Goal: Task Accomplishment & Management: Use online tool/utility

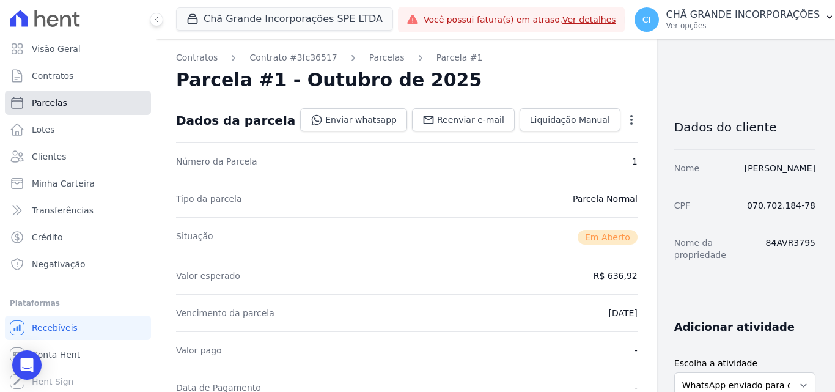
click at [45, 103] on span "Parcelas" at bounding box center [49, 103] width 35 height 12
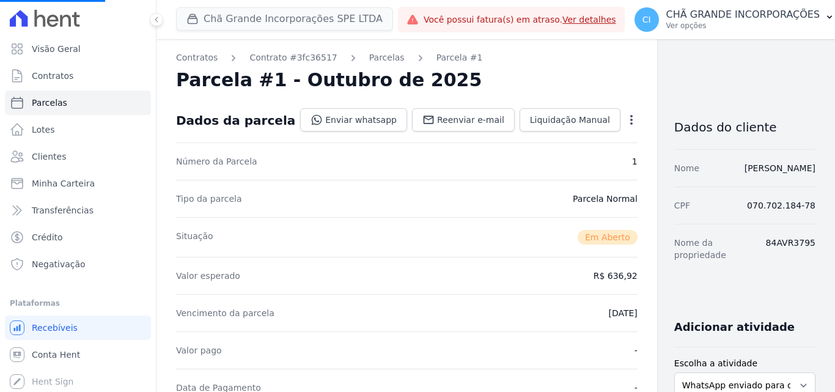
select select
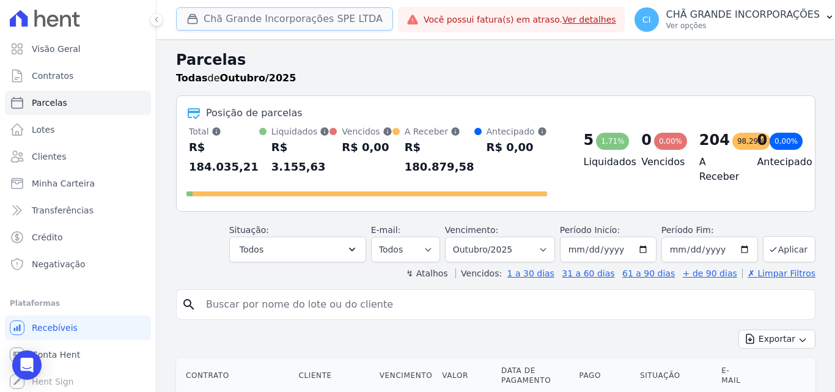
click at [264, 13] on button "Chã Grande Incorporações SPE LTDA" at bounding box center [284, 18] width 217 height 23
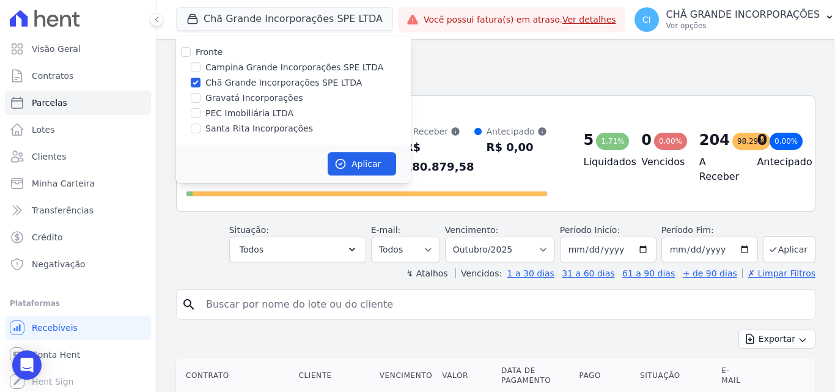
click at [209, 83] on label "Chã Grande Incorporações SPE LTDA" at bounding box center [283, 82] width 157 height 13
click at [201, 83] on input "Chã Grande Incorporações SPE LTDA" at bounding box center [196, 83] width 10 height 10
checkbox input "false"
click at [215, 67] on label "Campina Grande Incorporações SPE LTDA" at bounding box center [294, 67] width 178 height 13
click at [201, 67] on input "Campina Grande Incorporações SPE LTDA" at bounding box center [196, 67] width 10 height 10
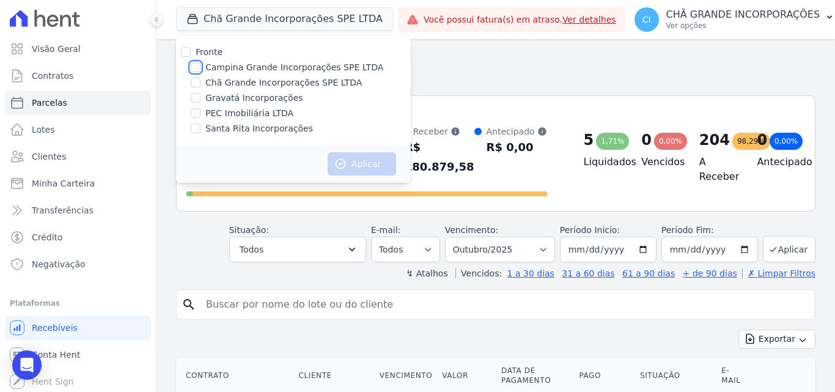
checkbox input "true"
click at [365, 167] on button "Aplicar" at bounding box center [362, 163] width 68 height 23
select select
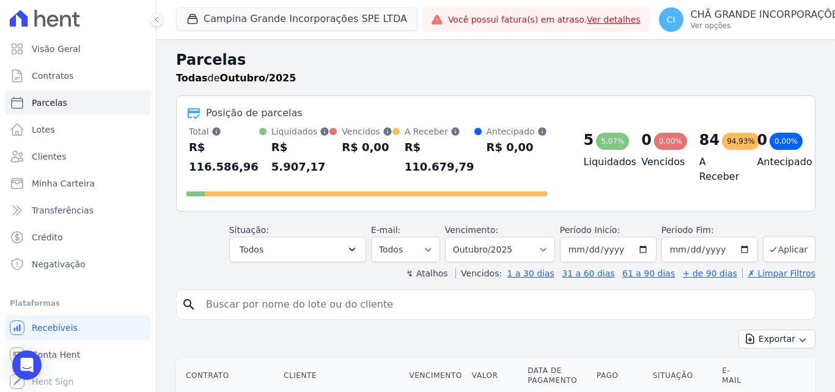
drag, startPoint x: 261, startPoint y: 291, endPoint x: 262, endPoint y: 277, distance: 14.2
click at [262, 292] on input "search" at bounding box center [505, 304] width 612 height 24
type input "joaquim jose"
select select
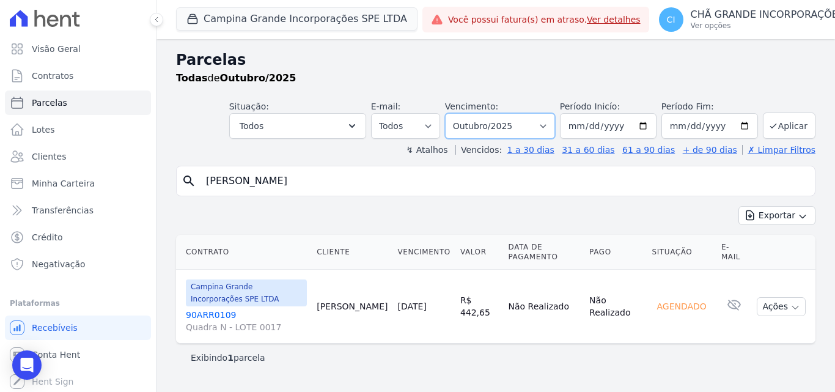
click at [533, 124] on select "Filtrar por período ──────── Todos os meses Janeiro/2023 Fevereiro/2023 Março/2…" at bounding box center [500, 126] width 110 height 26
select select "06/2025"
click at [462, 113] on select "Filtrar por período ──────── Todos os meses Janeiro/2023 Fevereiro/2023 Março/2…" at bounding box center [500, 126] width 110 height 26
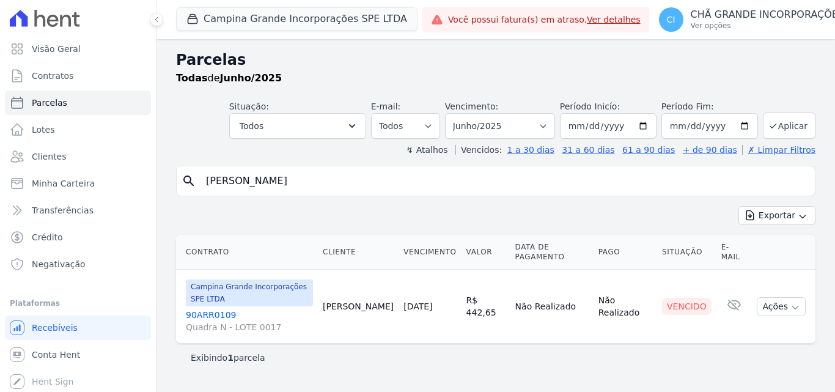
select select
click at [309, 180] on input "joaquim jose" at bounding box center [505, 181] width 612 height 24
type input "j"
type input "everton mauricio"
select select
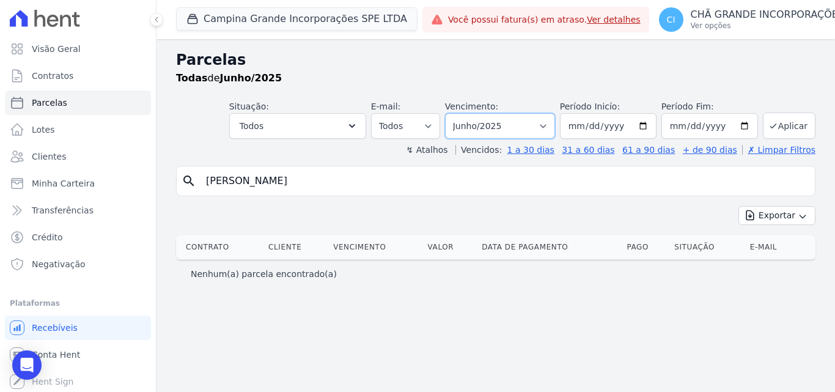
click at [520, 125] on select "Filtrar por período ──────── Todos os meses Janeiro/2023 Fevereiro/2023 Março/2…" at bounding box center [500, 126] width 110 height 26
select select "02/2025"
click at [462, 113] on select "Filtrar por período ──────── Todos os meses Janeiro/2023 Fevereiro/2023 Março/2…" at bounding box center [500, 126] width 110 height 26
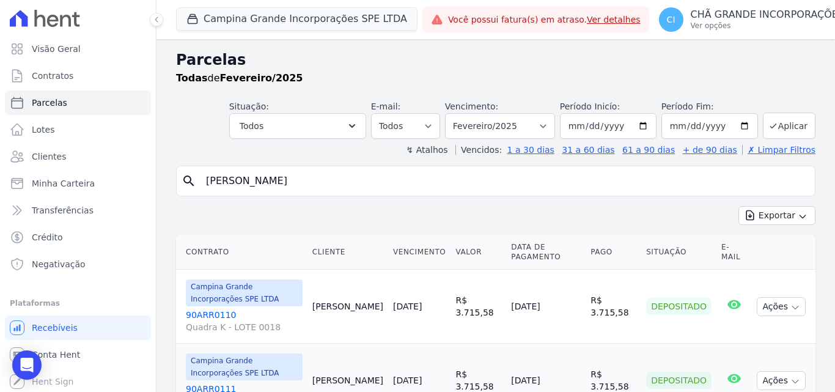
select select
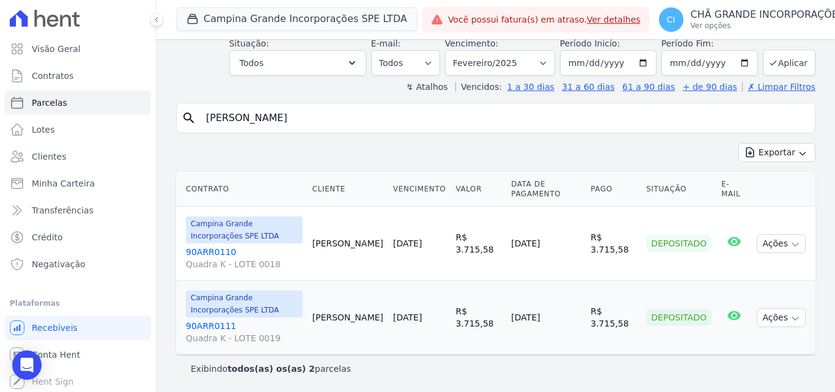
drag, startPoint x: 305, startPoint y: 118, endPoint x: 0, endPoint y: 124, distance: 305.2
click at [0, 124] on div "Visão Geral Contratos Parcelas Lotes Clientes Minha Carteira Transferências Cré…" at bounding box center [417, 196] width 835 height 392
type input "[PERSON_NAME]"
select select
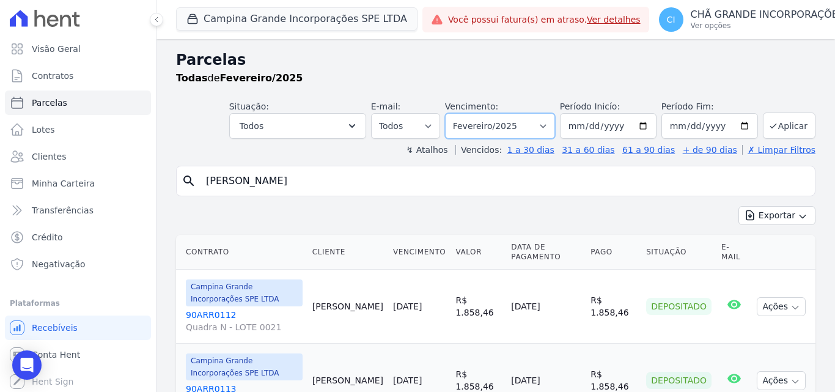
click at [505, 132] on select "Filtrar por período ──────── Todos os meses Janeiro/2023 Fevereiro/2023 Março/2…" at bounding box center [500, 126] width 110 height 26
select select "08/2024"
click at [453, 113] on select "Filtrar por período ──────── Todos os meses Janeiro/2023 Fevereiro/2023 Março/2…" at bounding box center [500, 126] width 110 height 26
select select
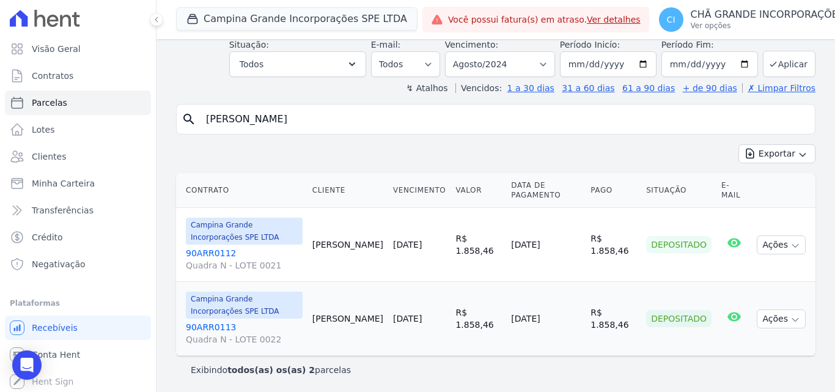
scroll to position [63, 0]
click at [479, 62] on select "Filtrar por período ──────── Todos os meses Janeiro/2023 Fevereiro/2023 Março/2…" at bounding box center [500, 63] width 110 height 26
select select "05/2024"
click at [453, 50] on select "Filtrar por período ──────── Todos os meses Janeiro/2023 Fevereiro/2023 Março/2…" at bounding box center [500, 63] width 110 height 26
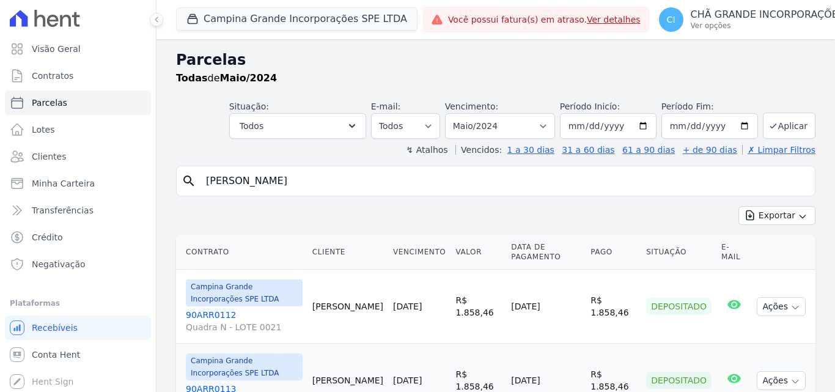
select select
drag, startPoint x: 130, startPoint y: 174, endPoint x: 101, endPoint y: 173, distance: 29.4
click at [101, 173] on div "Visão Geral Contratos Parcelas Lotes Clientes Minha Carteira Transferências Cré…" at bounding box center [417, 196] width 835 height 392
type input "paulo cesar"
select select
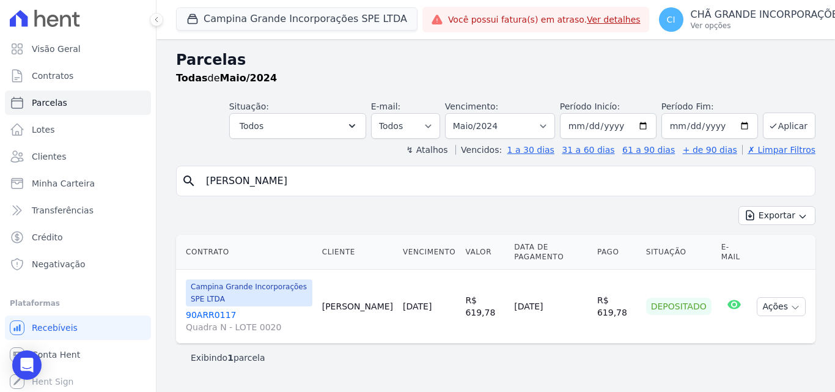
click at [193, 309] on link "90ARR0117 Quadra N - LOTE 0020" at bounding box center [249, 321] width 127 height 24
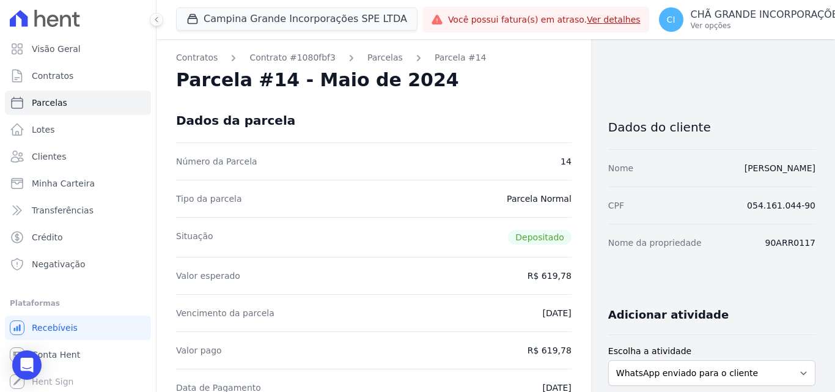
select select
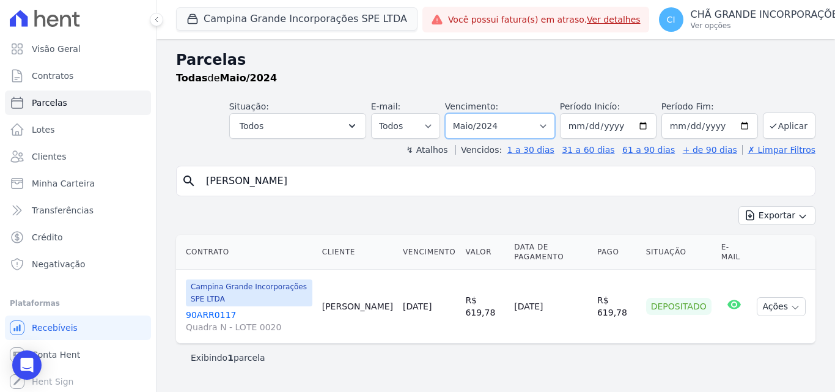
click at [508, 130] on select "Filtrar por período ──────── Todos os meses Janeiro/2023 Fevereiro/2023 Março/2…" at bounding box center [500, 126] width 110 height 26
select select "09/2024"
click at [462, 113] on select "Filtrar por período ──────── Todos os meses Janeiro/2023 Fevereiro/2023 Março/2…" at bounding box center [500, 126] width 110 height 26
select select
drag, startPoint x: 523, startPoint y: 123, endPoint x: 523, endPoint y: 132, distance: 9.2
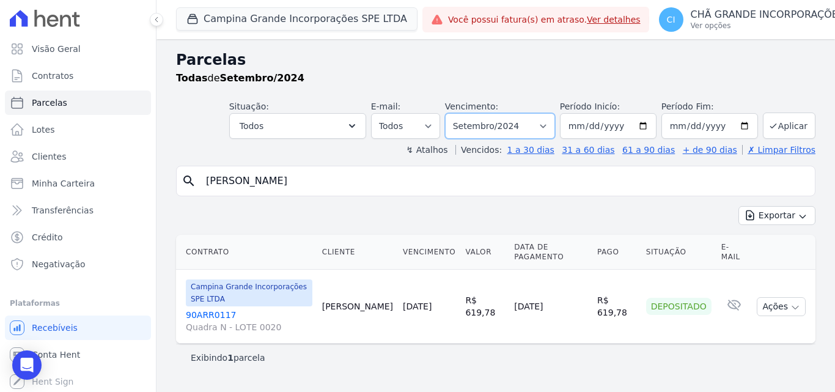
click at [523, 123] on select "Filtrar por período ──────── Todos os meses Janeiro/2023 Fevereiro/2023 Março/2…" at bounding box center [500, 126] width 110 height 26
select select "09/2025"
click at [462, 113] on select "Filtrar por período ──────── Todos os meses Janeiro/2023 Fevereiro/2023 Março/2…" at bounding box center [500, 126] width 110 height 26
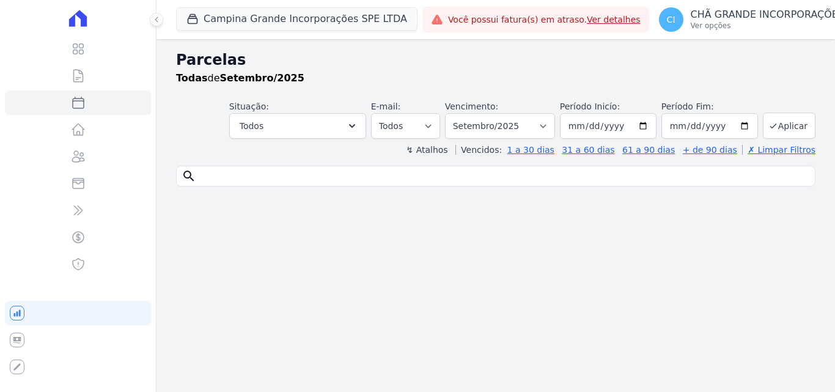
select select
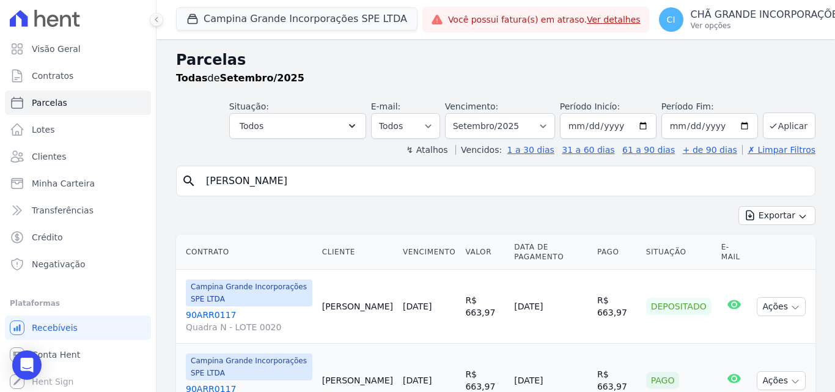
click at [284, 183] on input "[PERSON_NAME]" at bounding box center [505, 181] width 612 height 24
drag, startPoint x: 219, startPoint y: 178, endPoint x: 165, endPoint y: 171, distance: 54.9
click at [165, 171] on div "Parcelas Todas de Setembro/2025 Situação: Agendado Em Aberto Pago Processando C…" at bounding box center [496, 247] width 679 height 416
drag, startPoint x: 302, startPoint y: 179, endPoint x: 161, endPoint y: 175, distance: 140.7
click at [161, 175] on div "Parcelas Todas de Setembro/2025 Situação: Agendado Em Aberto Pago Processando C…" at bounding box center [496, 247] width 679 height 416
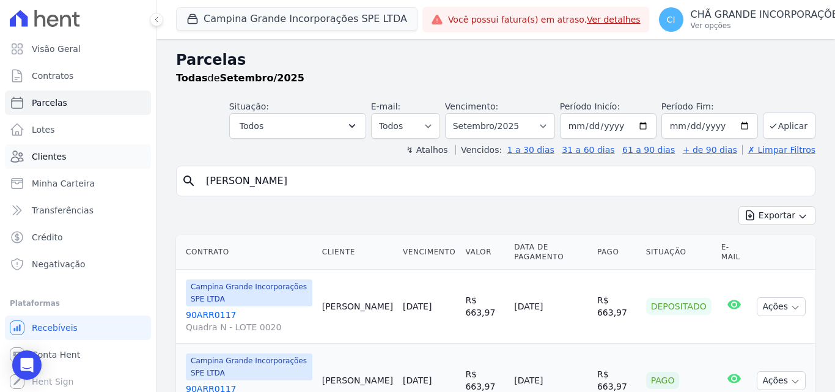
type input "[PERSON_NAME]"
select select
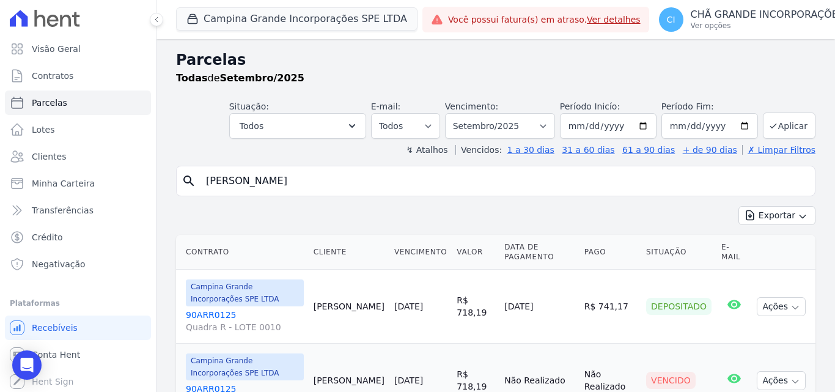
scroll to position [122, 0]
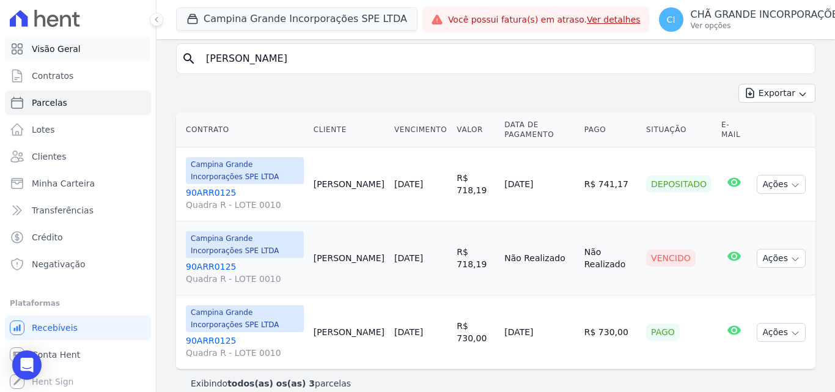
drag, startPoint x: 290, startPoint y: 54, endPoint x: 73, endPoint y: 48, distance: 217.8
click at [82, 51] on div "Visão Geral Contratos [GEOGRAPHIC_DATA] Lotes Clientes Minha Carteira Transferê…" at bounding box center [417, 196] width 835 height 392
type input "[PERSON_NAME] dos [PERSON_NAME]"
select select
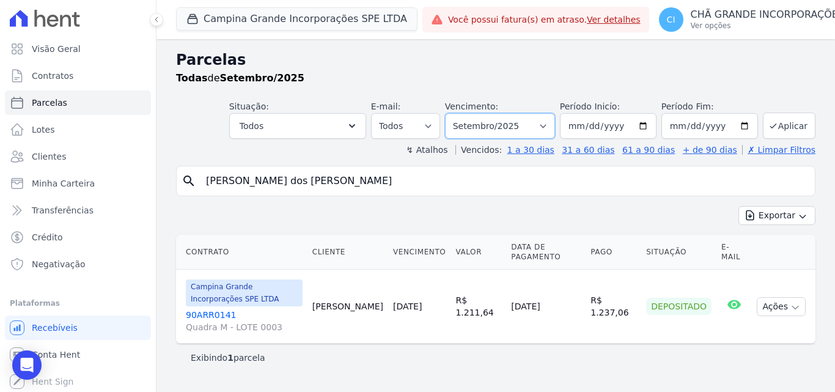
click at [505, 129] on select "Filtrar por período ──────── Todos os meses Janeiro/2023 Fevereiro/2023 Março/2…" at bounding box center [500, 126] width 110 height 26
select select "06/2025"
click at [462, 113] on select "Filtrar por período ──────── Todos os meses Janeiro/2023 Fevereiro/2023 Março/2…" at bounding box center [500, 126] width 110 height 26
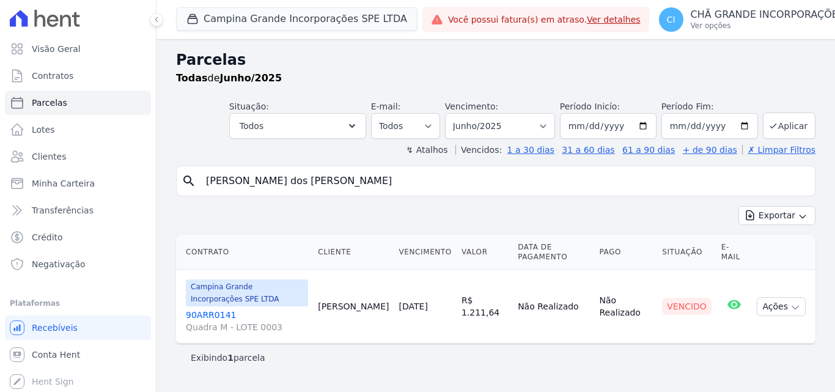
select select
click at [500, 130] on select "Filtrar por período ──────── Todos os meses Janeiro/2023 Fevereiro/2023 Março/2…" at bounding box center [500, 126] width 110 height 26
select select "05/2025"
click at [462, 113] on select "Filtrar por período ──────── Todos os meses Janeiro/2023 Fevereiro/2023 Março/2…" at bounding box center [500, 126] width 110 height 26
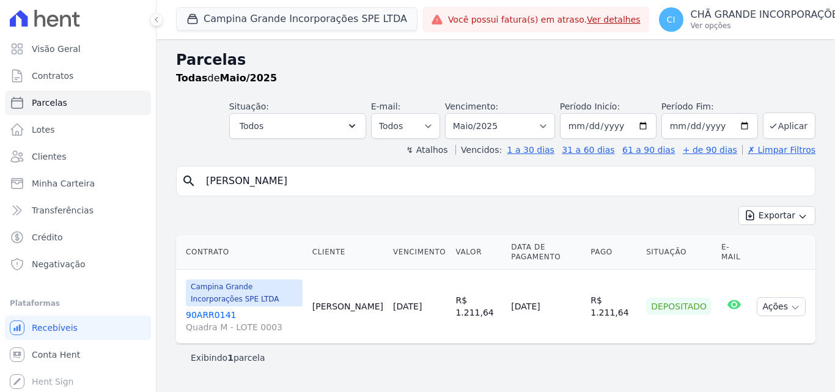
select select
drag, startPoint x: 276, startPoint y: 180, endPoint x: 128, endPoint y: 178, distance: 148.6
click at [128, 178] on div "Visão Geral Contratos Parcelas Lotes Clientes Minha Carteira Transferências Cré…" at bounding box center [417, 196] width 835 height 392
type input "marcio da costa"
select select
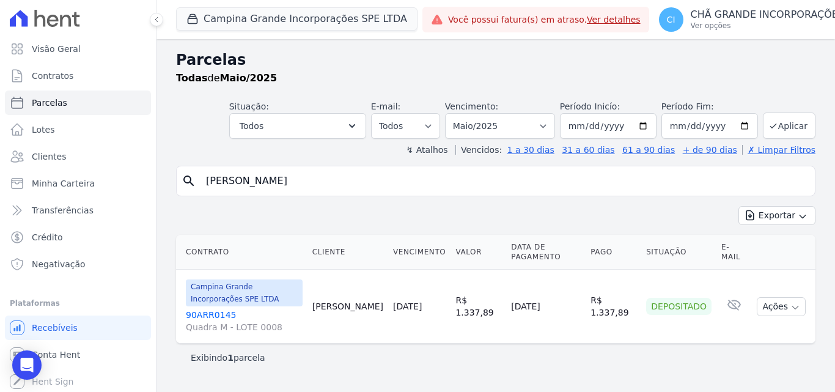
click at [325, 186] on input "marcio da costa" at bounding box center [505, 181] width 612 height 24
select select
drag, startPoint x: 262, startPoint y: 174, endPoint x: 135, endPoint y: 176, distance: 127.2
click at [135, 176] on div "Visão Geral Contratos Parcelas Lotes Clientes Minha Carteira Transferências Cré…" at bounding box center [417, 196] width 835 height 392
type input "danilo de souza"
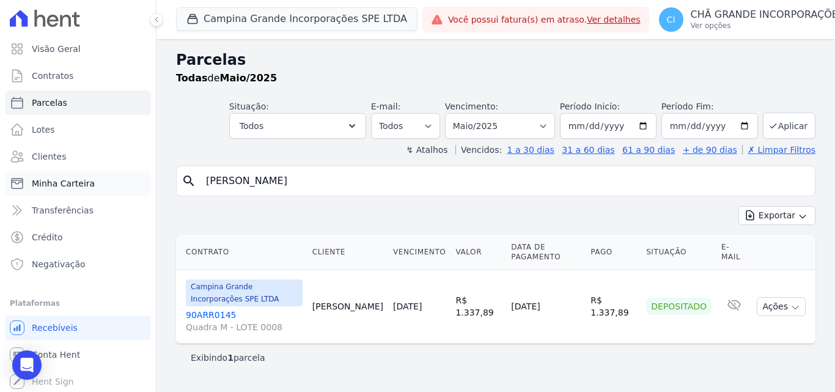
select select
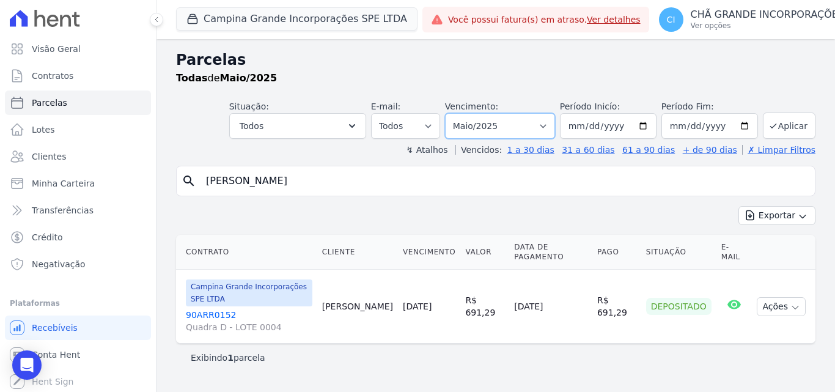
click at [525, 131] on select "Filtrar por período ──────── Todos os meses Janeiro/2023 Fevereiro/2023 Março/2…" at bounding box center [500, 126] width 110 height 26
select select "08/2025"
click at [462, 113] on select "Filtrar por período ──────── Todos os meses Janeiro/2023 Fevereiro/2023 Março/2…" at bounding box center [500, 126] width 110 height 26
select select
click at [190, 286] on div "Campina Grande Incorporações SPE LTDA 90ARR0152 Quadra D - LOTE 0004" at bounding box center [249, 306] width 127 height 54
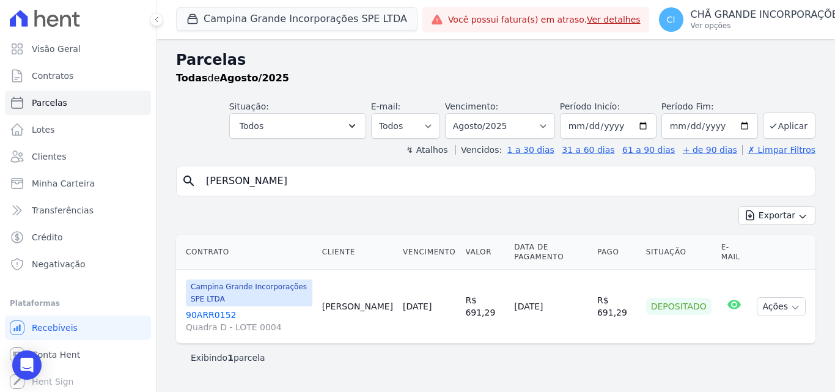
click at [191, 309] on link "90ARR0152 Quadra D - LOTE 0004" at bounding box center [249, 321] width 127 height 24
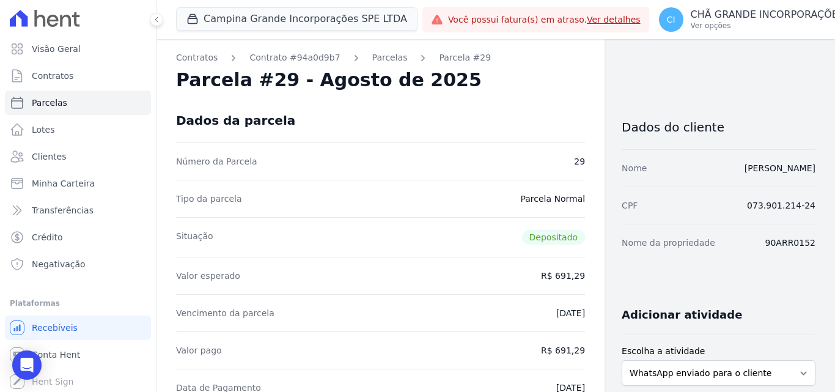
select select
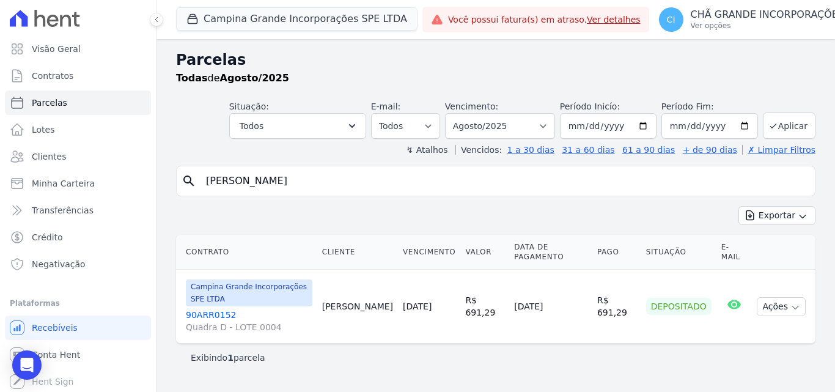
drag, startPoint x: 318, startPoint y: 181, endPoint x: 219, endPoint y: 179, distance: 99.1
click at [219, 179] on input "danilo de souza" at bounding box center [505, 181] width 612 height 24
type input "d"
type input "[PERSON_NAME]"
select select
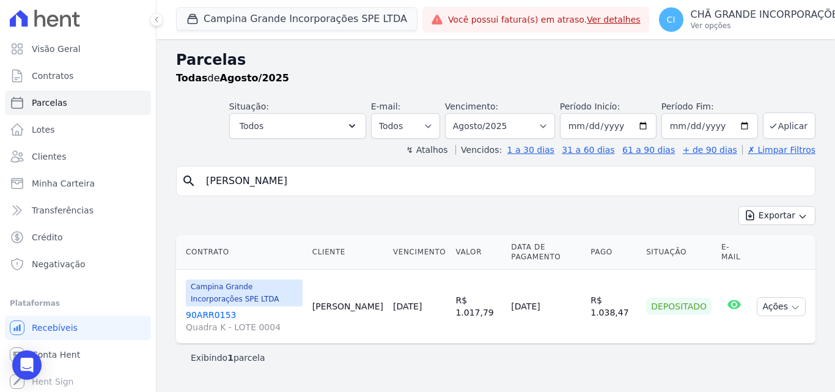
select select "02/2025"
click at [462, 113] on select "Filtrar por período ──────── Todos os meses Janeiro/2023 Fevereiro/2023 Março/2…" at bounding box center [500, 126] width 110 height 26
select select
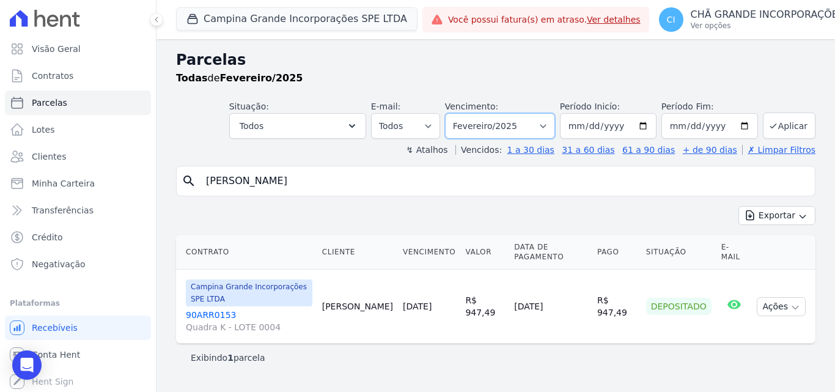
click at [496, 126] on select "Filtrar por período ──────── Todos os meses Janeiro/2023 Fevereiro/2023 Março/2…" at bounding box center [500, 126] width 110 height 26
select select "06/2025"
click at [462, 113] on select "Filtrar por período ──────── Todos os meses Janeiro/2023 Fevereiro/2023 Março/2…" at bounding box center [500, 126] width 110 height 26
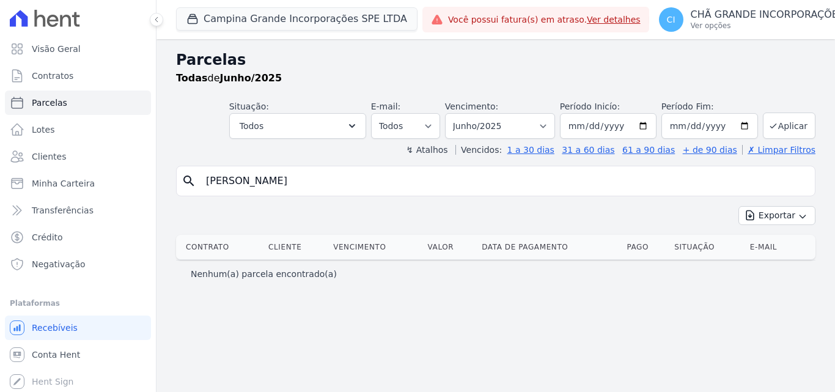
select select
click at [316, 188] on input "[PERSON_NAME]" at bounding box center [505, 181] width 612 height 24
click at [498, 129] on select "Filtrar por período ──────── Todos os meses Janeiro/2023 Fevereiro/2023 Março/2…" at bounding box center [500, 126] width 110 height 26
select select "02/2025"
click at [462, 113] on select "Filtrar por período ──────── Todos os meses Janeiro/2023 Fevereiro/2023 Março/2…" at bounding box center [500, 126] width 110 height 26
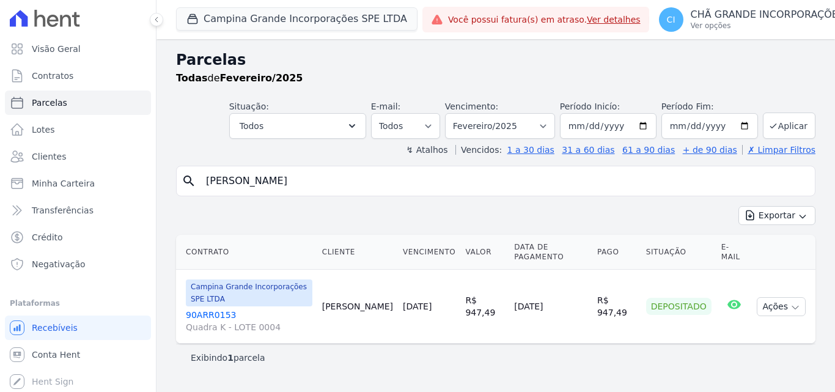
select select
click at [213, 317] on link "90ARR0153 Quadra K - LOTE 0004" at bounding box center [249, 321] width 127 height 24
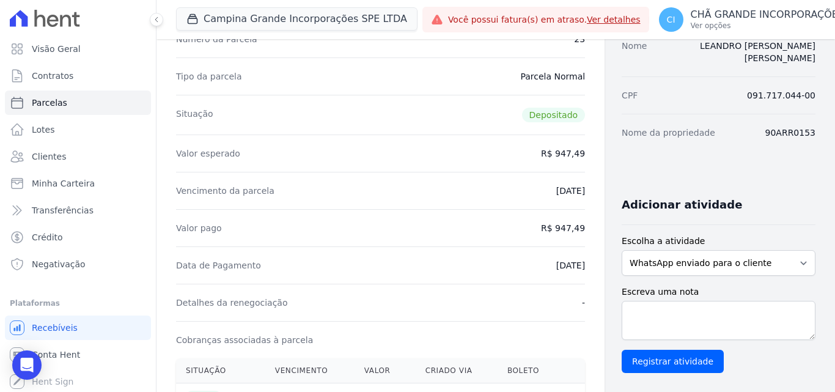
scroll to position [61, 0]
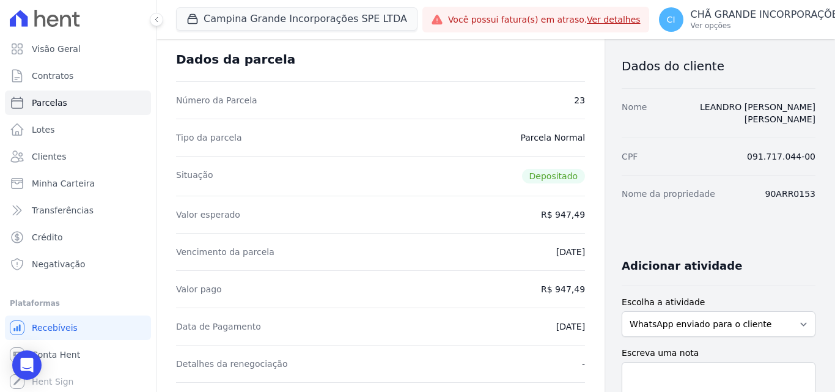
select select
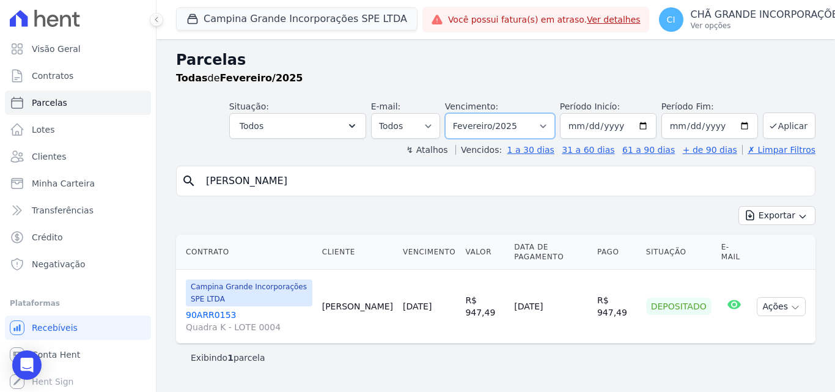
drag, startPoint x: 500, startPoint y: 120, endPoint x: 504, endPoint y: 127, distance: 8.0
click at [500, 120] on select "Filtrar por período ──────── Todos os meses Janeiro/2023 Fevereiro/2023 Março/2…" at bounding box center [500, 126] width 110 height 26
select select "08/2025"
click at [462, 113] on select "Filtrar por período ──────── Todos os meses Janeiro/2023 Fevereiro/2023 Março/2…" at bounding box center [500, 126] width 110 height 26
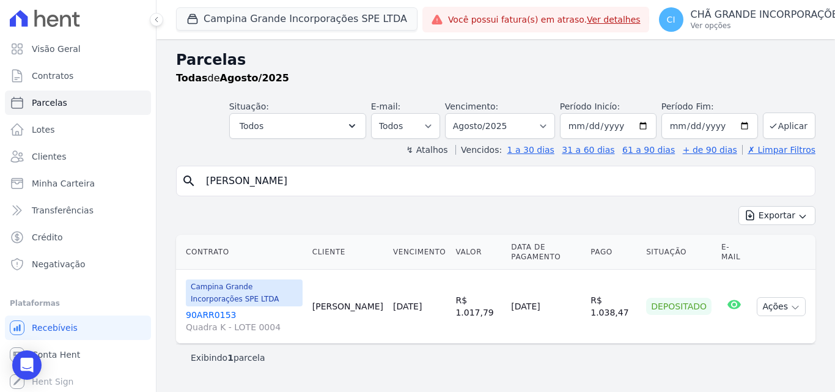
select select
drag, startPoint x: 236, startPoint y: 172, endPoint x: 150, endPoint y: 141, distance: 91.9
click at [160, 164] on div "Parcelas Todas de Agosto/2025 Situação: Agendado Em Aberto Pago Processando Can…" at bounding box center [496, 215] width 679 height 353
type input "maria aparecida batista"
select select
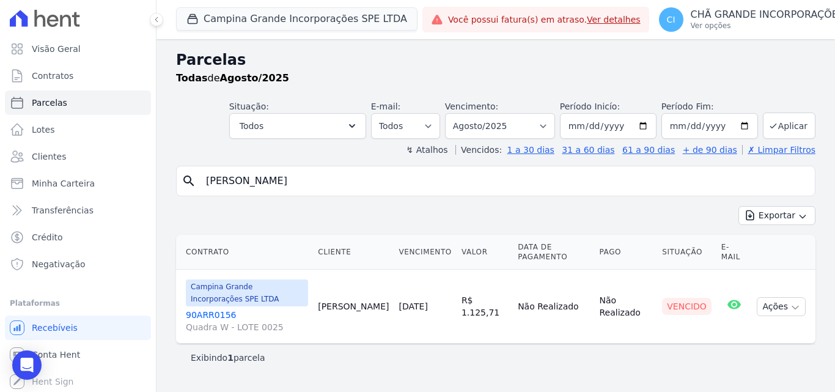
drag, startPoint x: 292, startPoint y: 182, endPoint x: 146, endPoint y: 182, distance: 145.6
click at [146, 182] on div "Visão Geral Contratos Parcelas Lotes Clientes Minha Carteira Transferências Cré…" at bounding box center [417, 196] width 835 height 392
type input "josicleide martins"
select select
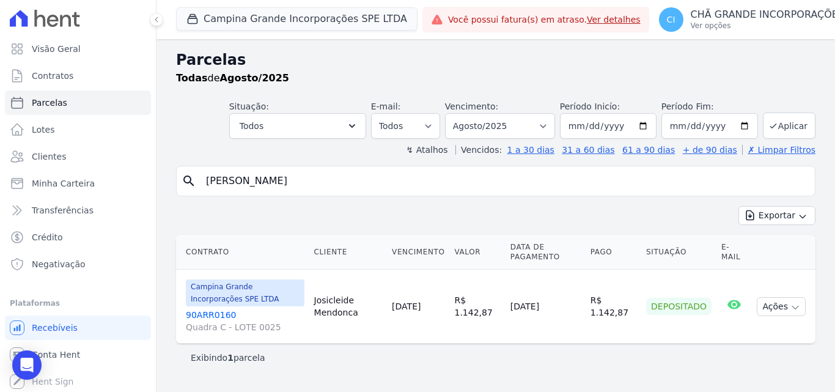
click at [216, 314] on link "90ARR0160 Quadra C - LOTE 0025" at bounding box center [245, 321] width 119 height 24
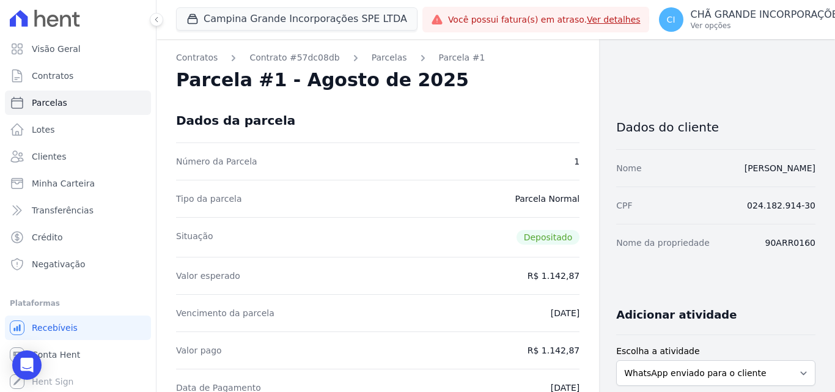
select select
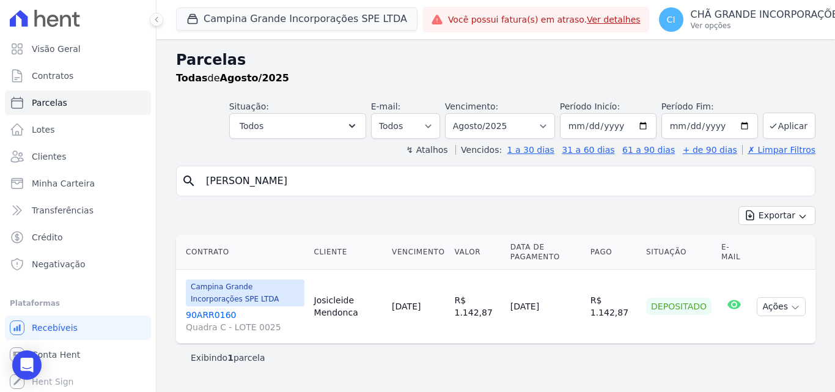
drag, startPoint x: 244, startPoint y: 171, endPoint x: 161, endPoint y: 152, distance: 85.2
click at [155, 161] on div "Visão Geral Contratos Parcelas Lotes Clientes Minha Carteira Transferências Cré…" at bounding box center [417, 196] width 835 height 392
type input "vitor novaes"
select select
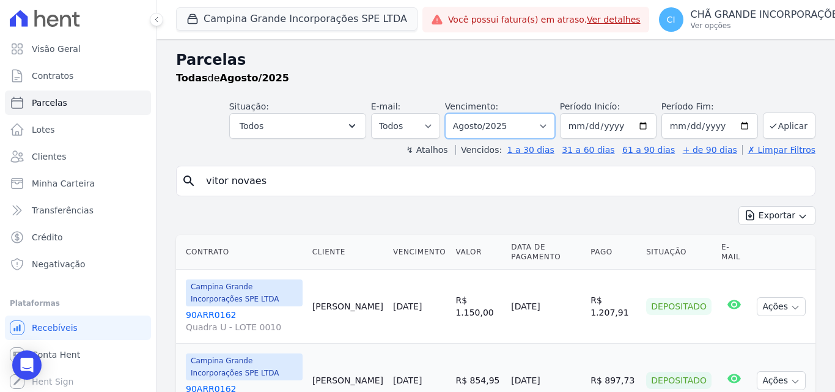
click at [512, 133] on select "Filtrar por período ──────── Todos os meses Janeiro/2023 Fevereiro/2023 Março/2…" at bounding box center [500, 126] width 110 height 26
select select "05/2025"
click at [453, 113] on select "Filtrar por período ──────── Todos os meses Janeiro/2023 Fevereiro/2023 Março/2…" at bounding box center [500, 126] width 110 height 26
select select
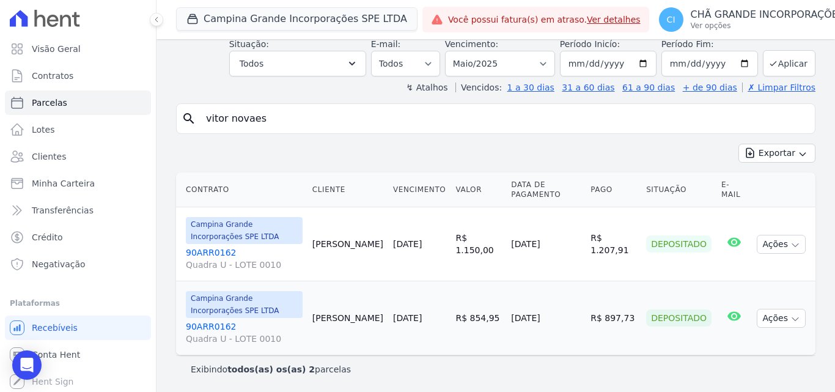
scroll to position [63, 0]
click at [484, 60] on select "Filtrar por período ──────── Todos os meses Janeiro/2023 Fevereiro/2023 Março/2…" at bounding box center [500, 63] width 110 height 26
select select "07/2025"
click at [453, 50] on select "Filtrar por período ──────── Todos os meses Janeiro/2023 Fevereiro/2023 Março/2…" at bounding box center [500, 63] width 110 height 26
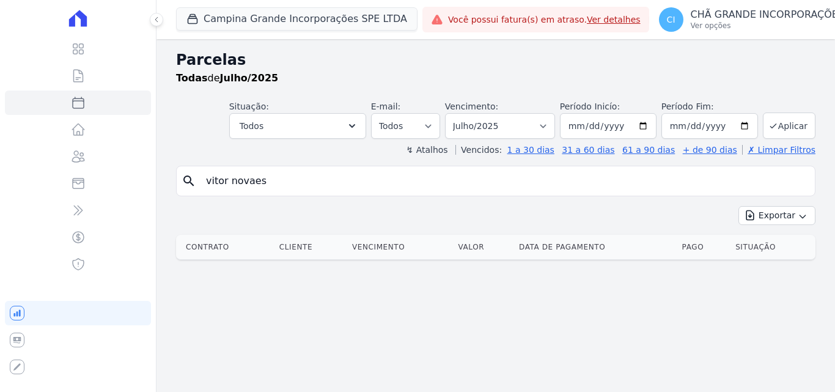
select select
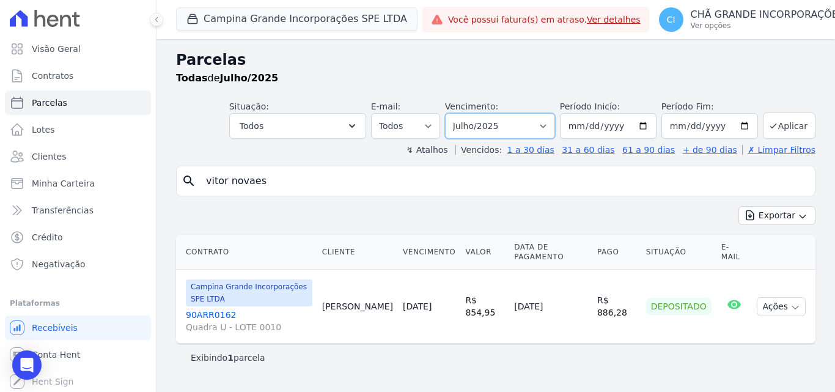
drag, startPoint x: 508, startPoint y: 130, endPoint x: 511, endPoint y: 138, distance: 8.9
click at [508, 130] on select "Filtrar por período ──────── Todos os meses Janeiro/2023 Fevereiro/2023 Março/2…" at bounding box center [500, 126] width 110 height 26
select select "09/2025"
click at [462, 113] on select "Filtrar por período ──────── Todos os meses Janeiro/2023 Fevereiro/2023 Março/2…" at bounding box center [500, 126] width 110 height 26
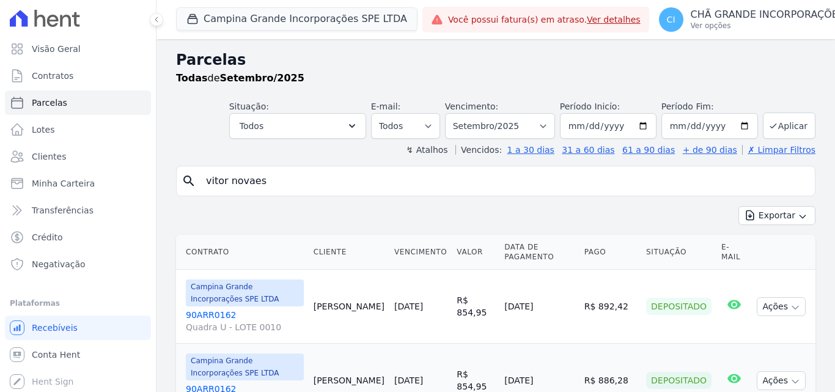
select select
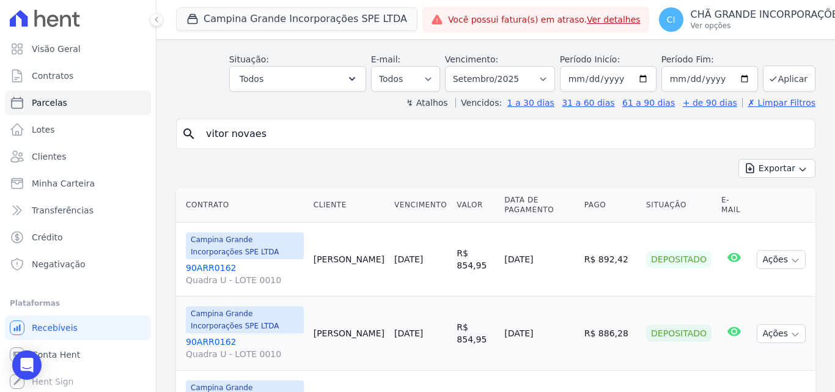
scroll to position [28, 0]
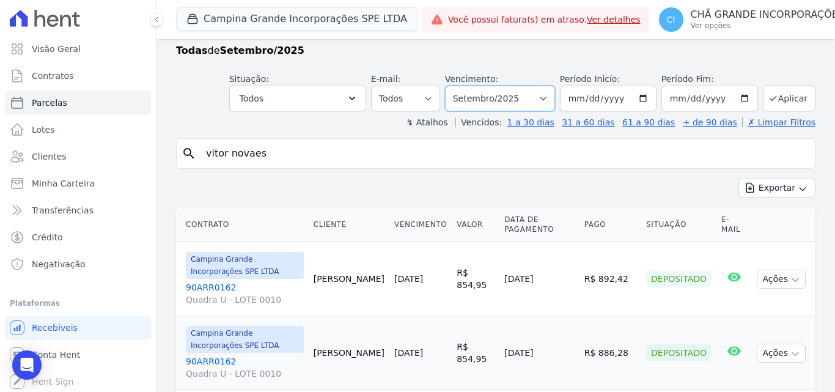
click at [501, 94] on select "Filtrar por período ──────── Todos os meses Janeiro/2023 Fevereiro/2023 Março/2…" at bounding box center [500, 99] width 110 height 26
select select "07/2025"
click at [453, 86] on select "Filtrar por período ──────── Todos os meses Janeiro/2023 Fevereiro/2023 Março/2…" at bounding box center [500, 99] width 110 height 26
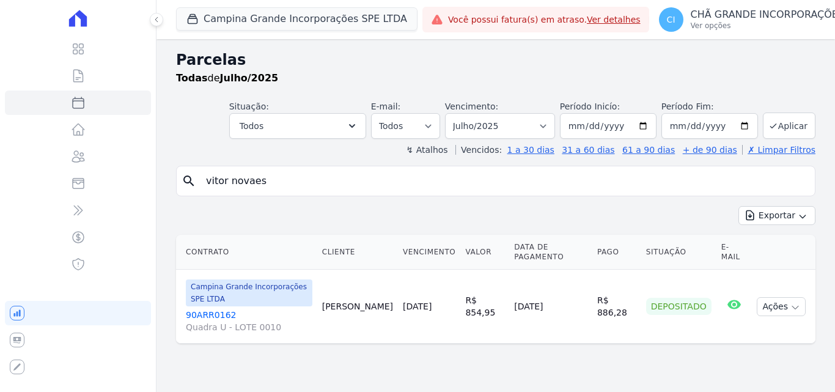
select select
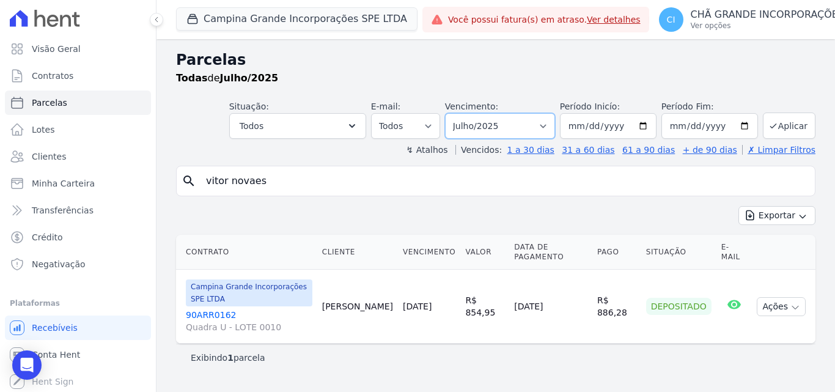
click at [513, 124] on select "Filtrar por período ──────── Todos os meses Janeiro/2023 Fevereiro/2023 Março/2…" at bounding box center [500, 126] width 110 height 26
select select "08/2025"
click at [462, 113] on select "Filtrar por período ──────── Todos os meses Janeiro/2023 Fevereiro/2023 Março/2…" at bounding box center [500, 126] width 110 height 26
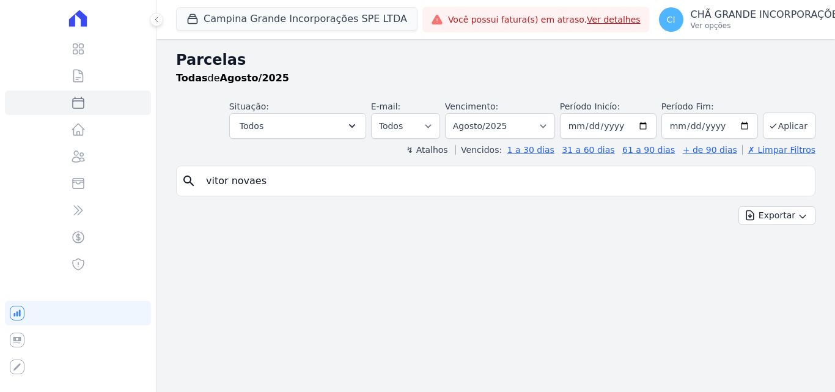
select select
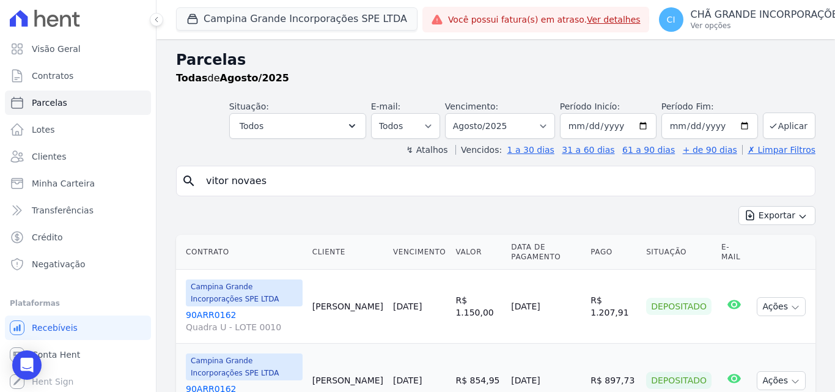
drag, startPoint x: 297, startPoint y: 180, endPoint x: 147, endPoint y: 174, distance: 150.5
click at [147, 174] on div "Visão Geral Contratos [GEOGRAPHIC_DATA] Lotes Clientes Minha Carteira Transferê…" at bounding box center [417, 196] width 835 height 392
type input "m"
type input "pamela pereira"
select select
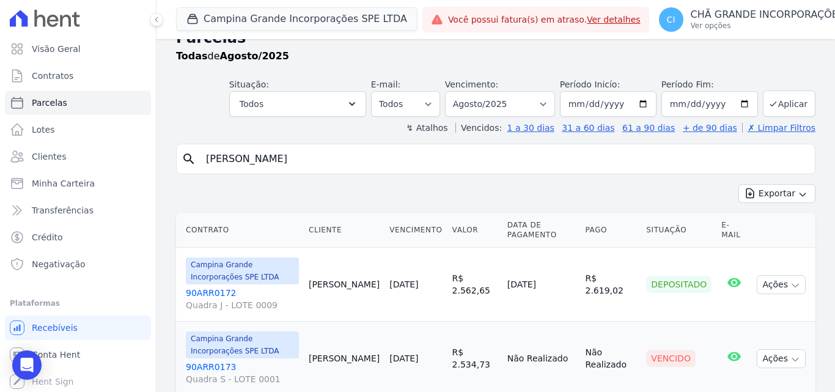
scroll to position [63, 0]
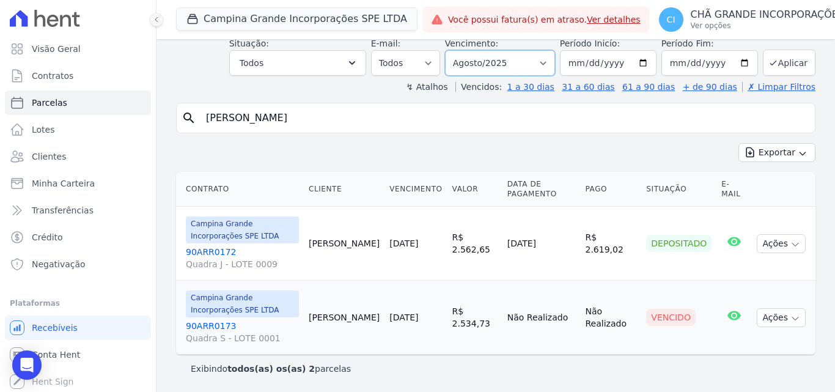
click at [515, 62] on select "Filtrar por período ──────── Todos os meses Janeiro/2023 Fevereiro/2023 Março/2…" at bounding box center [500, 63] width 110 height 26
select select "09/2025"
click at [453, 50] on select "Filtrar por período ──────── Todos os meses Janeiro/2023 Fevereiro/2023 Março/2…" at bounding box center [500, 63] width 110 height 26
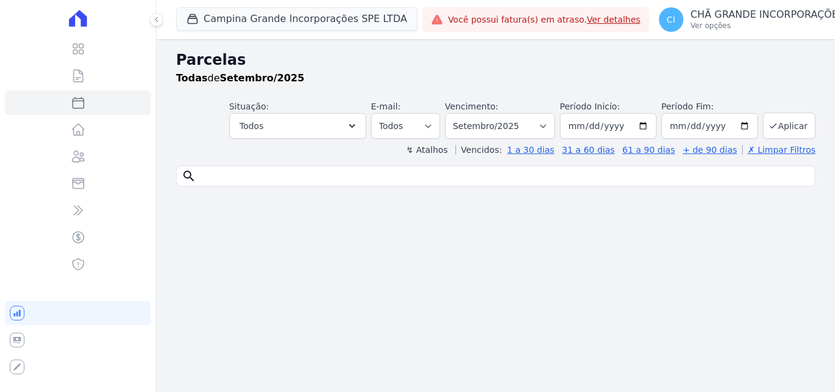
select select
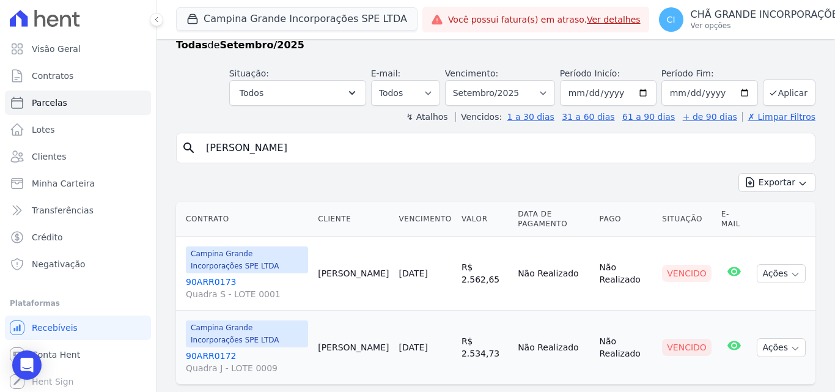
scroll to position [63, 0]
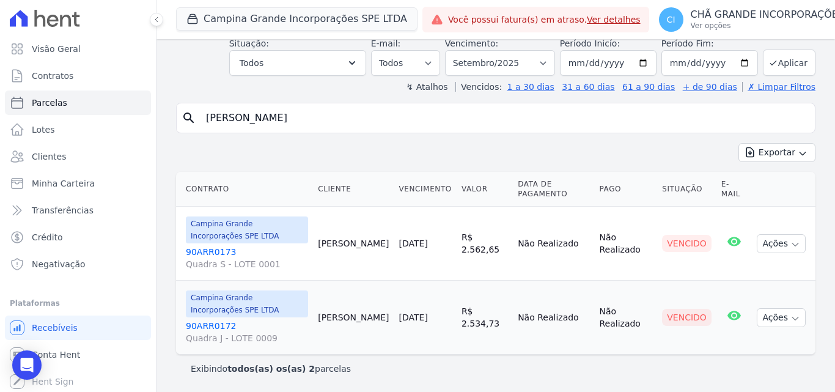
drag, startPoint x: 240, startPoint y: 120, endPoint x: 178, endPoint y: 108, distance: 63.6
click at [178, 110] on div "search pamela pereira" at bounding box center [496, 118] width 640 height 31
type input "[PERSON_NAME]"
select select
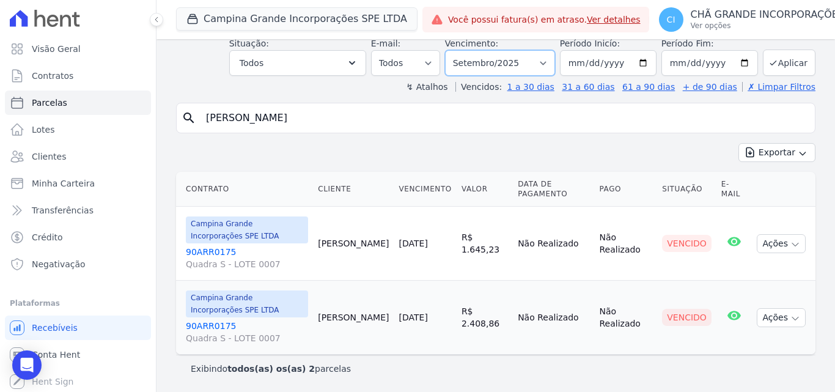
click at [509, 64] on select "Filtrar por período ──────── Todos os meses Janeiro/2023 Fevereiro/2023 Março/2…" at bounding box center [500, 63] width 110 height 26
select select "08/2025"
click at [453, 50] on select "Filtrar por período ──────── Todos os meses Janeiro/2023 Fevereiro/2023 Março/2…" at bounding box center [500, 63] width 110 height 26
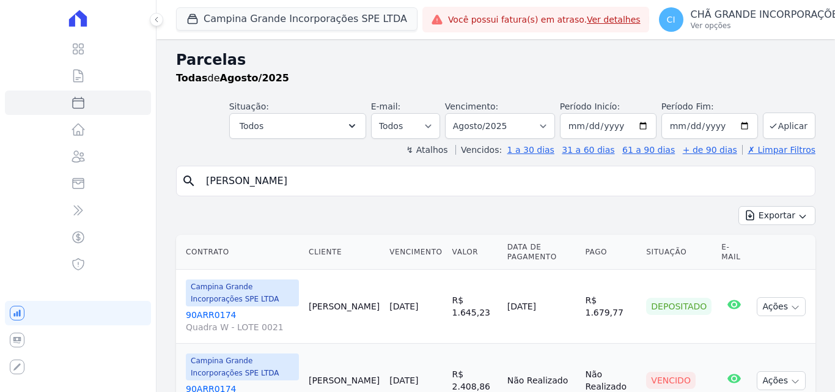
select select
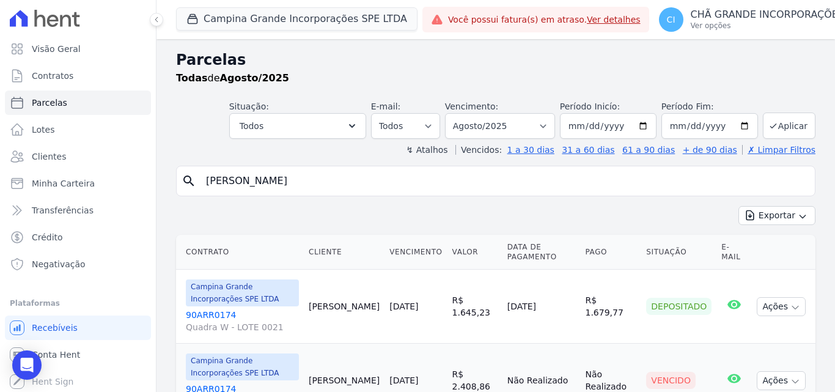
scroll to position [63, 0]
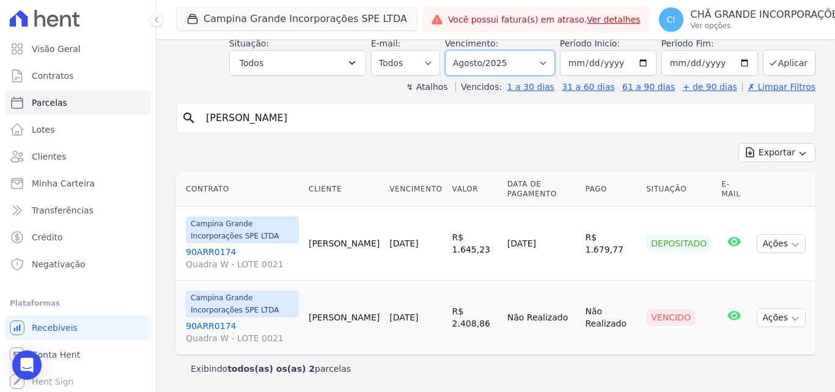
click at [495, 62] on select "Filtrar por período ──────── Todos os meses Janeiro/2023 Fevereiro/2023 Março/2…" at bounding box center [500, 63] width 110 height 26
select select "06/2025"
click at [453, 50] on select "Filtrar por período ──────── Todos os meses Janeiro/2023 Fevereiro/2023 Março/2…" at bounding box center [500, 63] width 110 height 26
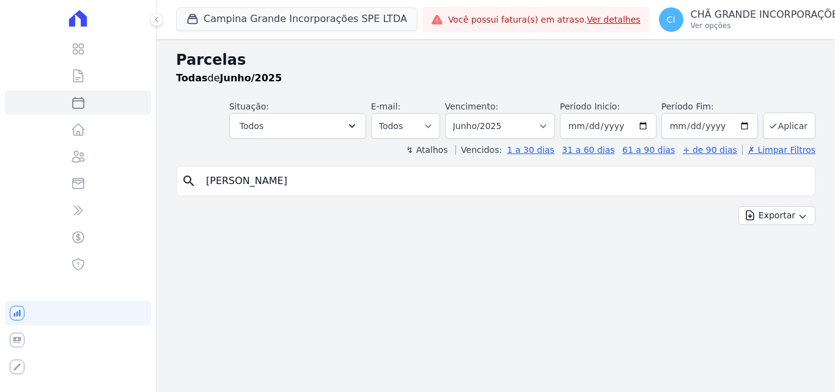
select select
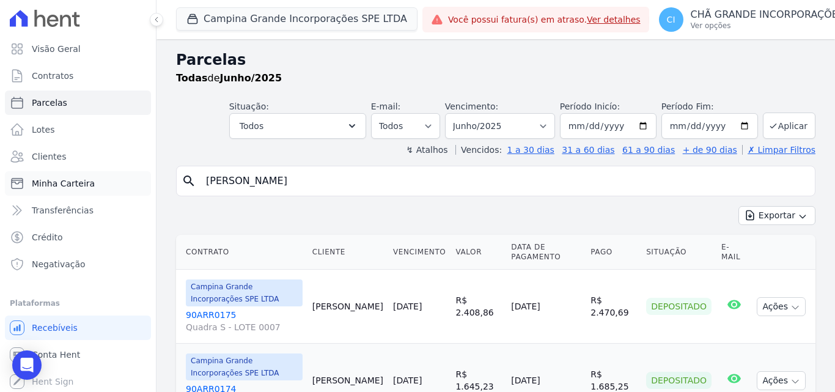
drag, startPoint x: 250, startPoint y: 179, endPoint x: 132, endPoint y: 173, distance: 117.6
click at [132, 173] on div "Visão Geral Contratos Parcelas Lotes Clientes Minha Carteira Transferências Cré…" at bounding box center [417, 196] width 835 height 392
type input "[PERSON_NAME]"
select select
click at [490, 113] on select "Filtrar por período ──────── Todos os meses Janeiro/2023 Fevereiro/2023 Março/2…" at bounding box center [500, 126] width 110 height 26
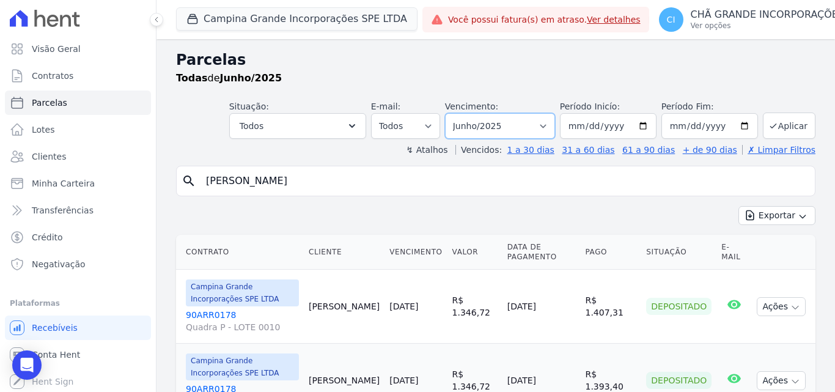
select select "07/2025"
click at [453, 113] on select "Filtrar por período ──────── Todos os meses Janeiro/2023 Fevereiro/2023 Março/2…" at bounding box center [500, 126] width 110 height 26
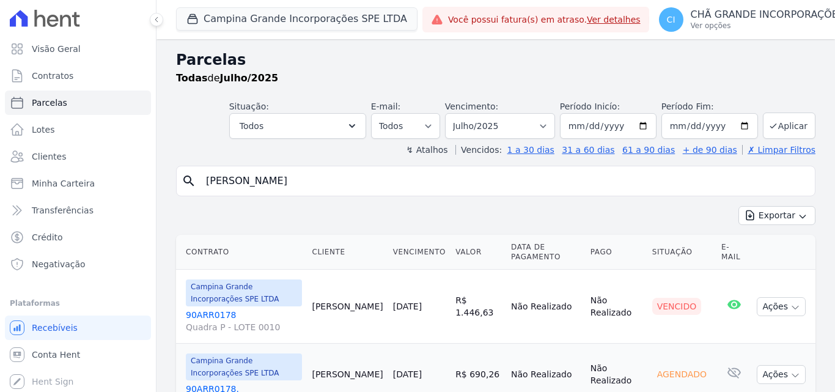
select select
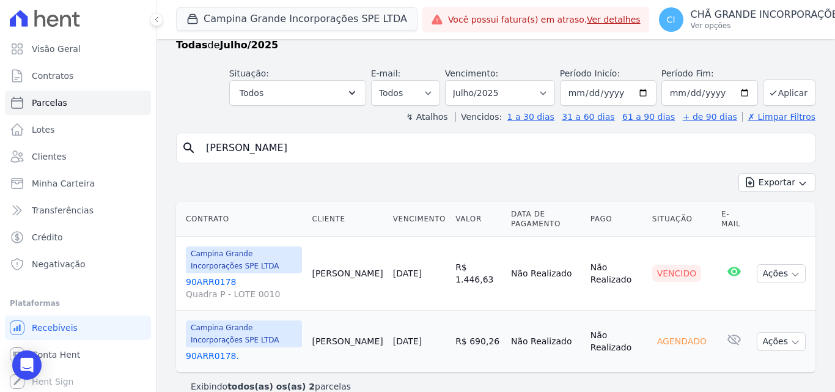
scroll to position [51, 0]
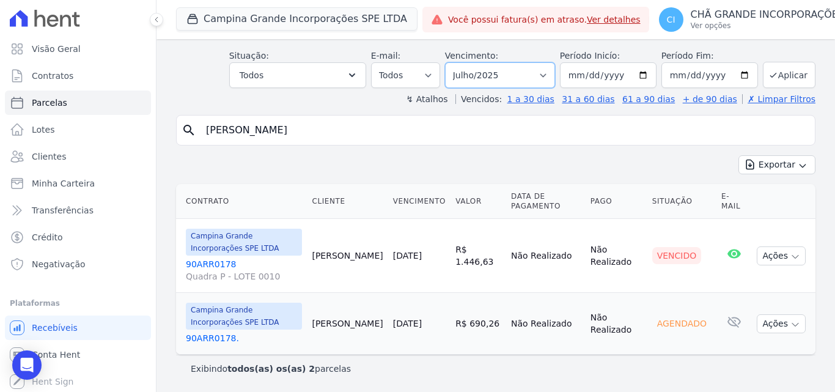
click at [508, 70] on select "Filtrar por período ──────── Todos os meses Janeiro/2023 Fevereiro/2023 Março/2…" at bounding box center [500, 75] width 110 height 26
select select "09/2025"
click at [453, 62] on select "Filtrar por período ──────── Todos os meses Janeiro/2023 Fevereiro/2023 Março/2…" at bounding box center [500, 75] width 110 height 26
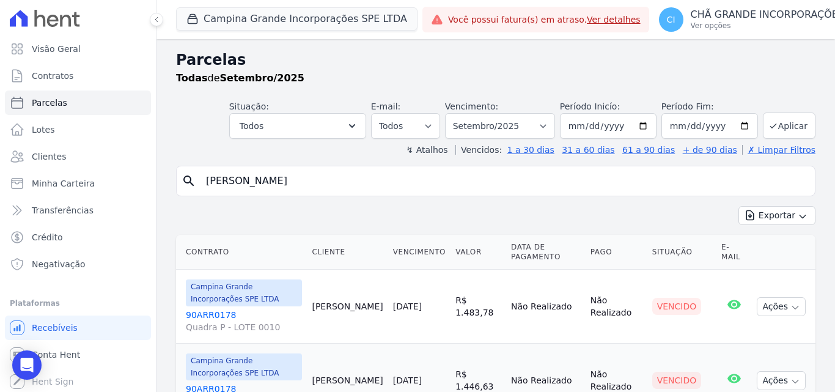
select select
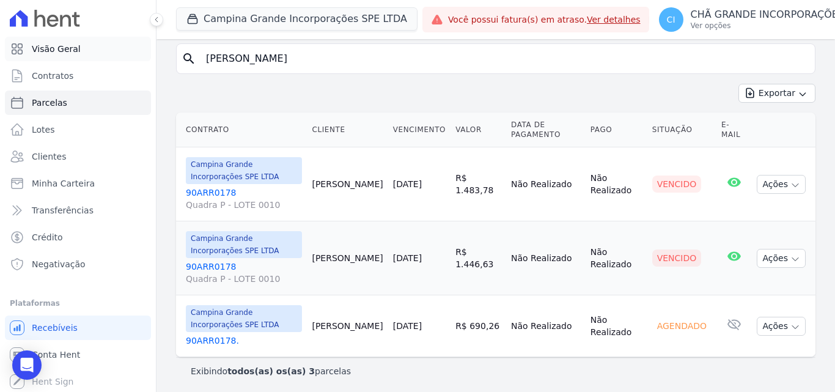
scroll to position [76, 0]
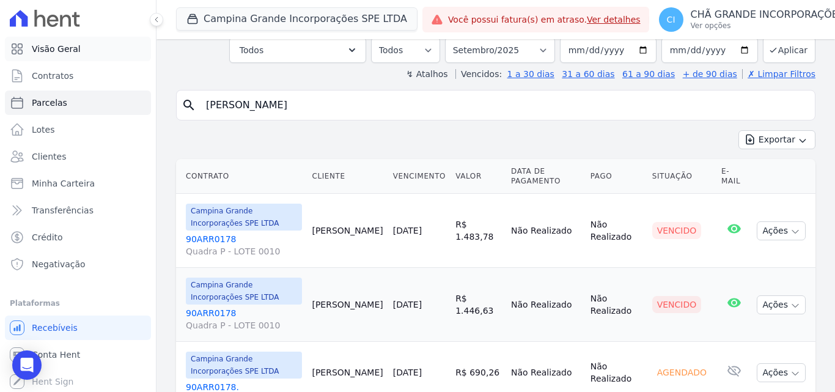
drag, startPoint x: 297, startPoint y: 60, endPoint x: 133, endPoint y: 44, distance: 165.3
click at [133, 44] on div "Visão Geral Contratos Parcelas Lotes Clientes Minha Carteira Transferências Cré…" at bounding box center [417, 196] width 835 height 392
type input "ana carla de medeiros"
select select
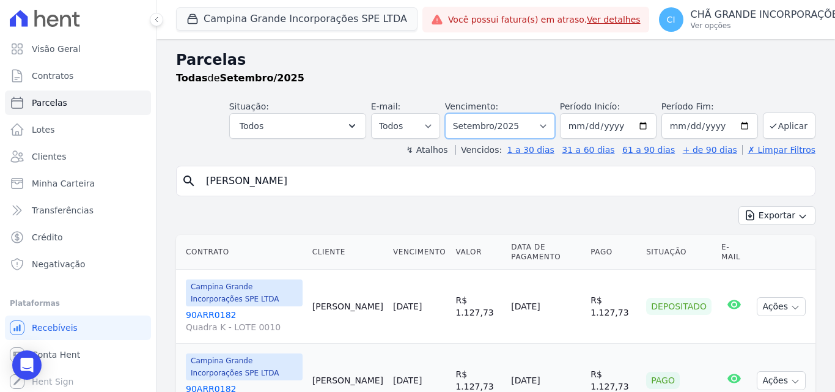
click at [531, 129] on select "Filtrar por período ──────── Todos os meses Janeiro/2023 Fevereiro/2023 Março/2…" at bounding box center [500, 126] width 110 height 26
select select "05/2025"
click at [453, 113] on select "Filtrar por período ──────── Todos os meses Janeiro/2023 Fevereiro/2023 Março/2…" at bounding box center [500, 126] width 110 height 26
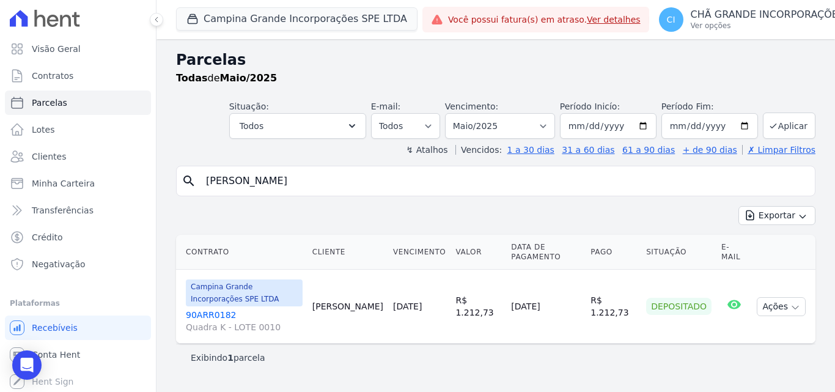
select select
click at [333, 179] on input "[PERSON_NAME]" at bounding box center [505, 181] width 612 height 24
drag, startPoint x: 340, startPoint y: 195, endPoint x: 335, endPoint y: 191, distance: 7.0
click at [335, 191] on div "search [PERSON_NAME]" at bounding box center [496, 181] width 640 height 31
drag, startPoint x: 150, startPoint y: 179, endPoint x: 234, endPoint y: 171, distance: 84.7
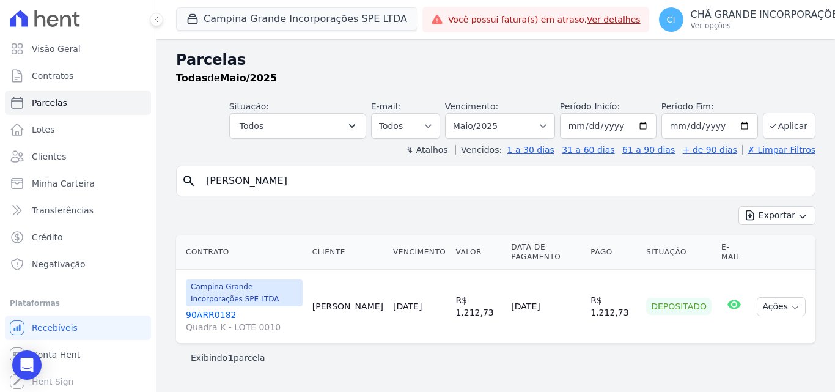
click at [149, 179] on div "Visão Geral Contratos [GEOGRAPHIC_DATA] Lotes Clientes Minha Carteira Transferê…" at bounding box center [417, 196] width 835 height 392
type input "micheline"
select select
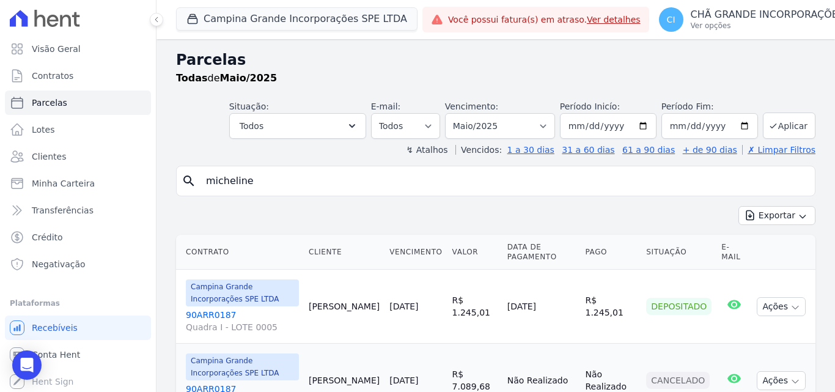
click at [504, 125] on select "Filtrar por período ──────── Todos os meses Janeiro/2023 Fevereiro/2023 Março/2…" at bounding box center [500, 126] width 110 height 26
select select "08/2025"
click at [453, 113] on select "Filtrar por período ──────── Todos os meses Janeiro/2023 Fevereiro/2023 Março/2…" at bounding box center [500, 126] width 110 height 26
select select
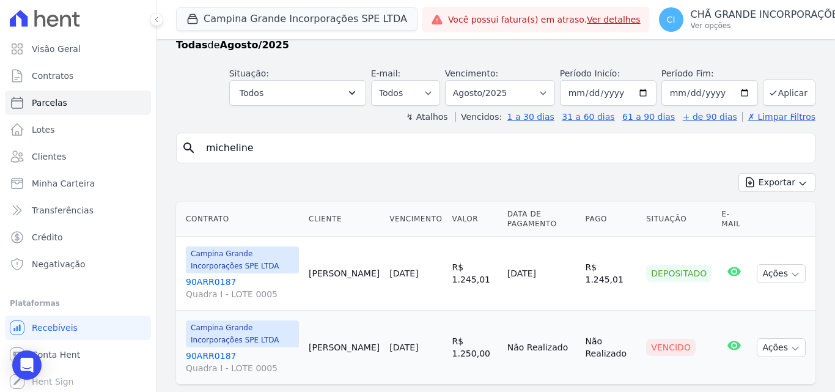
scroll to position [63, 0]
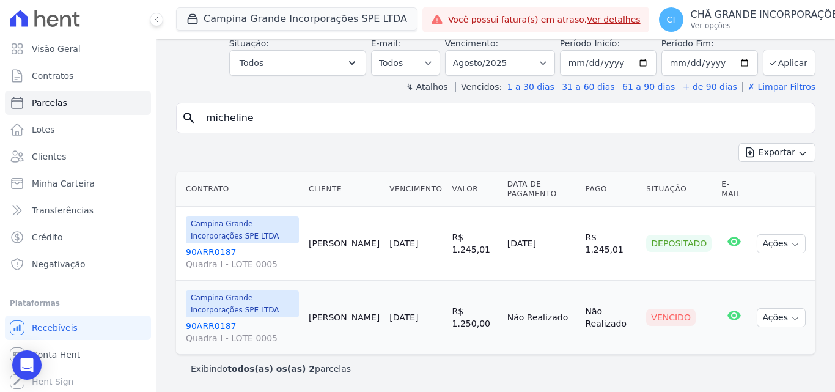
drag, startPoint x: 246, startPoint y: 116, endPoint x: 150, endPoint y: 123, distance: 96.3
click at [150, 123] on div "Visão Geral Contratos [GEOGRAPHIC_DATA] Lotes Clientes Minha Carteira Transferê…" at bounding box center [417, 196] width 835 height 392
type input "mario clever"
select select
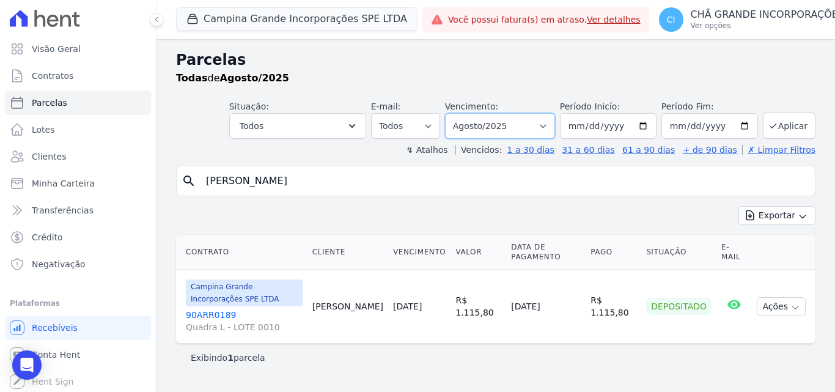
click at [504, 125] on select "Filtrar por período ──────── Todos os meses Janeiro/2023 Fevereiro/2023 Março/2…" at bounding box center [500, 126] width 110 height 26
select select "09/2025"
click at [462, 113] on select "Filtrar por período ──────── Todos os meses Janeiro/2023 Fevereiro/2023 Março/2…" at bounding box center [500, 126] width 110 height 26
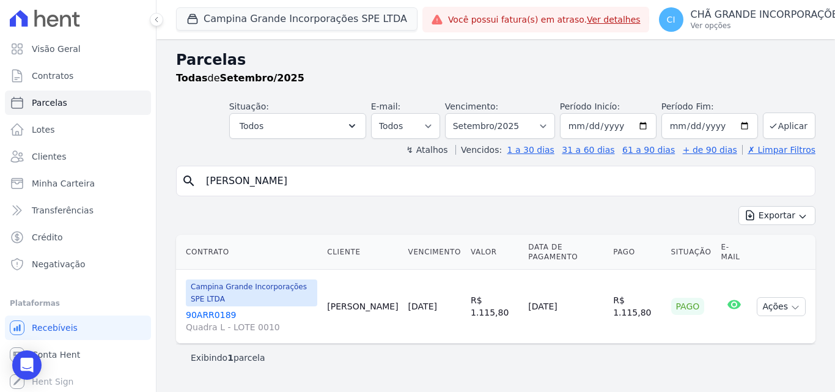
select select
drag, startPoint x: 252, startPoint y: 177, endPoint x: 40, endPoint y: 150, distance: 213.4
click at [40, 150] on div "Visão Geral Contratos [GEOGRAPHIC_DATA] Lotes Clientes Minha Carteira Transferê…" at bounding box center [417, 196] width 835 height 392
type input "[PERSON_NAME]"
select select
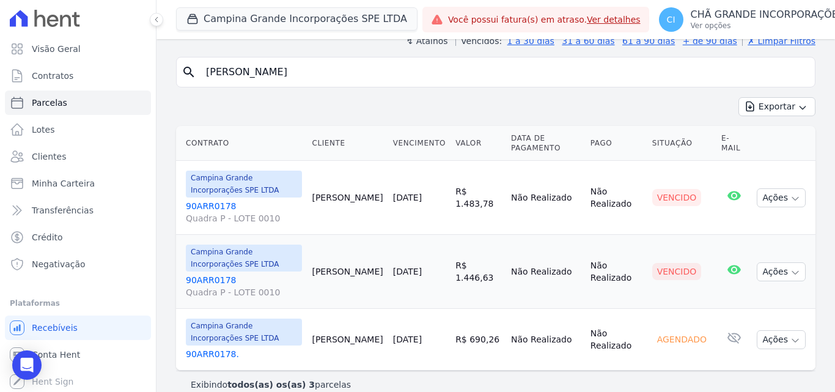
scroll to position [125, 0]
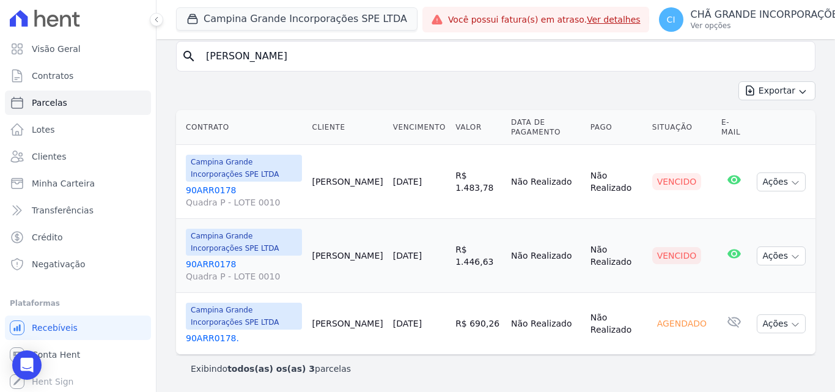
click at [210, 263] on link "90ARR0178 Quadra P - LOTE 0010" at bounding box center [244, 270] width 116 height 24
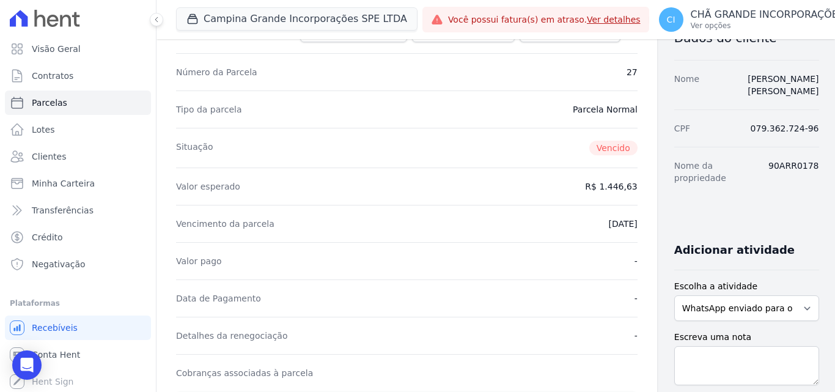
scroll to position [183, 0]
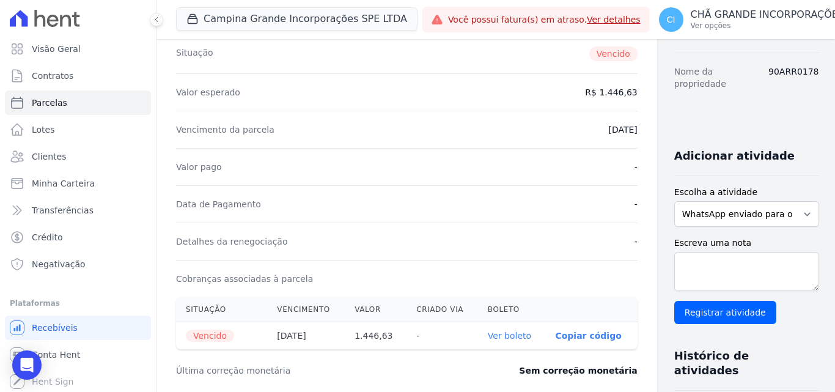
click at [488, 331] on link "Ver boleto" at bounding box center [509, 336] width 43 height 10
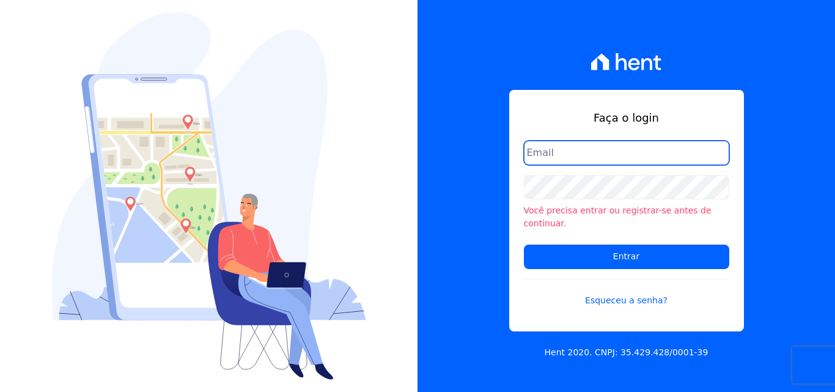
type input "[EMAIL_ADDRESS][DOMAIN_NAME]"
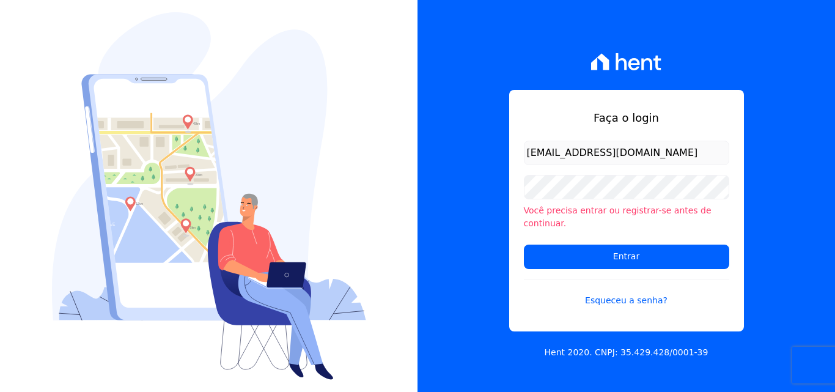
drag, startPoint x: 616, startPoint y: 154, endPoint x: 615, endPoint y: 163, distance: 9.9
click at [616, 154] on input "[EMAIL_ADDRESS][DOMAIN_NAME]" at bounding box center [626, 153] width 205 height 24
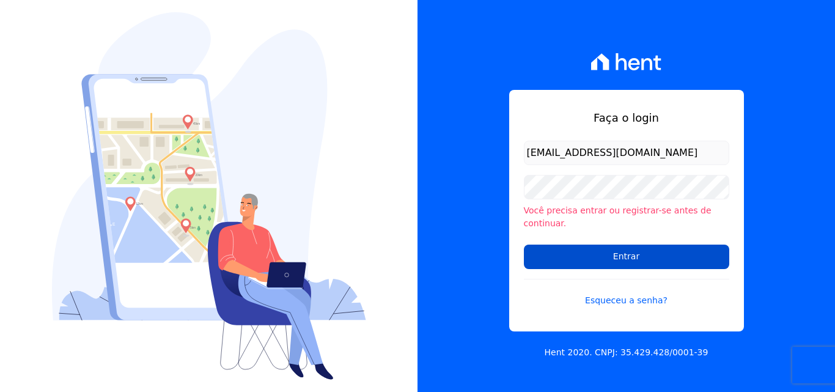
click at [630, 247] on input "Entrar" at bounding box center [626, 257] width 205 height 24
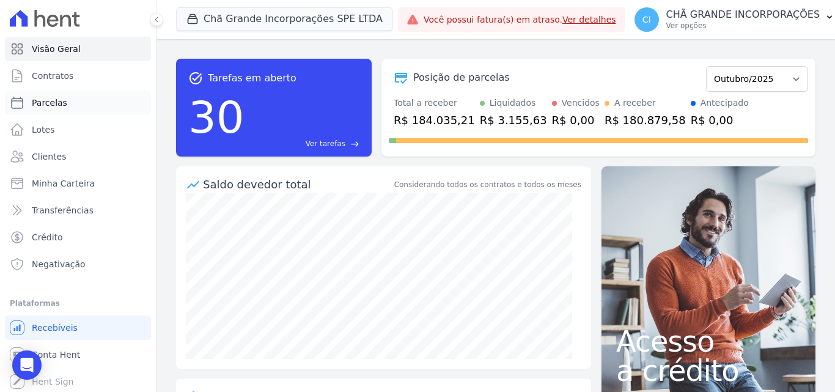
click at [54, 106] on span "Parcelas" at bounding box center [49, 103] width 35 height 12
select select
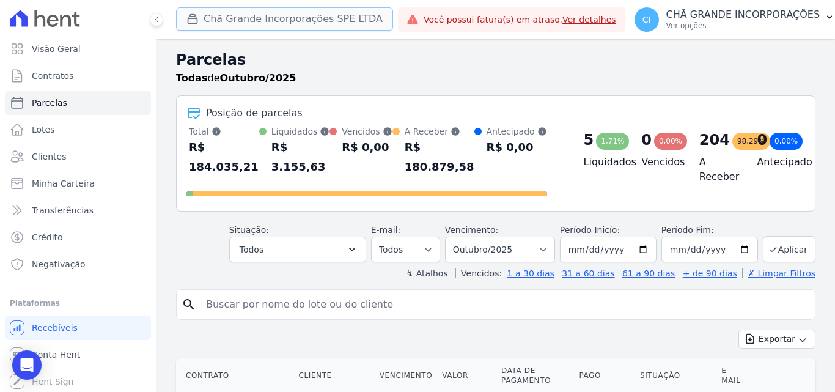
click at [276, 18] on button "Chã Grande Incorporações SPE LTDA" at bounding box center [284, 18] width 217 height 23
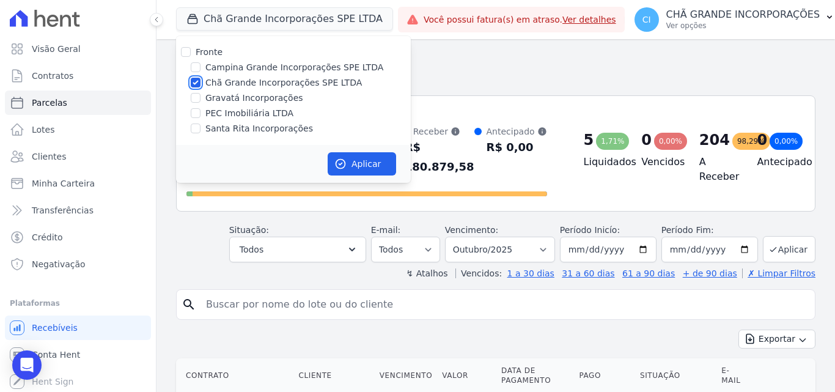
drag, startPoint x: 196, startPoint y: 81, endPoint x: 187, endPoint y: 62, distance: 20.8
click at [196, 81] on input "Chã Grande Incorporações SPE LTDA" at bounding box center [196, 83] width 10 height 10
checkbox input "false"
click at [196, 64] on input "Campina Grande Incorporações SPE LTDA" at bounding box center [196, 67] width 10 height 10
checkbox input "true"
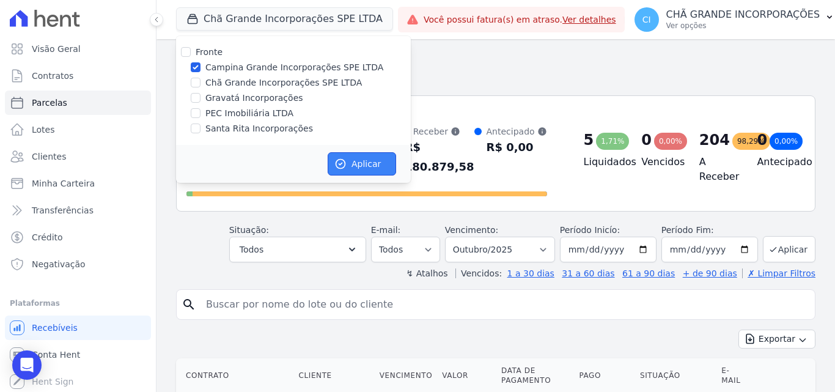
click at [385, 164] on button "Aplicar" at bounding box center [362, 163] width 68 height 23
select select
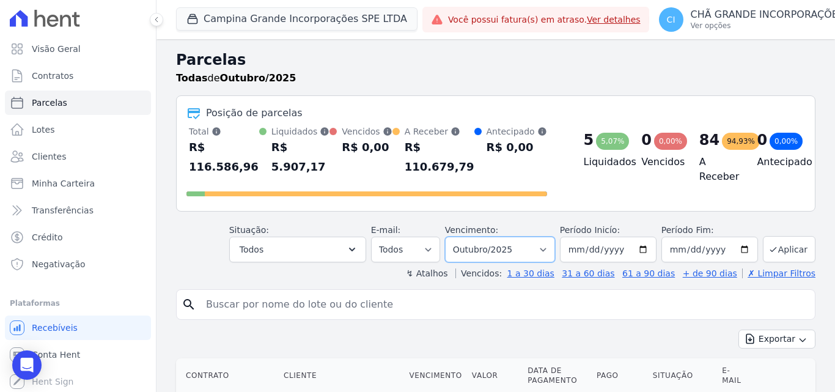
click at [527, 237] on select "Filtrar por período ──────── Todos os meses Janeiro/2023 Fevereiro/2023 Março/2…" at bounding box center [500, 250] width 110 height 26
select select "05/2025"
click at [453, 237] on select "Filtrar por período ──────── Todos os meses Janeiro/2023 Fevereiro/2023 Março/2…" at bounding box center [500, 250] width 110 height 26
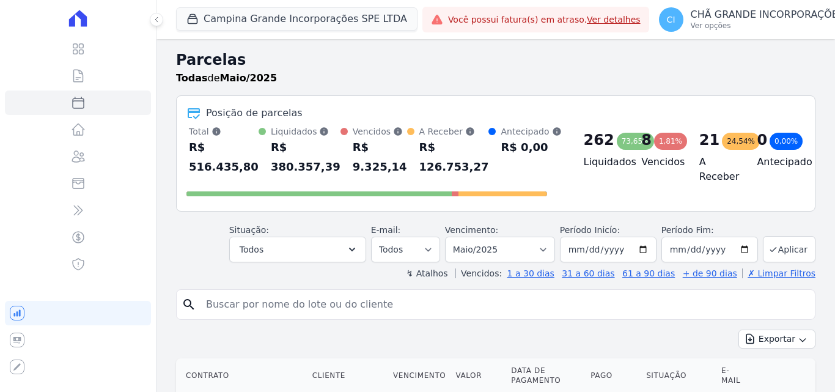
select select
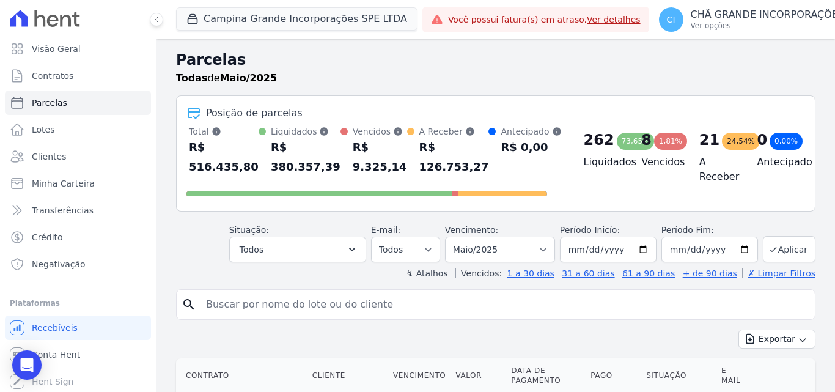
click at [377, 307] on input "search" at bounding box center [505, 304] width 612 height 24
type input "rosimere odilon"
select select
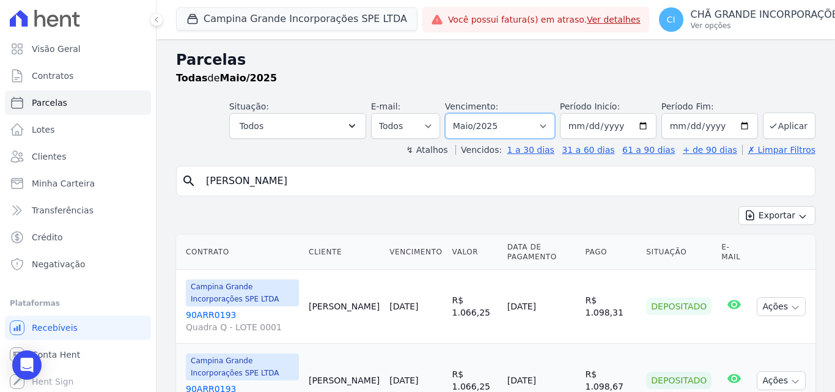
click at [506, 130] on select "Filtrar por período ──────── Todos os meses Janeiro/2023 Fevereiro/2023 Março/2…" at bounding box center [500, 126] width 110 height 26
select select "08/2025"
click at [453, 113] on select "Filtrar por período ──────── Todos os meses Janeiro/2023 Fevereiro/2023 Março/2…" at bounding box center [500, 126] width 110 height 26
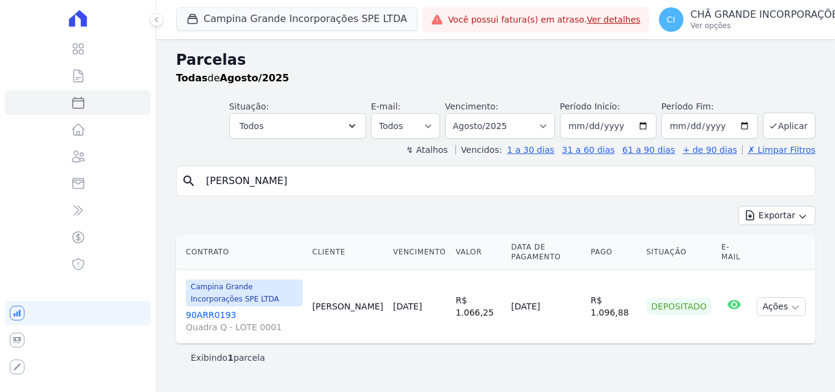
select select
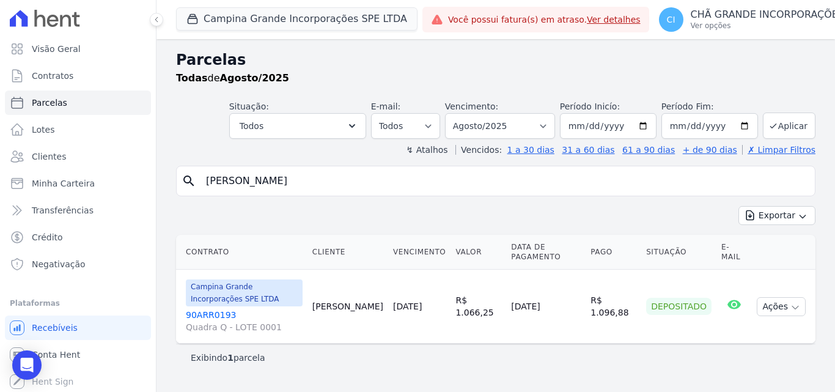
drag, startPoint x: 300, startPoint y: 181, endPoint x: 181, endPoint y: 168, distance: 119.4
click at [181, 168] on div "search [PERSON_NAME]" at bounding box center [496, 181] width 640 height 31
type input "[PERSON_NAME]"
select select
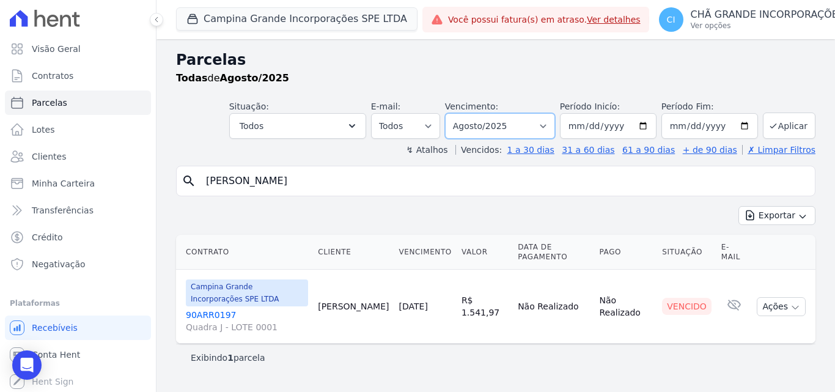
click at [506, 122] on select "Filtrar por período ──────── Todos os meses Janeiro/2023 Fevereiro/2023 Março/2…" at bounding box center [500, 126] width 110 height 26
select select "06/2025"
click at [462, 113] on select "Filtrar por período ──────── Todos os meses Janeiro/2023 Fevereiro/2023 Março/2…" at bounding box center [500, 126] width 110 height 26
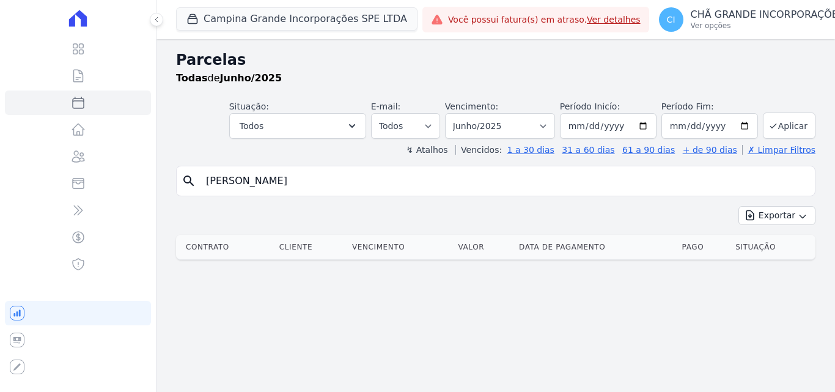
select select
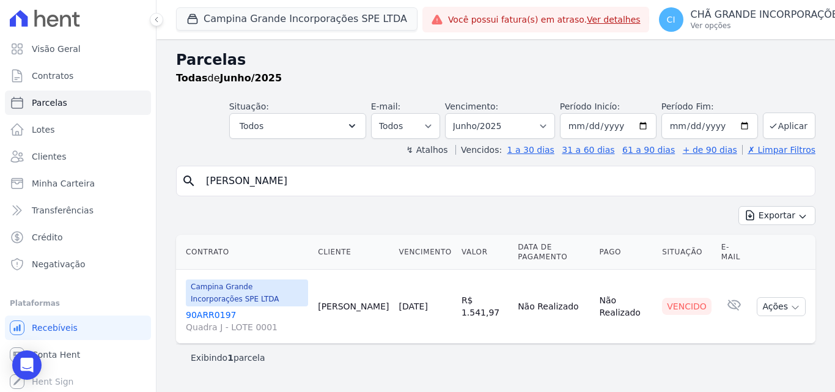
drag, startPoint x: 295, startPoint y: 176, endPoint x: 198, endPoint y: 173, distance: 97.3
click at [198, 173] on div "search [PERSON_NAME]" at bounding box center [496, 181] width 640 height 31
type input "joao paulo"
select select
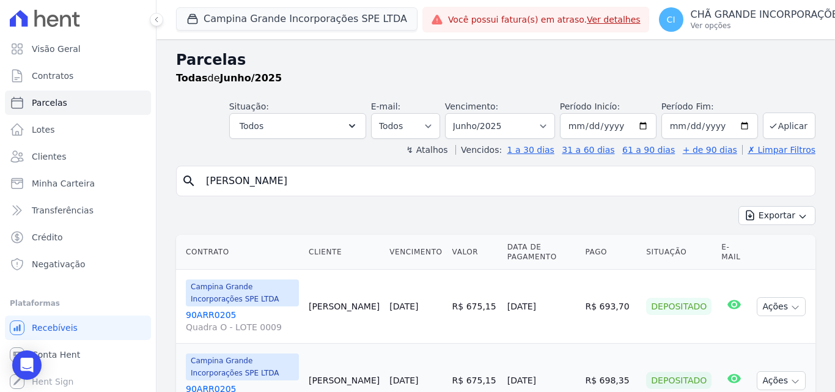
click at [289, 179] on input "joao paulo" at bounding box center [505, 181] width 612 height 24
type input "[PERSON_NAME] [PERSON_NAME]"
select select
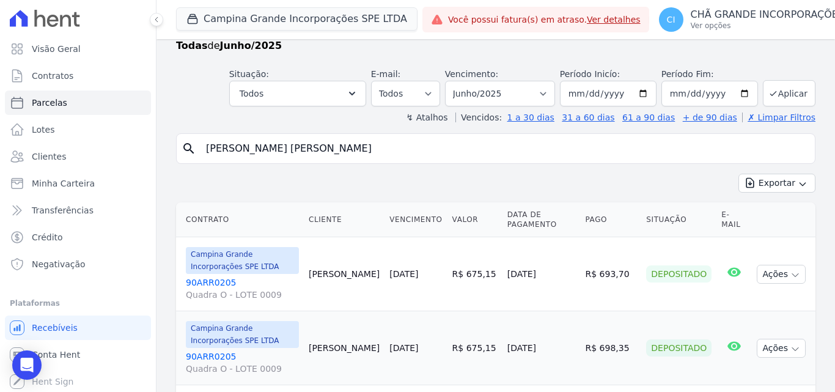
scroll to position [61, 0]
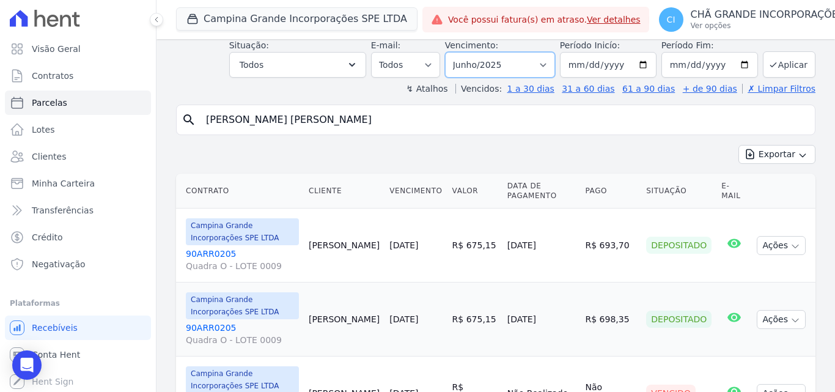
click at [499, 61] on select "Filtrar por período ──────── Todos os meses Janeiro/2023 Fevereiro/2023 Março/2…" at bounding box center [500, 65] width 110 height 26
select select "08/2025"
click at [453, 52] on select "Filtrar por período ──────── Todos os meses Janeiro/2023 Fevereiro/2023 Março/2…" at bounding box center [500, 65] width 110 height 26
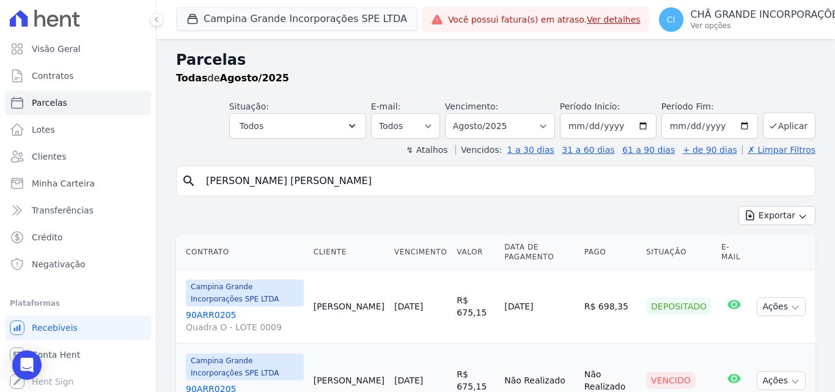
select select
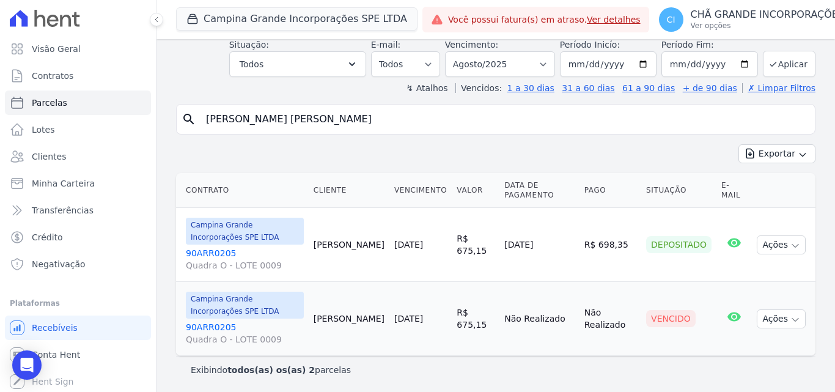
scroll to position [63, 0]
click at [509, 65] on select "Filtrar por período ──────── Todos os meses Janeiro/2023 Fevereiro/2023 Março/2…" at bounding box center [500, 63] width 110 height 26
select select "05/2025"
click at [453, 50] on select "Filtrar por período ──────── Todos os meses Janeiro/2023 Fevereiro/2023 Março/2…" at bounding box center [500, 63] width 110 height 26
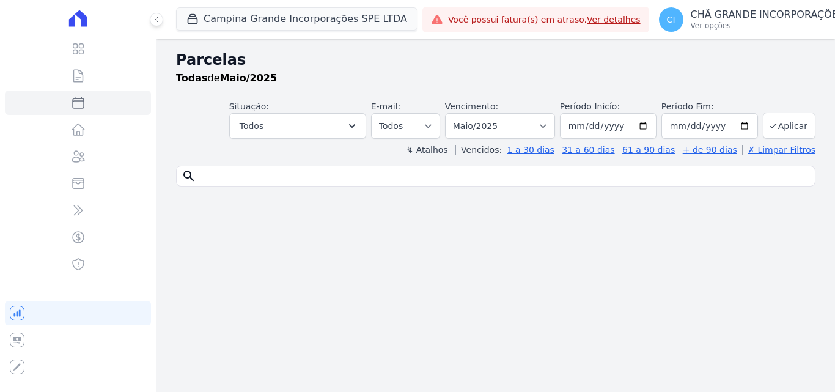
select select
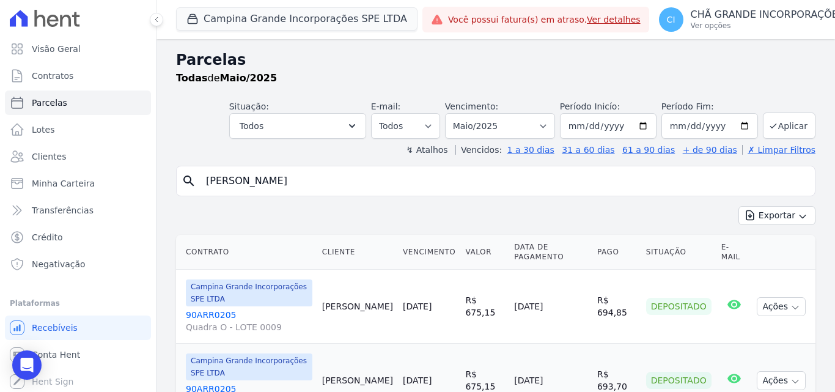
drag, startPoint x: 300, startPoint y: 180, endPoint x: 180, endPoint y: 177, distance: 120.5
click at [180, 177] on div "search [PERSON_NAME]" at bounding box center [496, 181] width 640 height 31
type input "[PERSON_NAME]"
select select
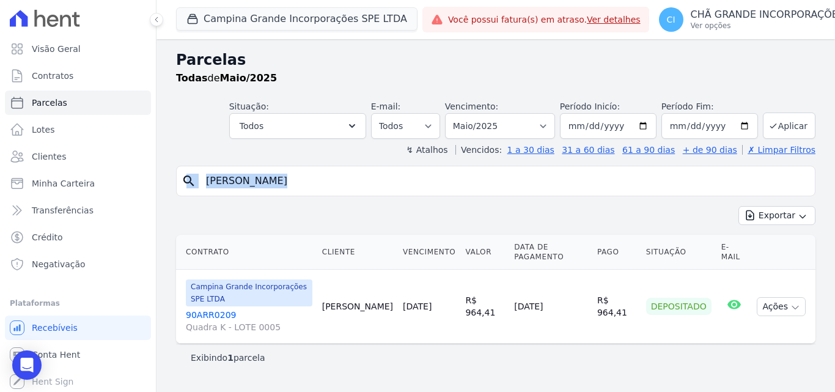
drag, startPoint x: 327, startPoint y: 196, endPoint x: 185, endPoint y: 189, distance: 141.5
click at [185, 189] on div "search viviane rodrigues" at bounding box center [496, 181] width 640 height 31
drag, startPoint x: 281, startPoint y: 80, endPoint x: 300, endPoint y: 83, distance: 18.7
click at [296, 83] on div "Todas de Maio/2025" at bounding box center [496, 78] width 640 height 15
click at [279, 175] on input "viviane rodrigues" at bounding box center [505, 181] width 612 height 24
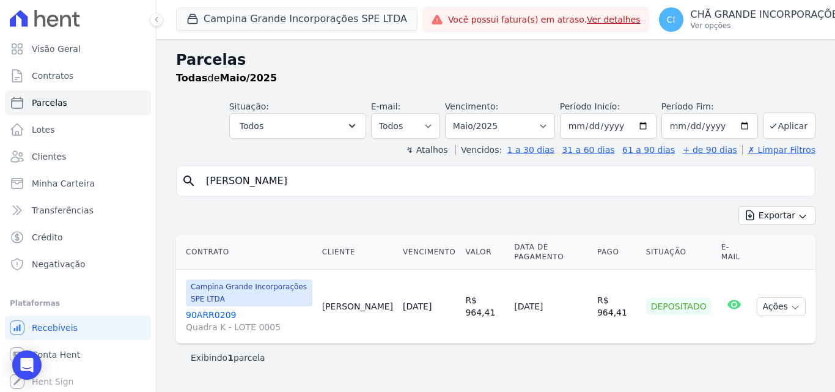
drag, startPoint x: 302, startPoint y: 185, endPoint x: 190, endPoint y: 165, distance: 114.2
click at [190, 165] on div "Parcelas Todas de Maio/2025 Situação: Agendado Em Aberto Pago Processando Cance…" at bounding box center [496, 215] width 679 height 353
type input "[PERSON_NAME]"
select select
click at [483, 125] on select "Filtrar por período ──────── Todos os meses Janeiro/2023 Fevereiro/2023 Março/2…" at bounding box center [500, 126] width 110 height 26
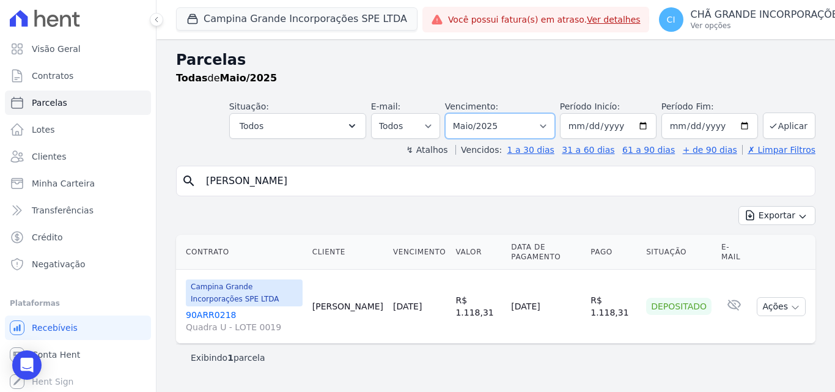
select select "07/2025"
click at [462, 113] on select "Filtrar por período ──────── Todos os meses Janeiro/2023 Fevereiro/2023 Março/2…" at bounding box center [500, 126] width 110 height 26
select select
drag, startPoint x: 309, startPoint y: 182, endPoint x: 212, endPoint y: 177, distance: 97.3
click at [213, 177] on input "[PERSON_NAME]" at bounding box center [505, 181] width 612 height 24
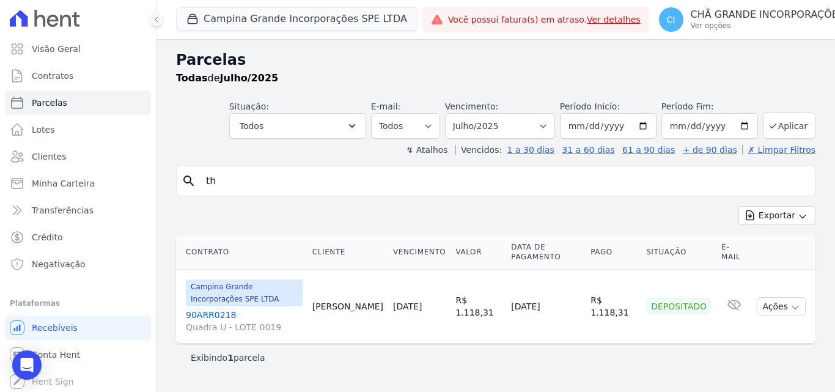
type input "t"
type input "stanley"
select select
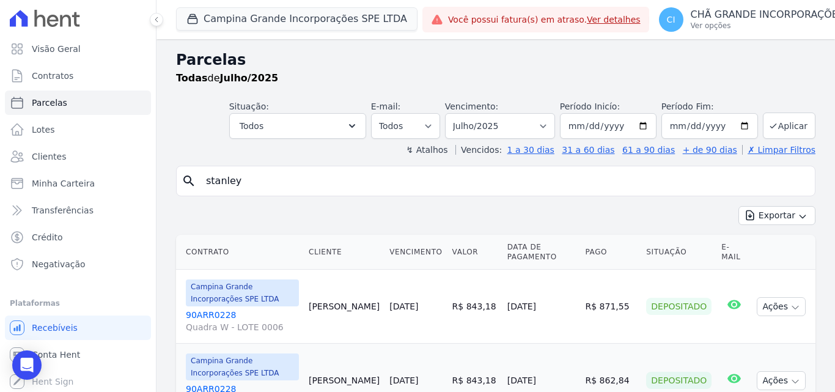
drag, startPoint x: 307, startPoint y: 187, endPoint x: 144, endPoint y: 173, distance: 163.8
click at [144, 173] on div "Visão Geral Contratos Parcelas Lotes Clientes Minha Carteira Transferências Cré…" at bounding box center [417, 196] width 835 height 392
type input "jefferson batista"
select select
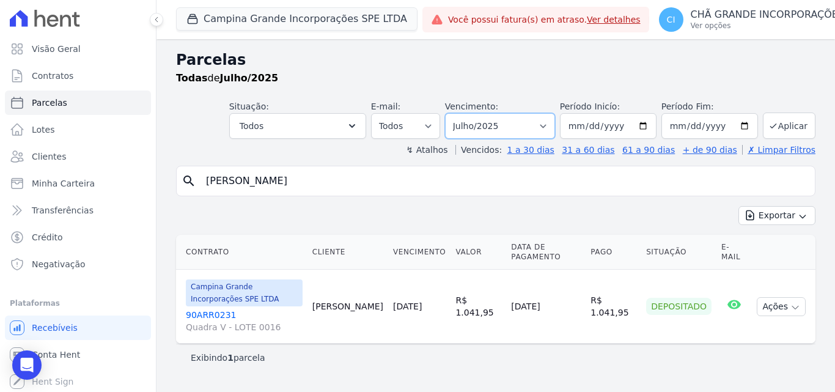
click at [505, 125] on select "Filtrar por período ──────── Todos os meses Janeiro/2023 Fevereiro/2023 Março/2…" at bounding box center [500, 126] width 110 height 26
select select "08/2025"
click at [462, 113] on select "Filtrar por período ──────── Todos os meses Janeiro/2023 Fevereiro/2023 Março/2…" at bounding box center [500, 126] width 110 height 26
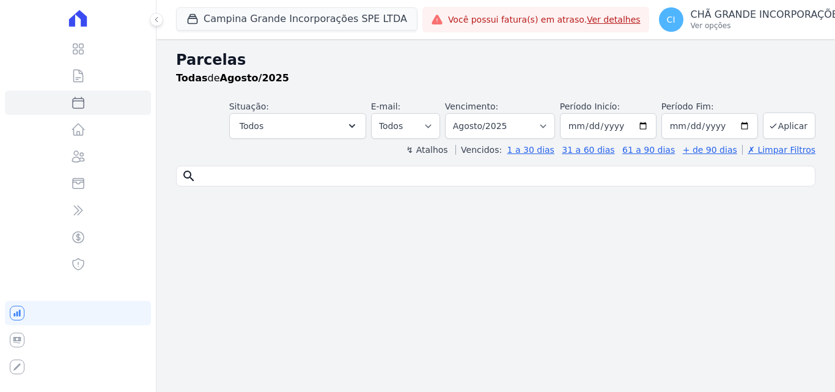
select select
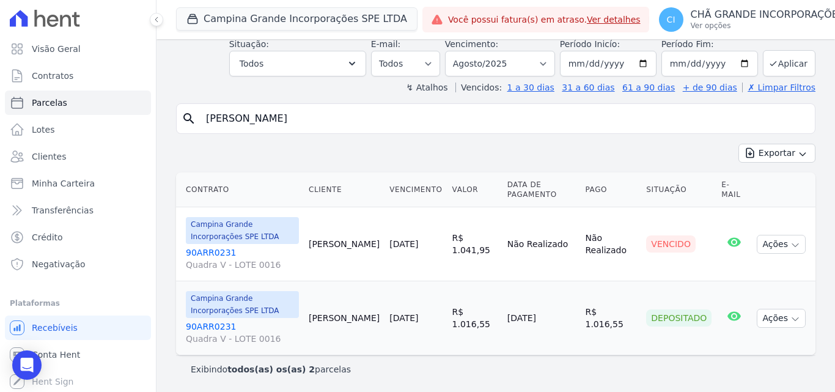
scroll to position [63, 0]
drag, startPoint x: 316, startPoint y: 117, endPoint x: 177, endPoint y: 101, distance: 139.7
click at [179, 102] on div "Parcelas Todas de Agosto/2025 Situação: Agendado Em Aberto Pago Processando Can…" at bounding box center [496, 184] width 679 height 416
type input "GISLAINY"
select select
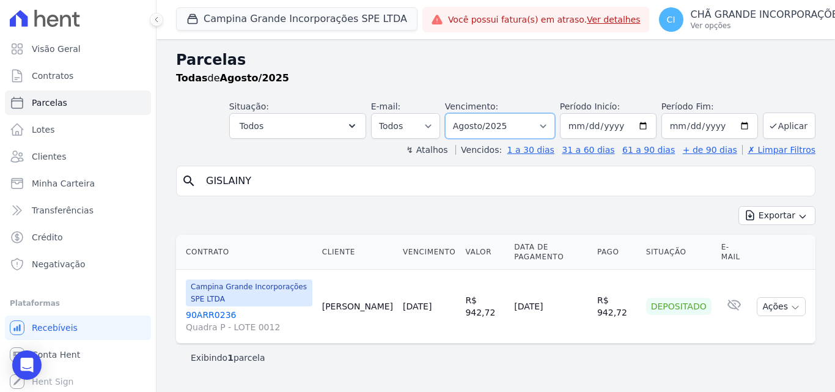
click at [526, 124] on select "Filtrar por período ──────── Todos os meses Janeiro/2023 Fevereiro/2023 Março/2…" at bounding box center [500, 126] width 110 height 26
select select "05/2025"
click at [462, 113] on select "Filtrar por período ──────── Todos os meses Janeiro/2023 Fevereiro/2023 Março/2…" at bounding box center [500, 126] width 110 height 26
select select
click at [511, 124] on select "Filtrar por período ──────── Todos os meses Janeiro/2023 Fevereiro/2023 Março/2…" at bounding box center [500, 126] width 110 height 26
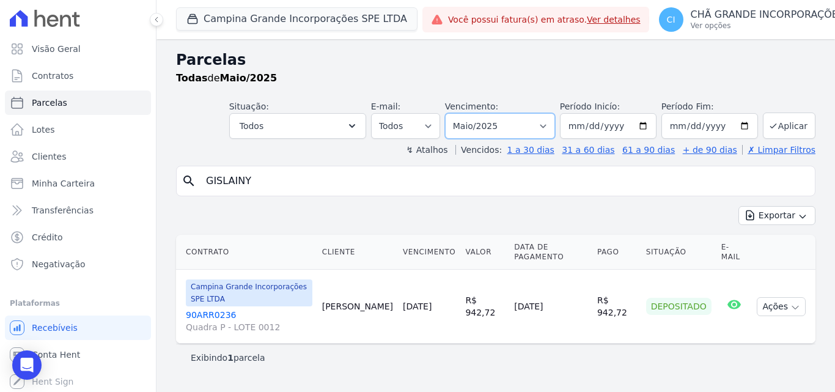
select select "06/2025"
click at [462, 113] on select "Filtrar por período ──────── Todos os meses Janeiro/2023 Fevereiro/2023 Março/2…" at bounding box center [500, 126] width 110 height 26
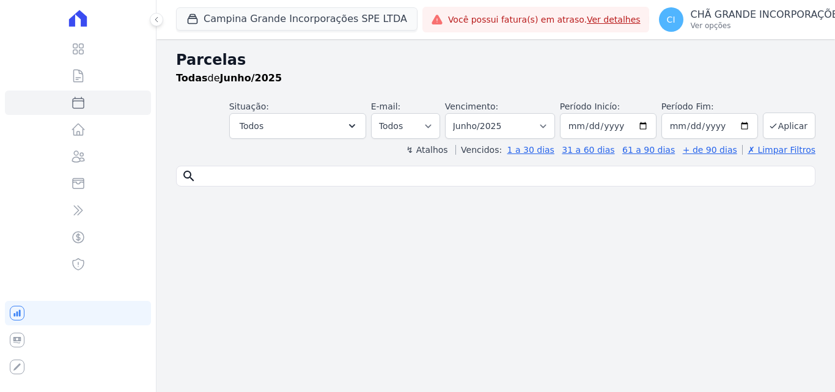
select select
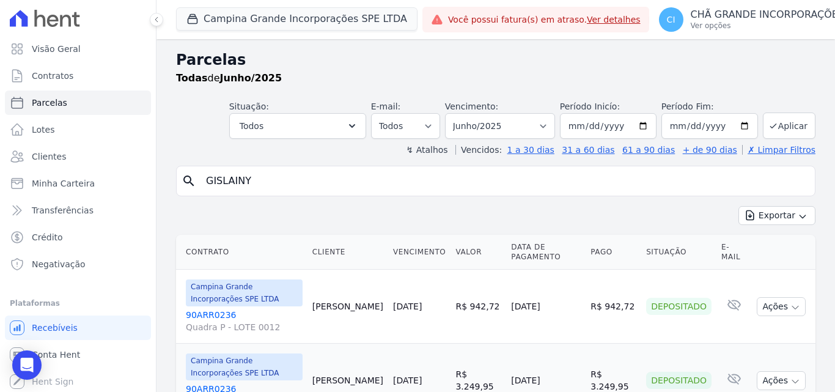
drag, startPoint x: 268, startPoint y: 181, endPoint x: 160, endPoint y: 166, distance: 109.2
click at [163, 180] on div "Parcelas Todas de Junho/2025 Situação: Agendado Em Aberto Pago Processando Canc…" at bounding box center [496, 247] width 679 height 416
type input "MAYSA"
select select
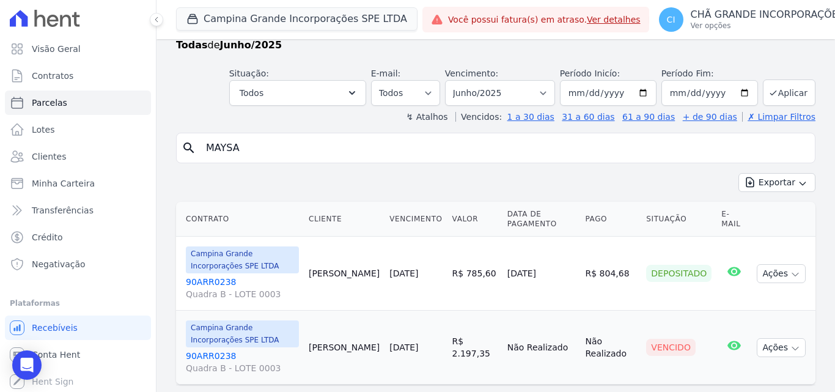
scroll to position [63, 0]
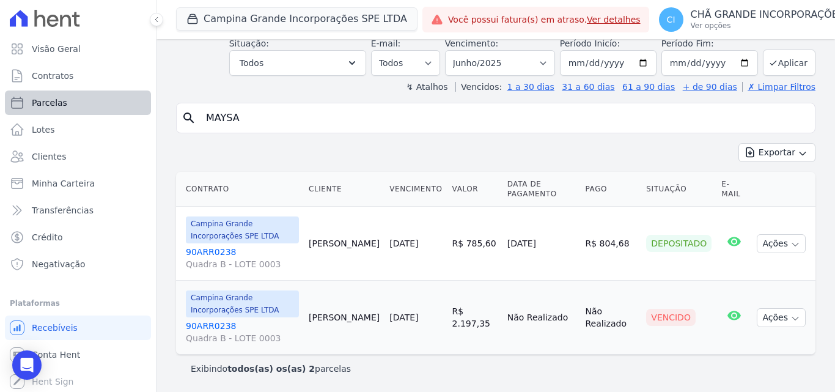
drag, startPoint x: 268, startPoint y: 121, endPoint x: 115, endPoint y: 106, distance: 154.2
click at [127, 115] on div "Visão Geral Contratos Parcelas Lotes Clientes Minha Carteira Transferências Cré…" at bounding box center [417, 196] width 835 height 392
type input "[PERSON_NAME]"
select select
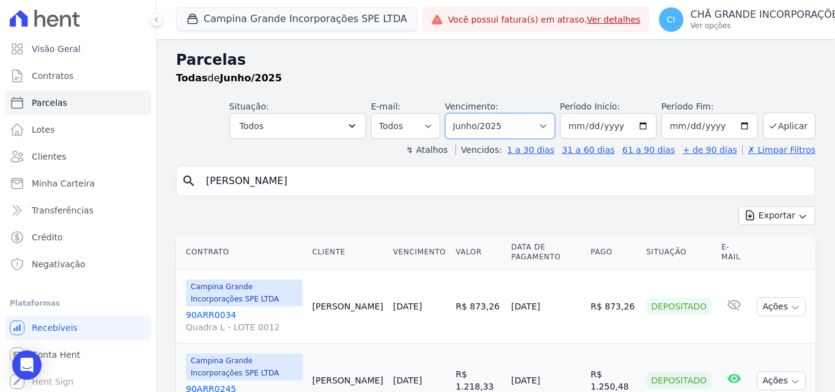
click at [533, 125] on select "Filtrar por período ──────── Todos os meses Janeiro/2023 Fevereiro/2023 Março/2…" at bounding box center [500, 126] width 110 height 26
select select "07/2025"
click at [453, 113] on select "Filtrar por período ──────── Todos os meses Janeiro/2023 Fevereiro/2023 Março/2…" at bounding box center [500, 126] width 110 height 26
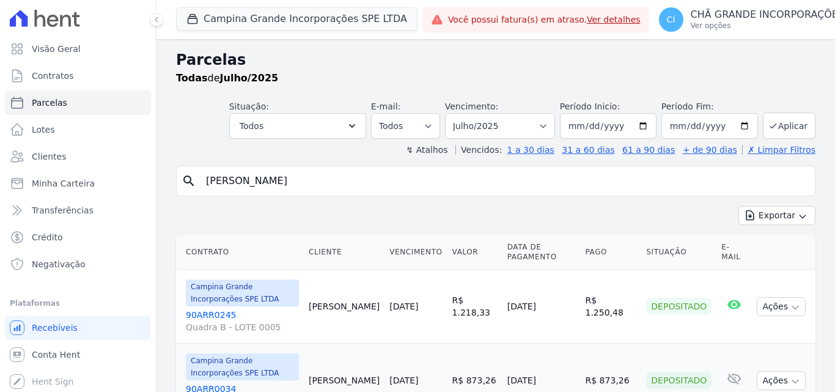
select select
click at [490, 127] on select "Filtrar por período ──────── Todos os meses Janeiro/2023 Fevereiro/2023 Março/2…" at bounding box center [500, 126] width 110 height 26
select select "08/2025"
click at [453, 113] on select "Filtrar por período ──────── Todos os meses Janeiro/2023 Fevereiro/2023 Março/2…" at bounding box center [500, 126] width 110 height 26
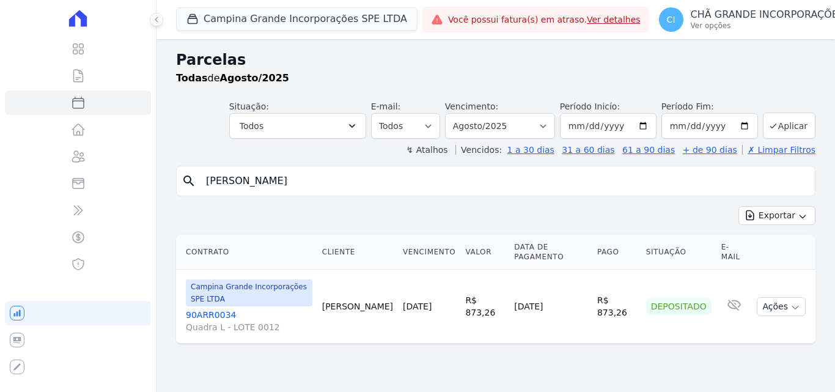
select select
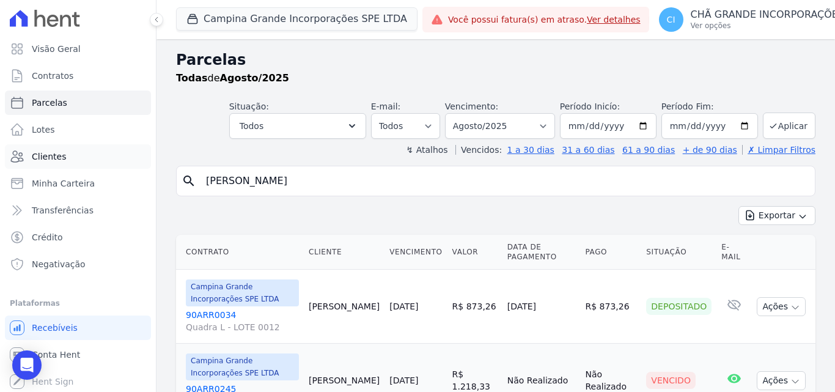
drag, startPoint x: 266, startPoint y: 182, endPoint x: 133, endPoint y: 168, distance: 134.1
click at [133, 168] on div "Visão Geral Contratos [GEOGRAPHIC_DATA] Lotes Clientes Minha Carteira Transferê…" at bounding box center [417, 196] width 835 height 392
type input "[PERSON_NAME]"
select select
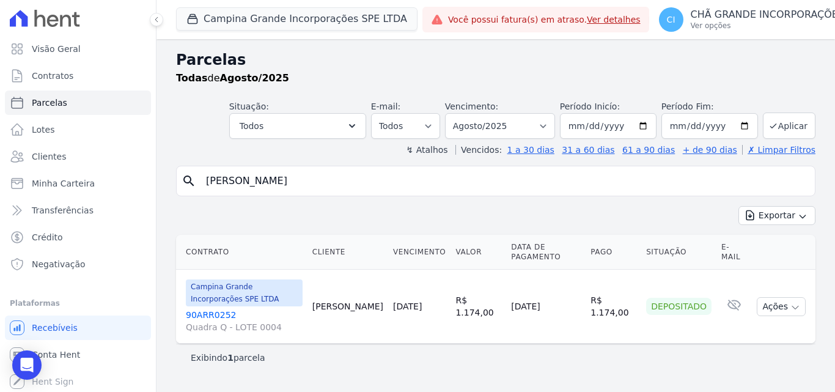
click at [288, 188] on input "[PERSON_NAME]" at bounding box center [505, 181] width 612 height 24
type input "[PERSON_NAME]"
select select
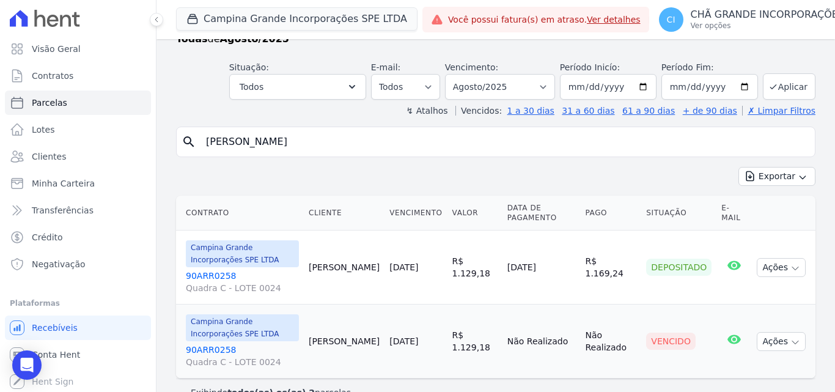
scroll to position [63, 0]
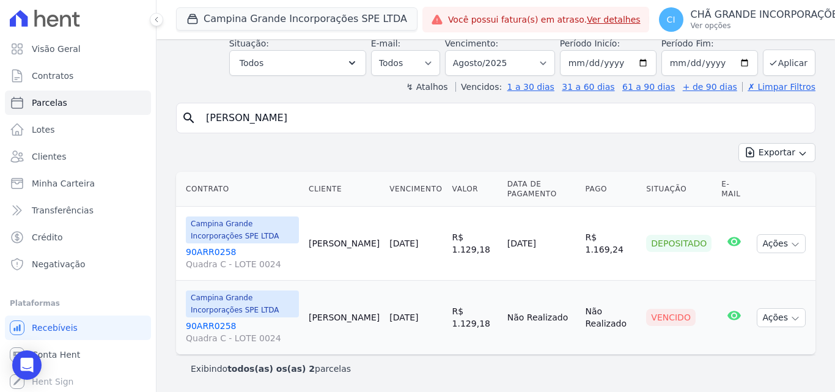
drag, startPoint x: 317, startPoint y: 117, endPoint x: 160, endPoint y: 113, distance: 157.9
click at [162, 117] on div "Parcelas Todas de Agosto/2025 Situação: Agendado Em Aberto Pago Processando Can…" at bounding box center [496, 184] width 679 height 416
type input "josivaldo"
select select
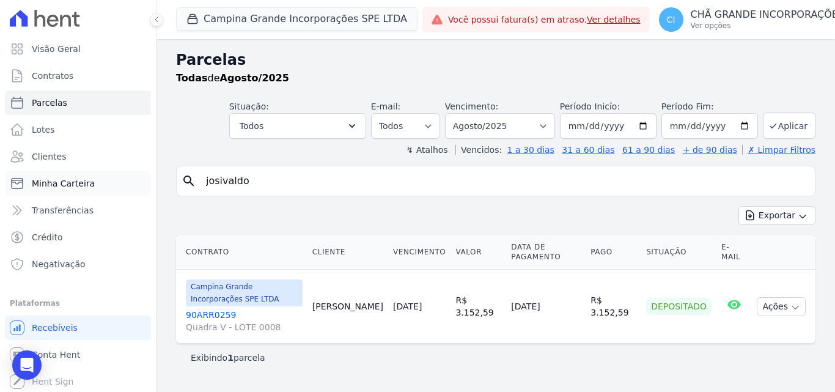
drag, startPoint x: 274, startPoint y: 179, endPoint x: 42, endPoint y: 174, distance: 231.8
click at [42, 174] on div "Visão Geral Contratos [GEOGRAPHIC_DATA] Lotes Clientes Minha Carteira Transferê…" at bounding box center [417, 196] width 835 height 392
type input "eliomark"
select select
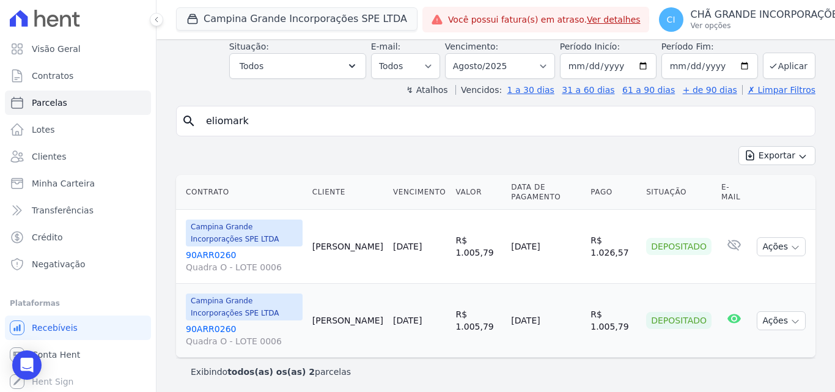
scroll to position [63, 0]
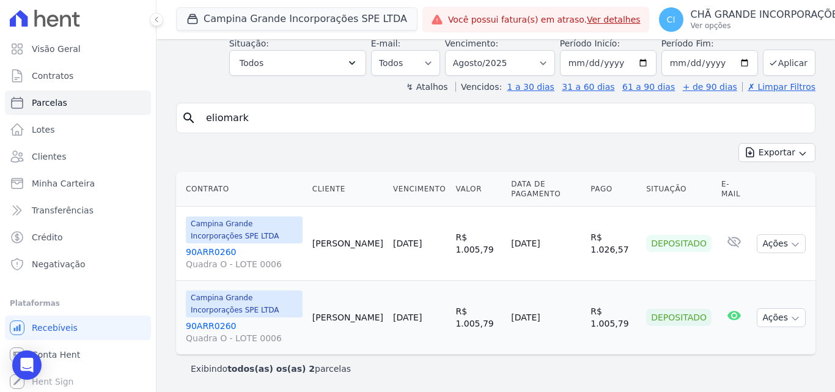
drag, startPoint x: 267, startPoint y: 116, endPoint x: 85, endPoint y: 115, distance: 182.2
click at [85, 115] on div "Visão Geral Contratos [GEOGRAPHIC_DATA] Lotes Clientes Minha Carteira Transferê…" at bounding box center [417, 196] width 835 height 392
click at [479, 63] on select "Filtrar por período ──────── Todos os meses Janeiro/2023 Fevereiro/2023 Março/2…" at bounding box center [500, 63] width 110 height 26
select select "12/2024"
click at [453, 50] on select "Filtrar por período ──────── Todos os meses Janeiro/2023 Fevereiro/2023 Março/2…" at bounding box center [500, 63] width 110 height 26
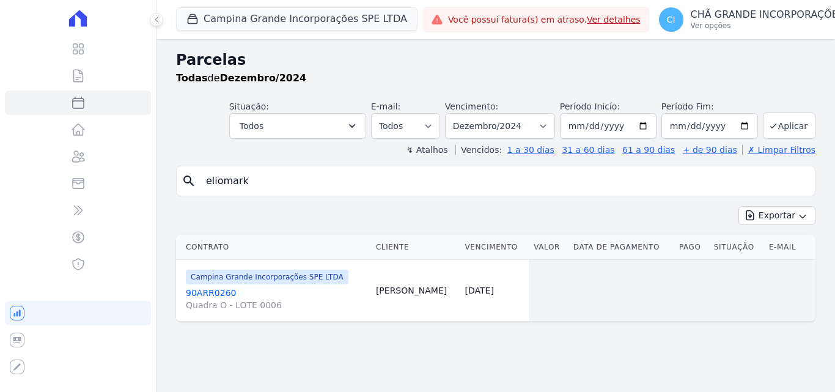
select select
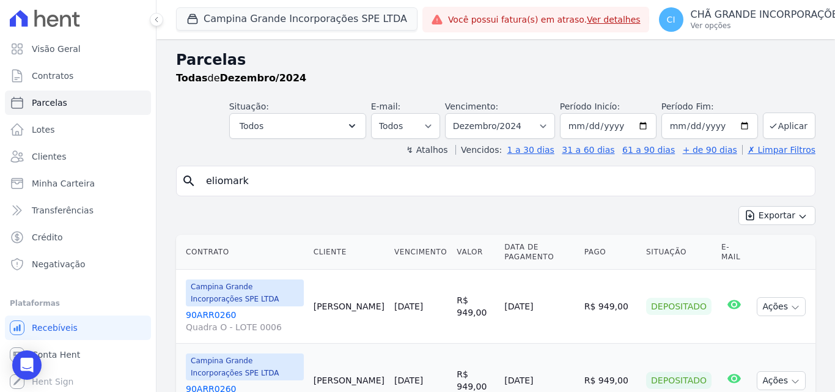
click at [275, 177] on input "eliomark" at bounding box center [505, 181] width 612 height 24
drag, startPoint x: 221, startPoint y: 180, endPoint x: 105, endPoint y: 152, distance: 119.4
click at [102, 164] on div "Visão Geral Contratos [GEOGRAPHIC_DATA] Lotes Clientes Minha Carteira Transferê…" at bounding box center [417, 196] width 835 height 392
type input "marcia aparecida"
select select
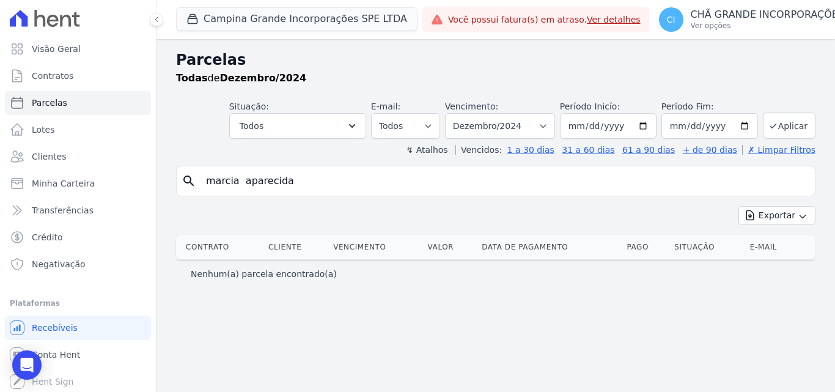
drag, startPoint x: 286, startPoint y: 172, endPoint x: 178, endPoint y: 166, distance: 108.4
click at [178, 166] on form "search marcia aparecida" at bounding box center [496, 181] width 640 height 31
type input "marcia aparecida"
select select
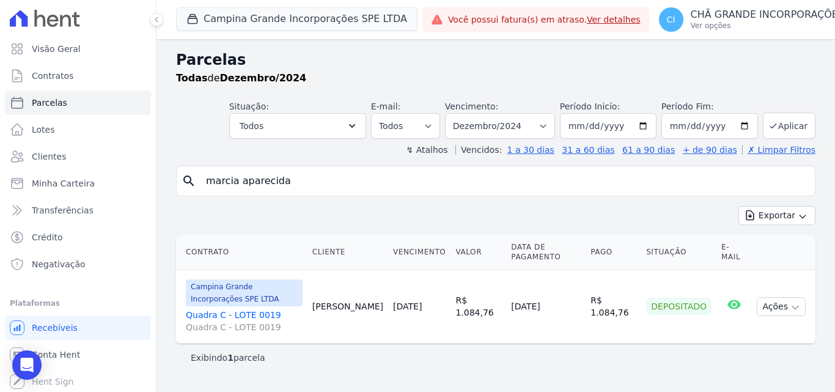
click at [197, 315] on link "Quadra C - LOTE 0019 Quadra C - LOTE 0019" at bounding box center [244, 321] width 117 height 24
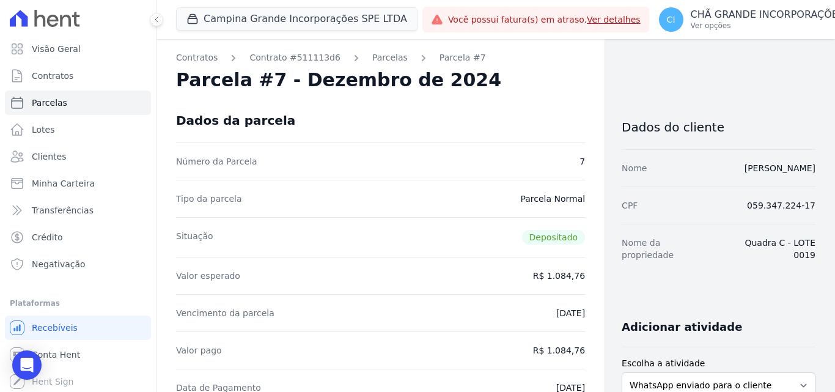
select select
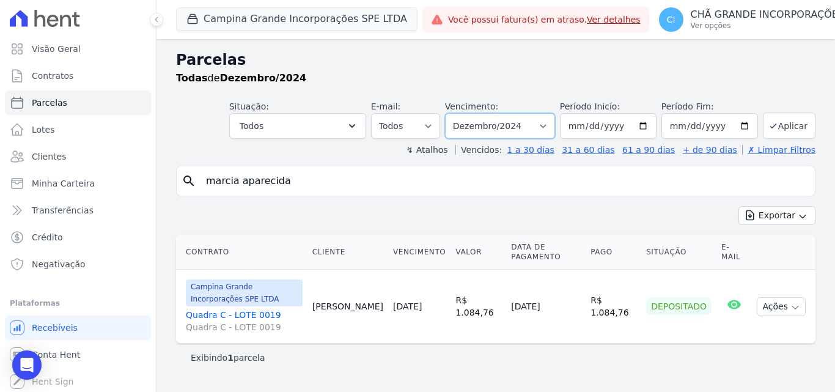
click at [542, 124] on select "Filtrar por período ──────── Todos os meses Janeiro/2023 Fevereiro/2023 Março/2…" at bounding box center [500, 126] width 110 height 26
select select "02/2025"
click at [462, 113] on select "Filtrar por período ──────── Todos os meses Janeiro/2023 Fevereiro/2023 Março/2…" at bounding box center [500, 126] width 110 height 26
select select
click at [512, 122] on select "Filtrar por período ──────── Todos os meses Janeiro/2023 Fevereiro/2023 Março/2…" at bounding box center [500, 126] width 110 height 26
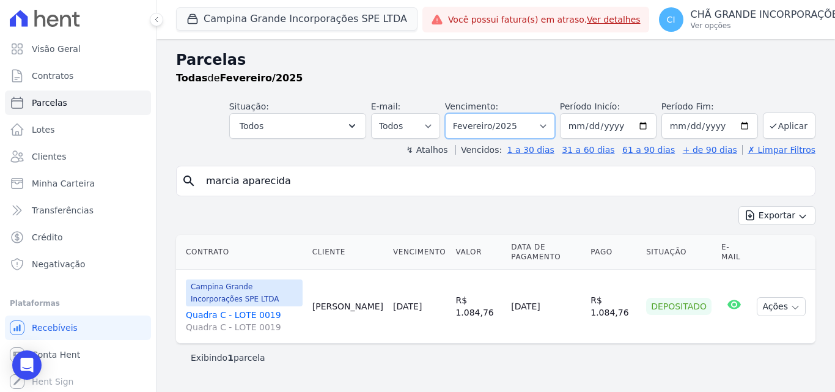
select select "07/2026"
click at [462, 113] on select "Filtrar por período ──────── Todos os meses Janeiro/2023 Fevereiro/2023 Março/2…" at bounding box center [500, 126] width 110 height 26
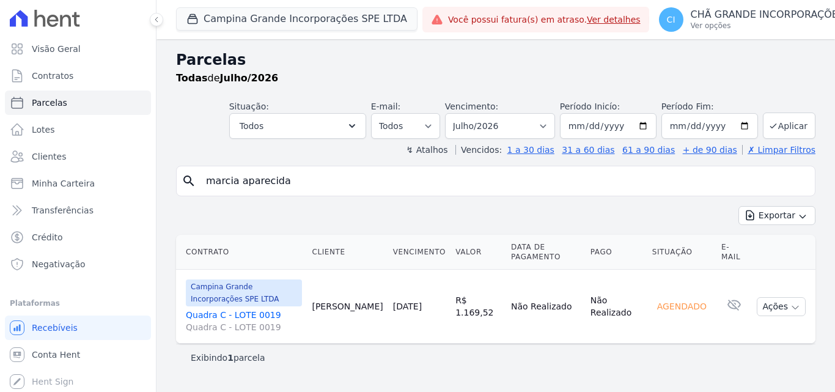
select select
drag, startPoint x: 0, startPoint y: 0, endPoint x: 514, endPoint y: 128, distance: 530.1
click at [514, 128] on select "Filtrar por período ──────── Todos os meses Janeiro/2023 Fevereiro/2023 Março/2…" at bounding box center [500, 126] width 110 height 26
select select "07/2025"
click at [462, 113] on select "Filtrar por período ──────── Todos os meses Janeiro/2023 Fevereiro/2023 Março/2…" at bounding box center [500, 126] width 110 height 26
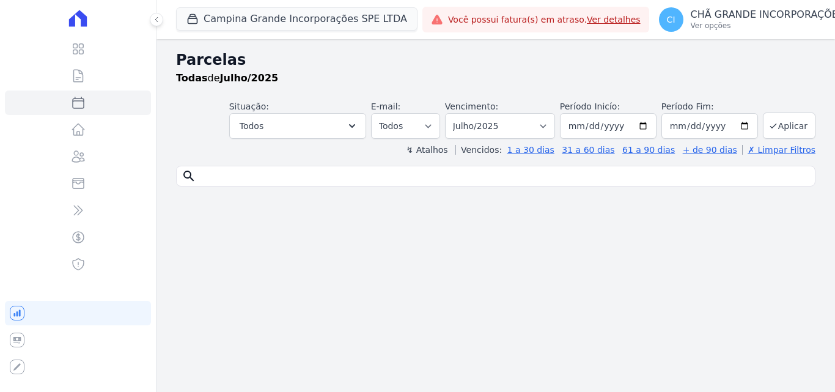
select select
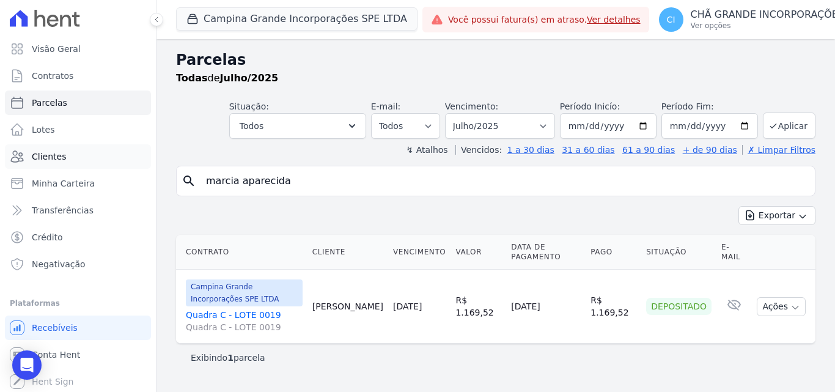
drag, startPoint x: 313, startPoint y: 182, endPoint x: 112, endPoint y: 154, distance: 203.1
click at [112, 154] on div "Visão Geral Contratos [GEOGRAPHIC_DATA] Lotes Clientes Minha Carteira Transferê…" at bounding box center [417, 196] width 835 height 392
type input "dayane"
select select
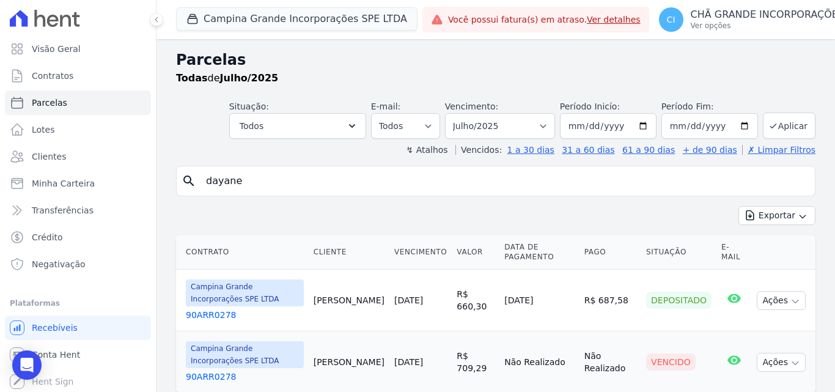
scroll to position [39, 0]
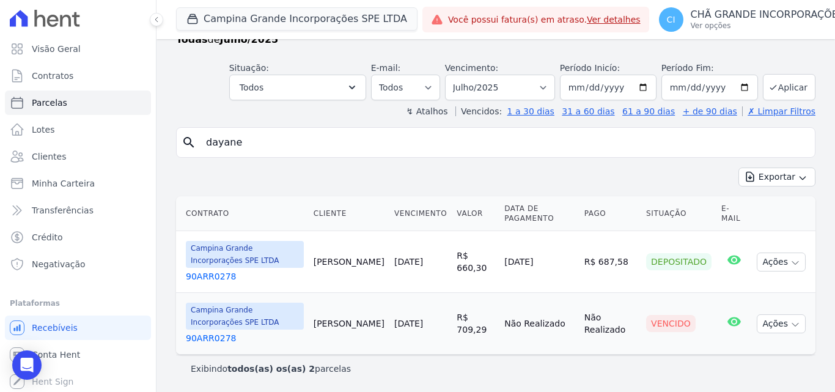
drag, startPoint x: 305, startPoint y: 132, endPoint x: 146, endPoint y: 136, distance: 159.1
click at [146, 136] on div "Visão Geral Contratos [GEOGRAPHIC_DATA] Lotes Clientes Minha Carteira Transferê…" at bounding box center [417, 196] width 835 height 392
type input "francinaldo"
select select
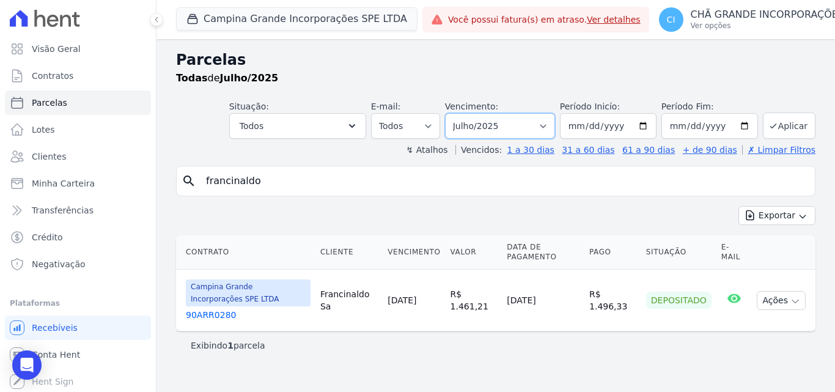
click at [503, 128] on select "Filtrar por período ──────── Todos os meses Janeiro/2023 Fevereiro/2023 Março/2…" at bounding box center [500, 126] width 110 height 26
select select "08/2025"
click at [462, 113] on select "Filtrar por período ──────── Todos os meses Janeiro/2023 Fevereiro/2023 Março/2…" at bounding box center [500, 126] width 110 height 26
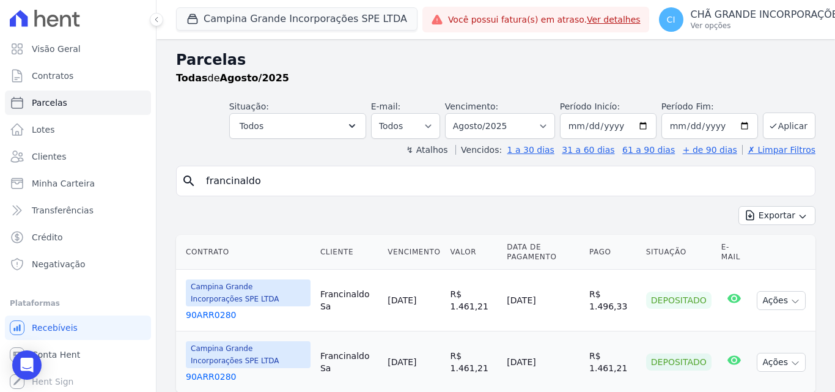
select select
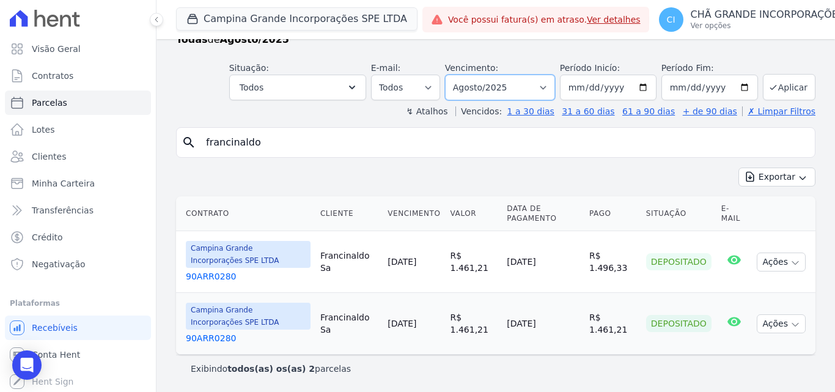
drag, startPoint x: 508, startPoint y: 89, endPoint x: 507, endPoint y: 100, distance: 11.0
click at [508, 89] on select "Filtrar por período ──────── Todos os meses Janeiro/2023 Fevereiro/2023 Março/2…" at bounding box center [500, 88] width 110 height 26
select select "09/2025"
click at [453, 75] on select "Filtrar por período ──────── Todos os meses Janeiro/2023 Fevereiro/2023 Março/2…" at bounding box center [500, 88] width 110 height 26
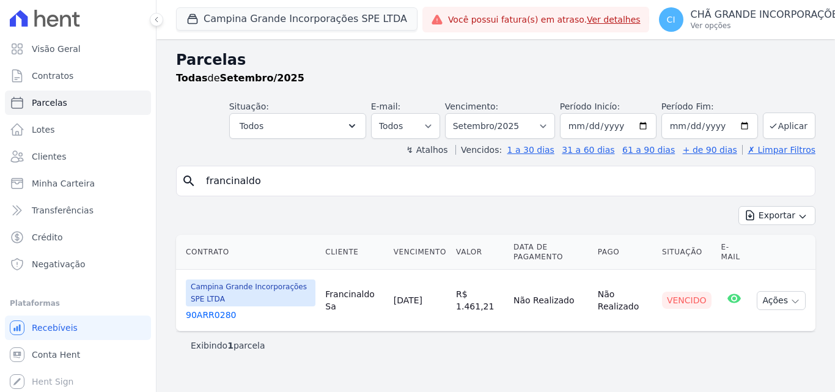
select select
click at [499, 127] on select "Filtrar por período ──────── Todos os meses Janeiro/2023 Fevereiro/2023 Março/2…" at bounding box center [500, 126] width 110 height 26
select select "02/2025"
click at [462, 113] on select "Filtrar por período ──────── Todos os meses Janeiro/2023 Fevereiro/2023 Março/2…" at bounding box center [500, 126] width 110 height 26
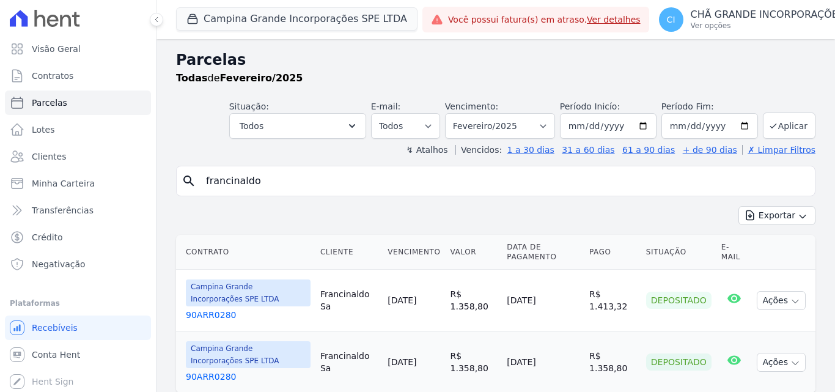
select select
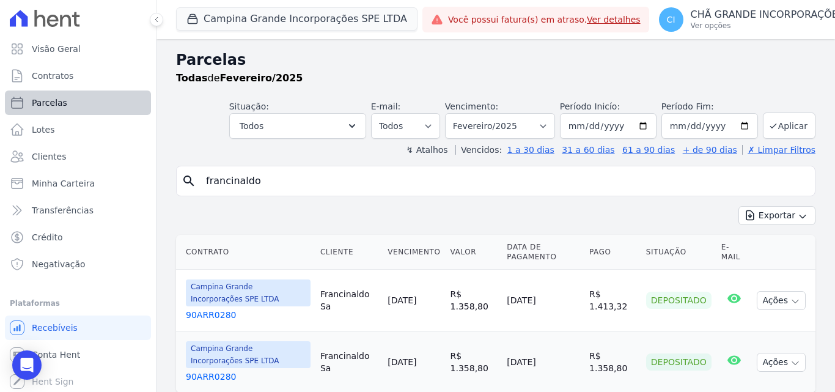
drag, startPoint x: 0, startPoint y: 0, endPoint x: 20, endPoint y: 112, distance: 113.7
click at [37, 138] on div "Visão Geral Contratos [GEOGRAPHIC_DATA] Lotes Clientes Minha Carteira Transferê…" at bounding box center [417, 196] width 835 height 392
type input "[PERSON_NAME]"
select select
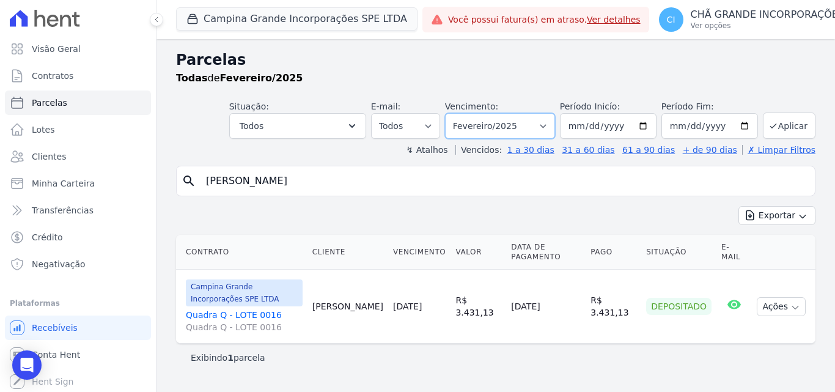
click at [499, 125] on select "Filtrar por período ──────── Todos os meses Janeiro/2023 Fevereiro/2023 Março/2…" at bounding box center [500, 126] width 110 height 26
select select "09/2025"
click at [462, 113] on select "Filtrar por período ──────── Todos os meses Janeiro/2023 Fevereiro/2023 Março/2…" at bounding box center [500, 126] width 110 height 26
select select
drag, startPoint x: 286, startPoint y: 181, endPoint x: 124, endPoint y: 184, distance: 162.1
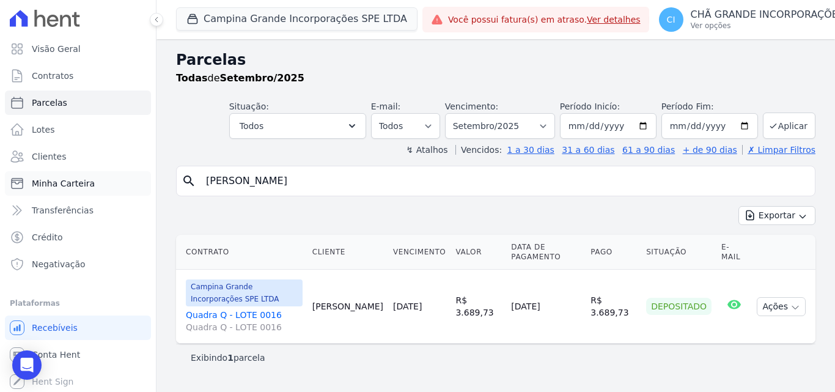
click at [124, 184] on div "Visão Geral Contratos [GEOGRAPHIC_DATA] Lotes Clientes Minha Carteira Transferê…" at bounding box center [417, 196] width 835 height 392
type input "erinaldo"
select select
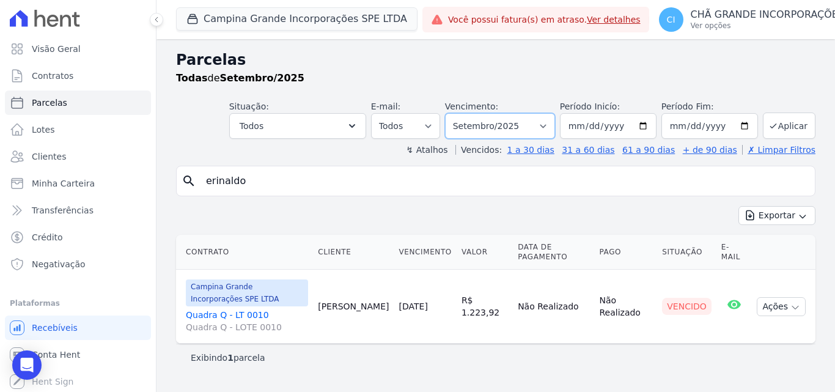
click at [507, 124] on select "Filtrar por período ──────── Todos os meses Janeiro/2023 Fevereiro/2023 Março/2…" at bounding box center [500, 126] width 110 height 26
select select "08/2025"
click at [462, 113] on select "Filtrar por período ──────── Todos os meses Janeiro/2023 Fevereiro/2023 Março/2…" at bounding box center [500, 126] width 110 height 26
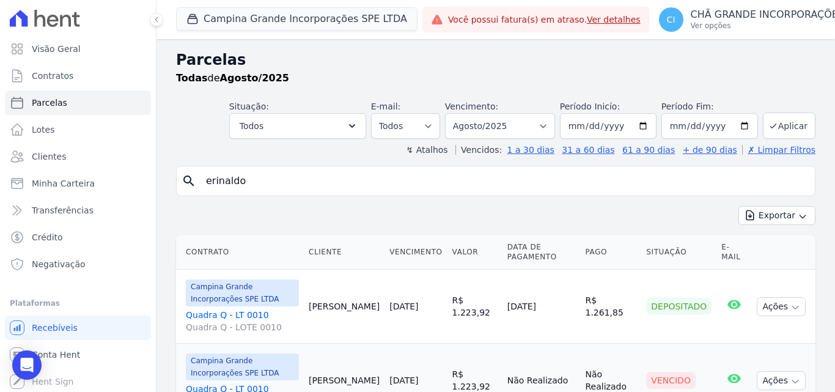
select select
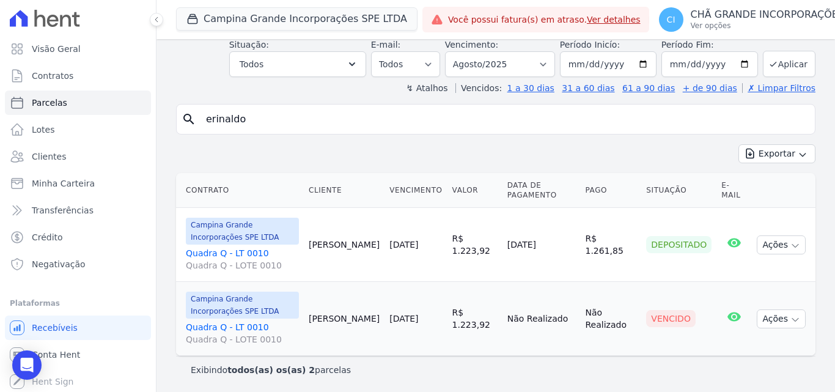
scroll to position [63, 0]
click at [509, 58] on select "Filtrar por período ──────── Todos os meses Janeiro/2023 Fevereiro/2023 Março/2…" at bounding box center [500, 63] width 110 height 26
select select "05/2025"
click at [453, 50] on select "Filtrar por período ──────── Todos os meses Janeiro/2023 Fevereiro/2023 Março/2…" at bounding box center [500, 63] width 110 height 26
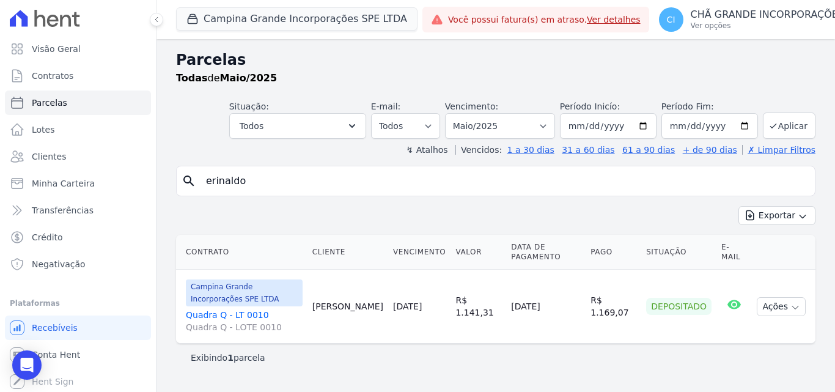
select select
click at [497, 119] on select "Filtrar por período ──────── Todos os meses Janeiro/2023 Fevereiro/2023 Março/2…" at bounding box center [500, 126] width 110 height 26
select select "07/2025"
click at [462, 113] on select "Filtrar por período ──────── Todos os meses Janeiro/2023 Fevereiro/2023 Março/2…" at bounding box center [500, 126] width 110 height 26
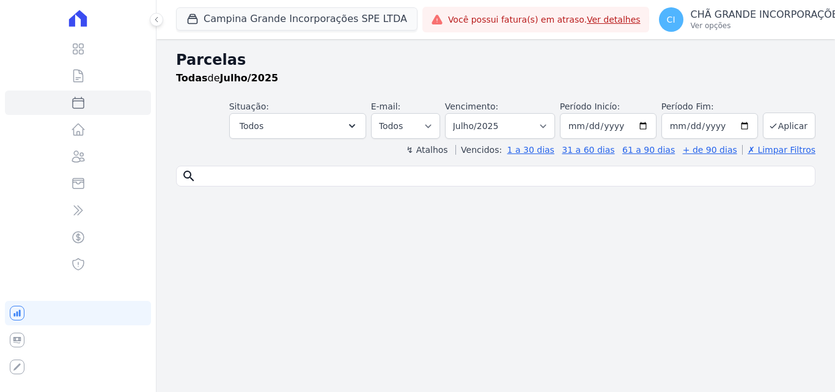
select select
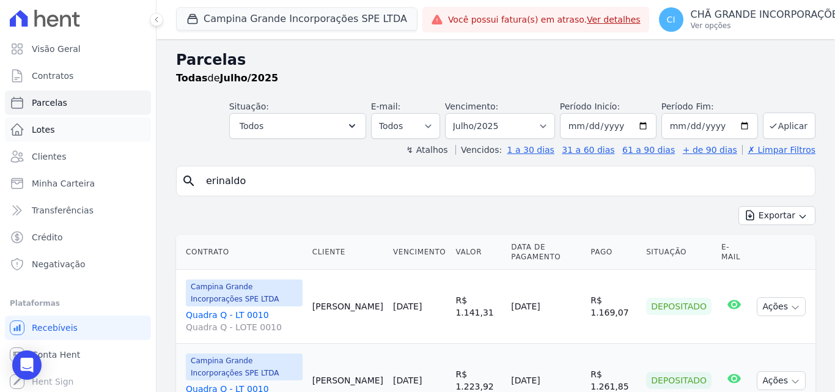
drag, startPoint x: 277, startPoint y: 178, endPoint x: 92, endPoint y: 140, distance: 189.1
click at [92, 140] on div "Visão Geral Contratos Parcelas Lotes Clientes Minha Carteira Transferências Cré…" at bounding box center [417, 196] width 835 height 392
type input "crisologo"
select select
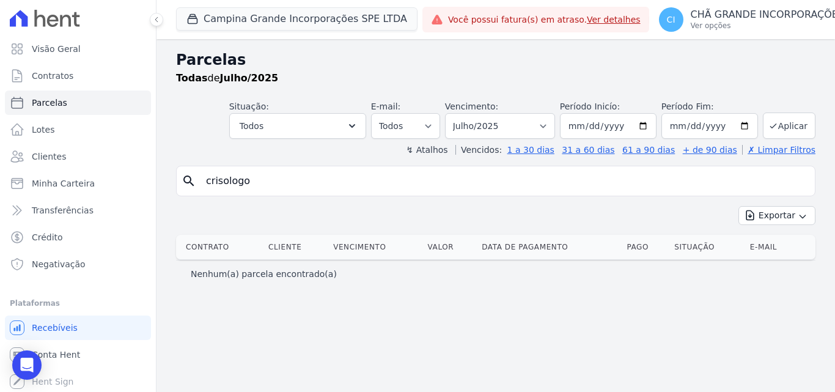
click at [274, 182] on input "crisologo" at bounding box center [505, 181] width 612 height 24
select select
drag, startPoint x: 520, startPoint y: 125, endPoint x: 519, endPoint y: 135, distance: 9.4
click at [520, 125] on select "Filtrar por período ──────── Todos os meses Janeiro/2023 Fevereiro/2023 Março/2…" at bounding box center [500, 126] width 110 height 26
select select "09/2025"
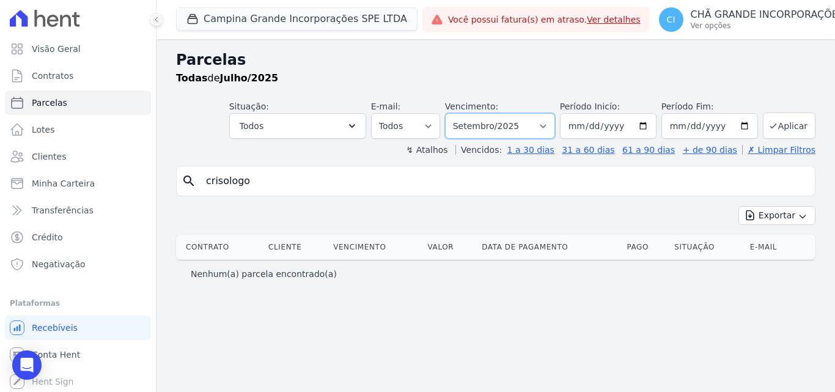
click at [462, 113] on select "Filtrar por período ──────── Todos os meses Janeiro/2023 Fevereiro/2023 Março/2…" at bounding box center [500, 126] width 110 height 26
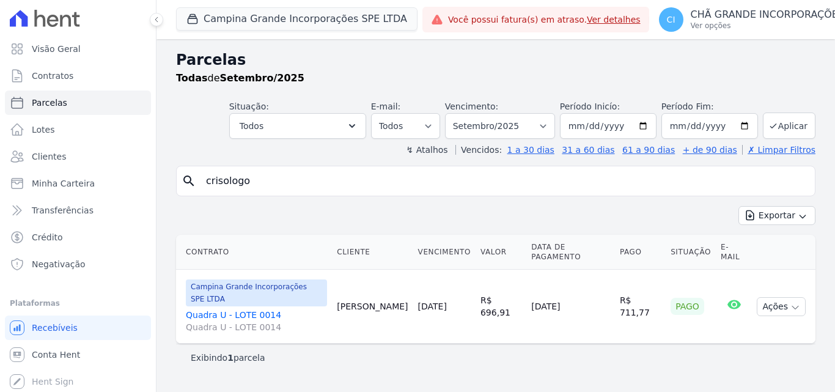
select select
click at [503, 128] on select "Filtrar por período ──────── Todos os meses Janeiro/2023 Fevereiro/2023 Março/2…" at bounding box center [500, 126] width 110 height 26
select select "07/2025"
click at [462, 113] on select "Filtrar por período ──────── Todos os meses Janeiro/2023 Fevereiro/2023 Março/2…" at bounding box center [500, 126] width 110 height 26
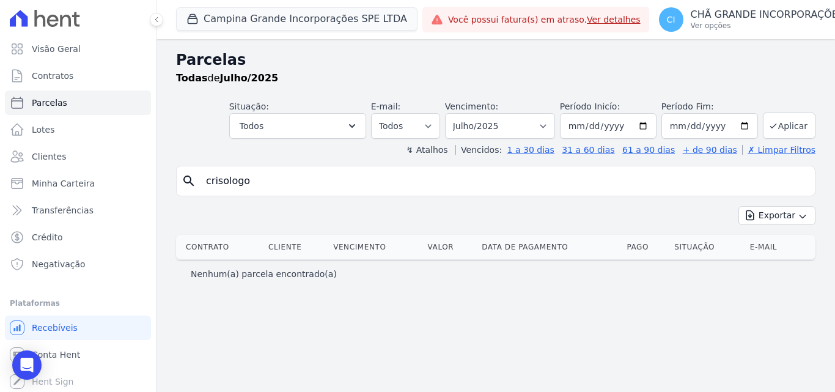
select select
click at [297, 177] on input "crisologo" at bounding box center [505, 181] width 612 height 24
drag, startPoint x: 297, startPoint y: 177, endPoint x: 202, endPoint y: 175, distance: 94.8
click at [202, 175] on input "crisologo" at bounding box center [505, 181] width 612 height 24
type input "[PERSON_NAME]"
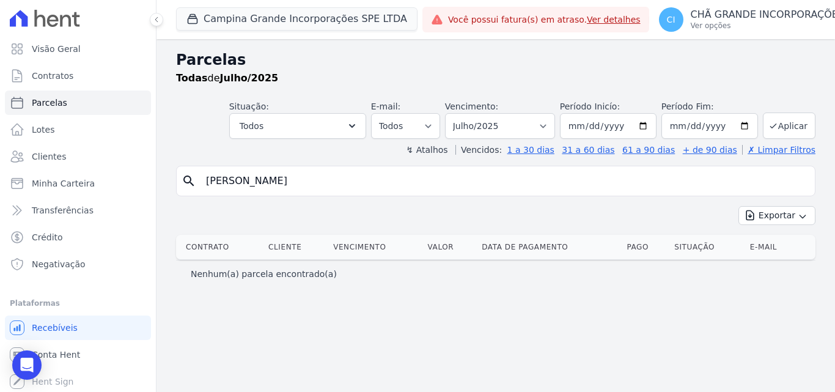
select select
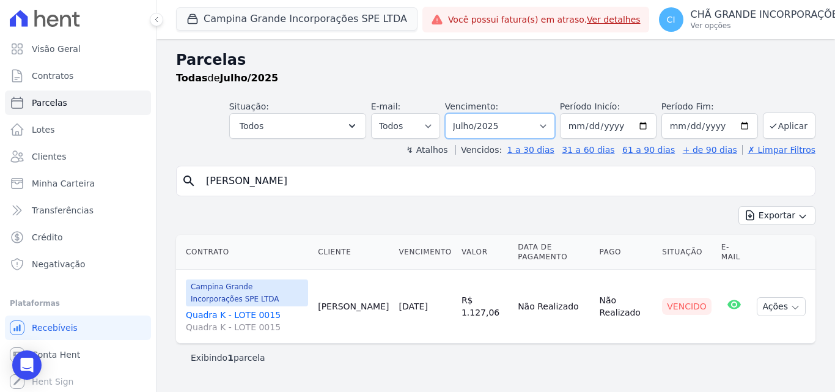
click at [519, 124] on select "Filtrar por período ──────── Todos os meses Janeiro/2023 Fevereiro/2023 Março/2…" at bounding box center [500, 126] width 110 height 26
select select "08/2025"
click at [462, 113] on select "Filtrar por período ──────── Todos os meses Janeiro/2023 Fevereiro/2023 Março/2…" at bounding box center [500, 126] width 110 height 26
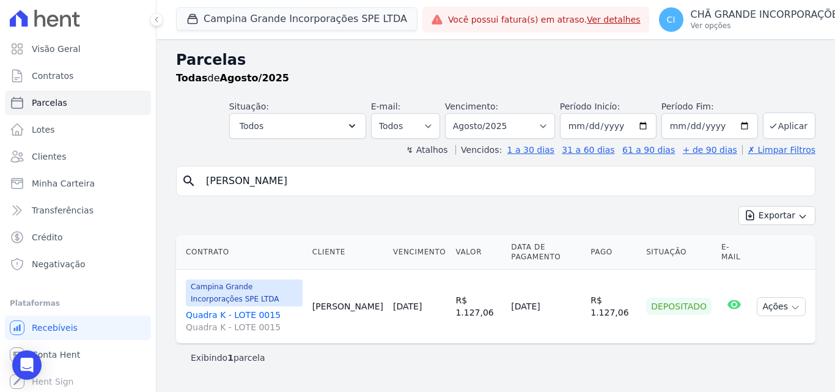
select select
drag, startPoint x: 317, startPoint y: 185, endPoint x: 174, endPoint y: 177, distance: 143.3
click at [174, 177] on div "Parcelas Todas de Agosto/2025 Situação: Agendado Em Aberto Pago Processando Can…" at bounding box center [496, 215] width 679 height 353
type input "magnoria"
select select
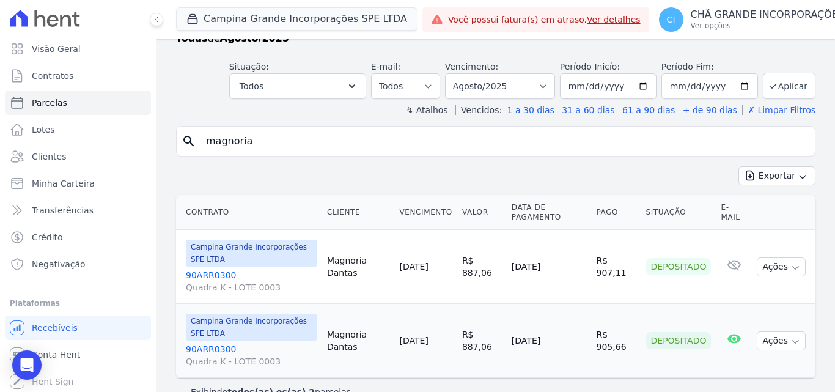
scroll to position [63, 0]
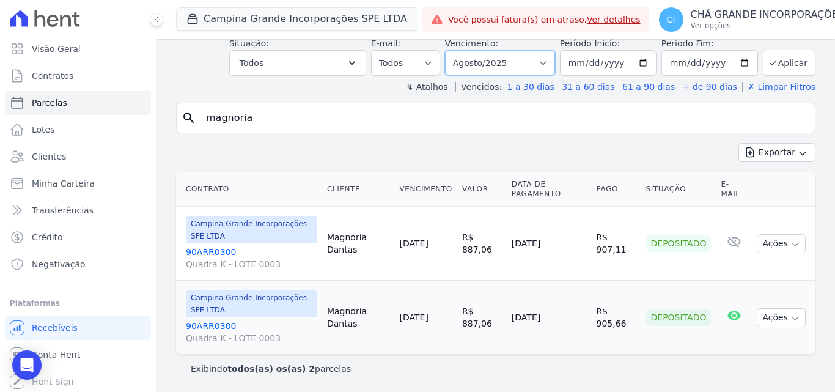
click at [488, 62] on select "Filtrar por período ──────── Todos os meses Janeiro/2023 Fevereiro/2023 Março/2…" at bounding box center [500, 63] width 110 height 26
select select "09/2025"
click at [453, 50] on select "Filtrar por período ──────── Todos os meses Janeiro/2023 Fevereiro/2023 Março/2…" at bounding box center [500, 63] width 110 height 26
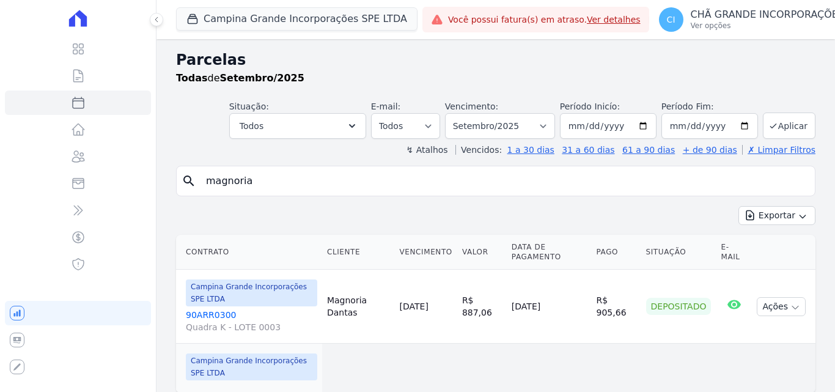
select select
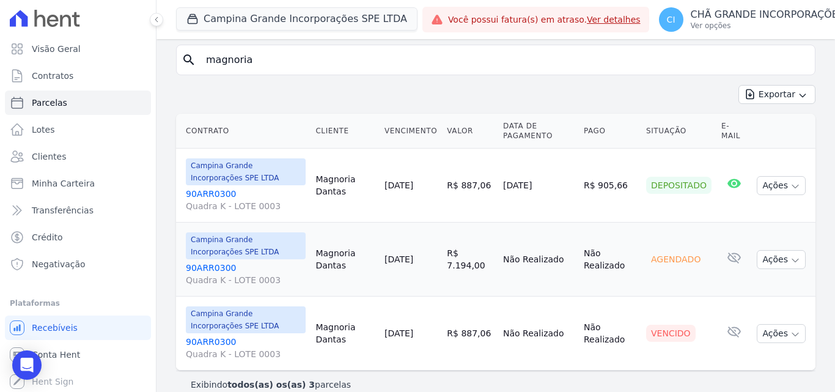
scroll to position [122, 0]
drag, startPoint x: 269, startPoint y: 53, endPoint x: 165, endPoint y: 50, distance: 104.6
click at [165, 50] on div "Parcelas Todas de Setembro/2025 Situação: Agendado Em Aberto Pago Processando C…" at bounding box center [496, 162] width 679 height 490
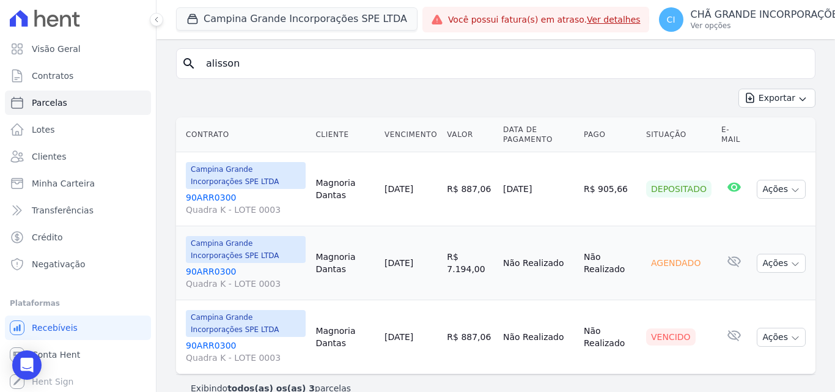
type input "alisson"
select select
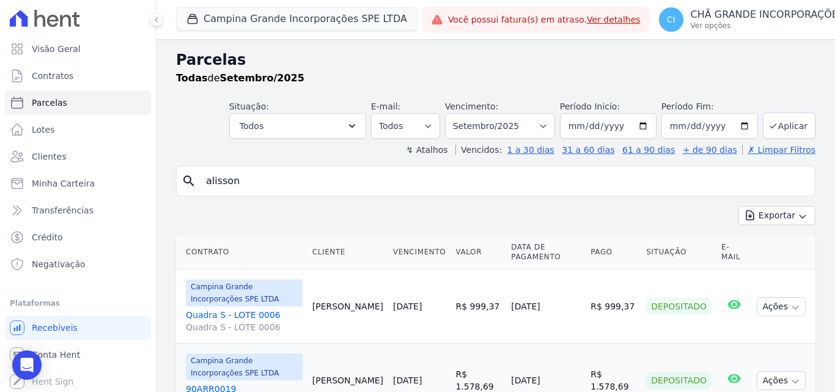
click at [267, 180] on input "alisson" at bounding box center [505, 181] width 612 height 24
type input "[PERSON_NAME]"
select select
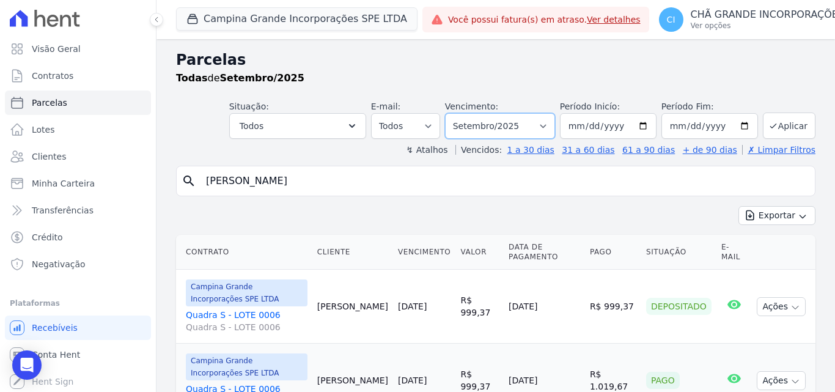
drag, startPoint x: 498, startPoint y: 125, endPoint x: 499, endPoint y: 136, distance: 11.1
click at [498, 125] on select "Filtrar por período ──────── Todos os meses Janeiro/2023 Fevereiro/2023 Março/2…" at bounding box center [500, 126] width 110 height 26
select select "08/2025"
click at [453, 113] on select "Filtrar por período ──────── Todos os meses Janeiro/2023 Fevereiro/2023 Março/2…" at bounding box center [500, 126] width 110 height 26
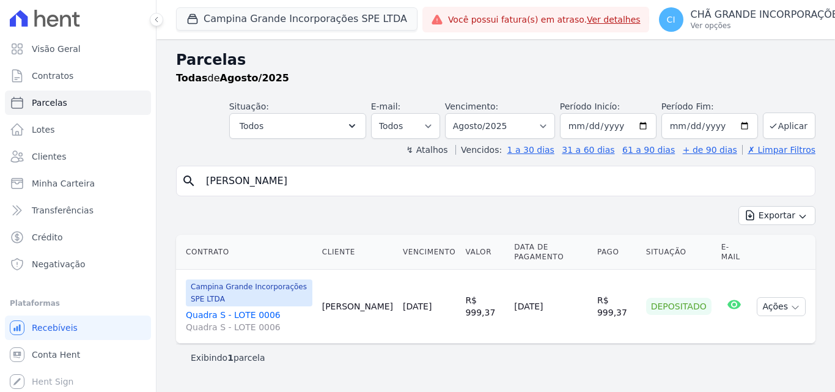
select select
click at [495, 125] on select "Filtrar por período ──────── Todos os meses Janeiro/2023 Fevereiro/2023 Março/2…" at bounding box center [500, 126] width 110 height 26
select select "05/2025"
click at [462, 113] on select "Filtrar por período ──────── Todos os meses Janeiro/2023 Fevereiro/2023 Março/2…" at bounding box center [500, 126] width 110 height 26
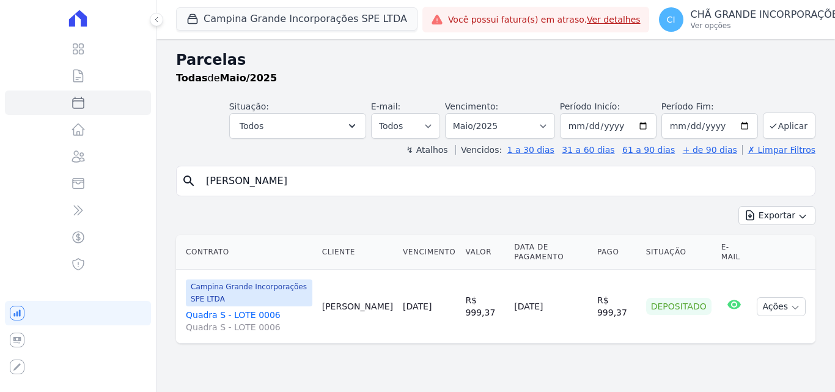
select select
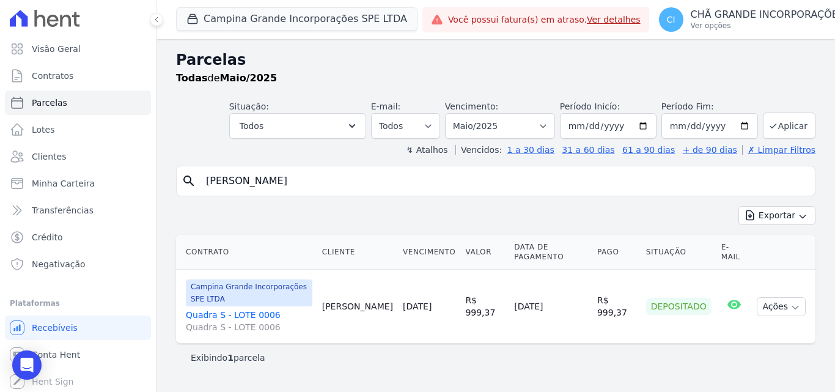
drag, startPoint x: 302, startPoint y: 188, endPoint x: 214, endPoint y: 189, distance: 87.5
click at [214, 189] on input "[PERSON_NAME]" at bounding box center [505, 181] width 612 height 24
type input "a"
type input "[PERSON_NAME]"
select select
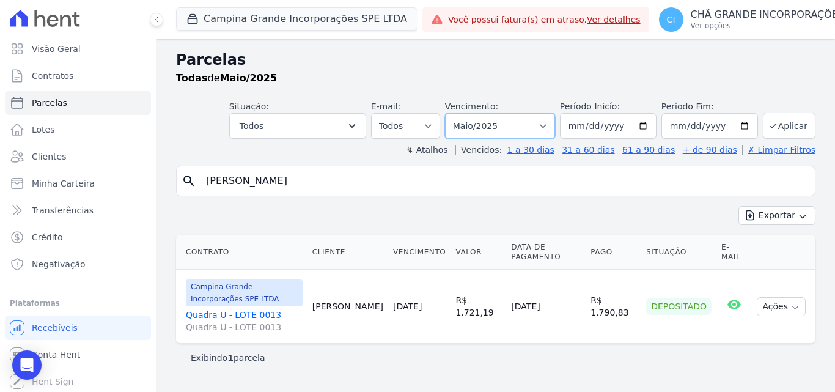
click at [511, 122] on select "Filtrar por período ──────── Todos os meses Janeiro/2023 Fevereiro/2023 Março/2…" at bounding box center [500, 126] width 110 height 26
select select "07/2025"
click at [462, 113] on select "Filtrar por período ──────── Todos os meses Janeiro/2023 Fevereiro/2023 Março/2…" at bounding box center [500, 126] width 110 height 26
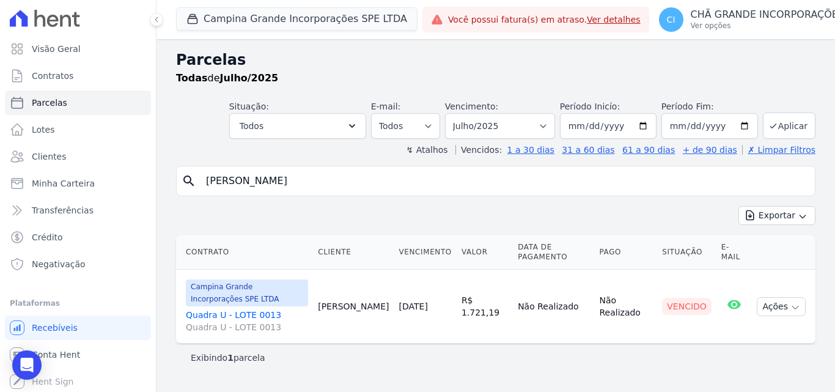
select select
drag, startPoint x: 520, startPoint y: 121, endPoint x: 519, endPoint y: 131, distance: 10.4
click at [520, 121] on select "Filtrar por período ──────── Todos os meses Janeiro/2023 Fevereiro/2023 Março/2…" at bounding box center [500, 126] width 110 height 26
select select "08/2025"
click at [462, 113] on select "Filtrar por período ──────── Todos os meses Janeiro/2023 Fevereiro/2023 Março/2…" at bounding box center [500, 126] width 110 height 26
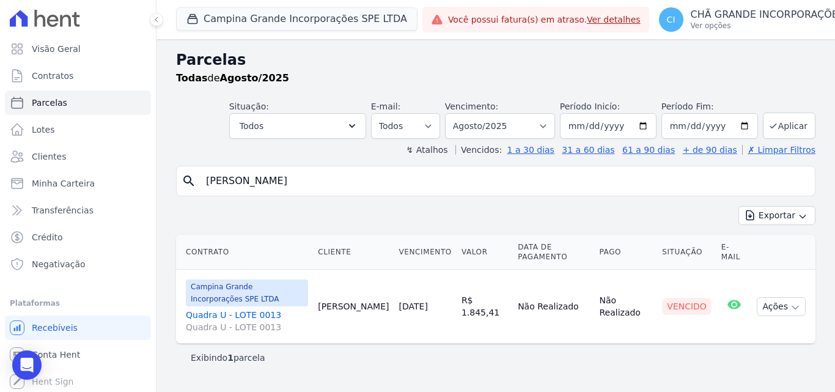
select select
click at [492, 122] on select "Filtrar por período ──────── Todos os meses Janeiro/2023 Fevereiro/2023 Março/2…" at bounding box center [500, 126] width 110 height 26
select select "06/2025"
click at [462, 113] on select "Filtrar por período ──────── Todos os meses Janeiro/2023 Fevereiro/2023 Março/2…" at bounding box center [500, 126] width 110 height 26
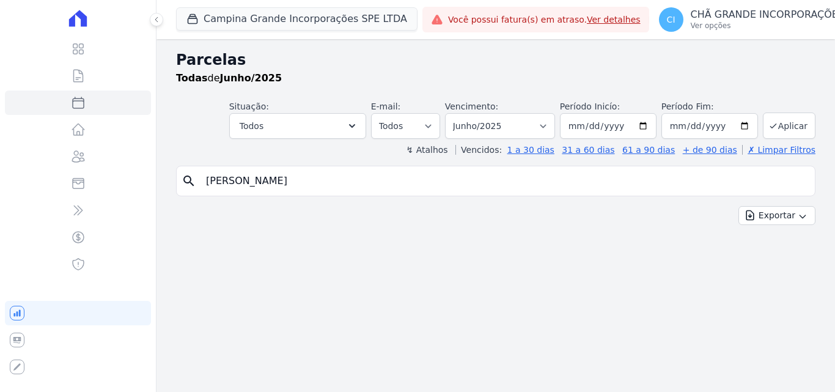
select select
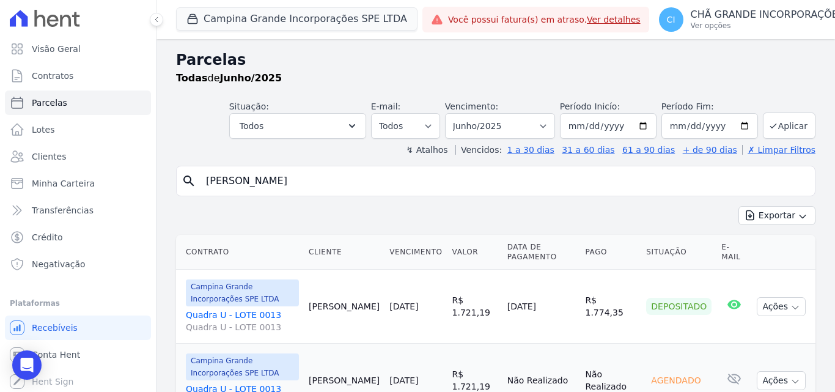
drag, startPoint x: 309, startPoint y: 181, endPoint x: 201, endPoint y: 176, distance: 108.4
click at [204, 177] on input "[PERSON_NAME]" at bounding box center [505, 181] width 612 height 24
type input "evandro"
select select
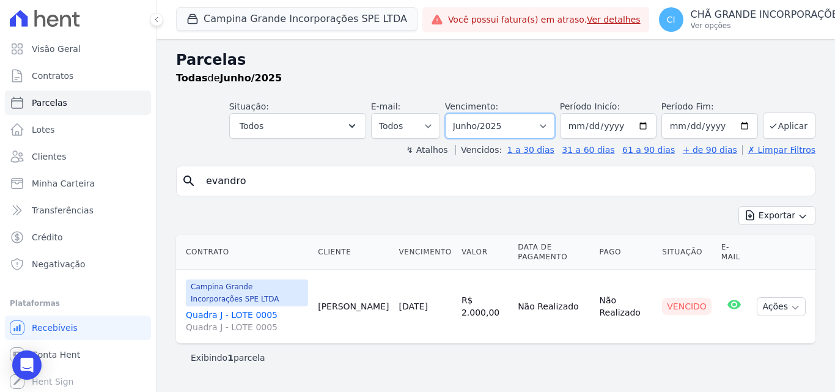
click at [486, 128] on select "Filtrar por período ──────── Todos os meses Janeiro/2023 Fevereiro/2023 Março/2…" at bounding box center [500, 126] width 110 height 26
select select "02/2025"
click at [462, 113] on select "Filtrar por período ──────── Todos os meses Janeiro/2023 Fevereiro/2023 Março/2…" at bounding box center [500, 126] width 110 height 26
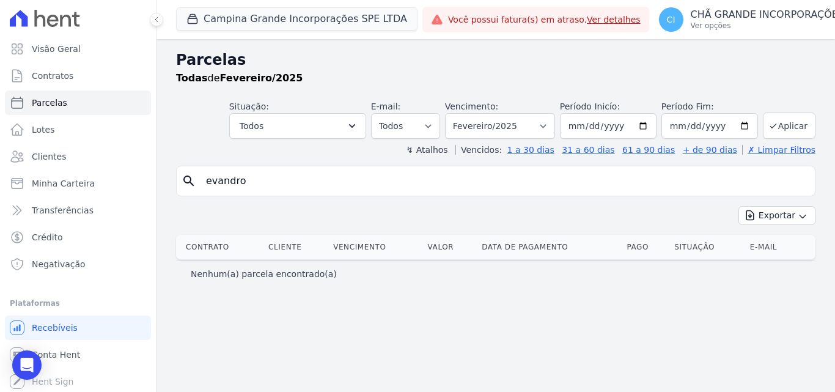
select select
drag, startPoint x: 264, startPoint y: 182, endPoint x: 169, endPoint y: 161, distance: 97.6
click at [169, 161] on div "Parcelas Todas de Fevereiro/2025 Situação: Agendado Em Aberto Pago Processando …" at bounding box center [496, 215] width 679 height 353
type input "[PERSON_NAME]"
select select
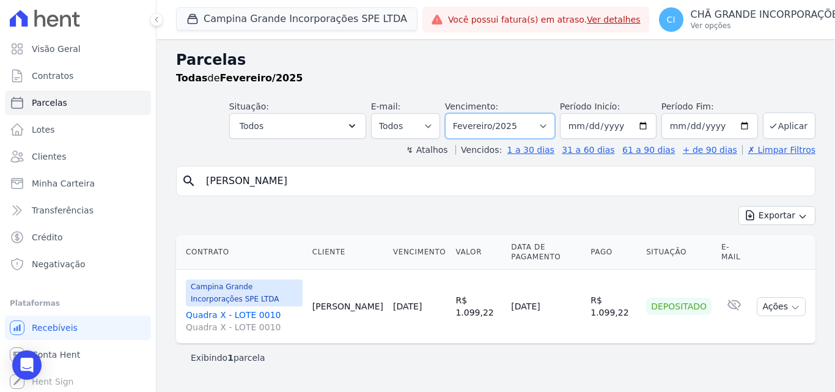
click at [490, 126] on select "Filtrar por período ──────── Todos os meses Janeiro/2023 Fevereiro/2023 Março/2…" at bounding box center [500, 126] width 110 height 26
select select "05/2025"
click at [462, 113] on select "Filtrar por período ──────── Todos os meses Janeiro/2023 Fevereiro/2023 Março/2…" at bounding box center [500, 126] width 110 height 26
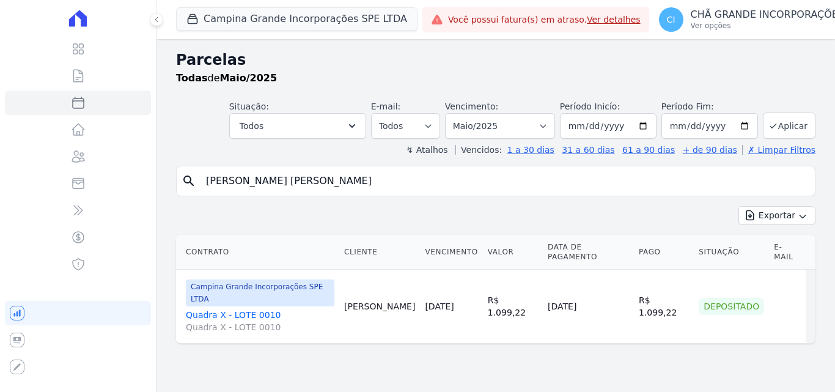
select select
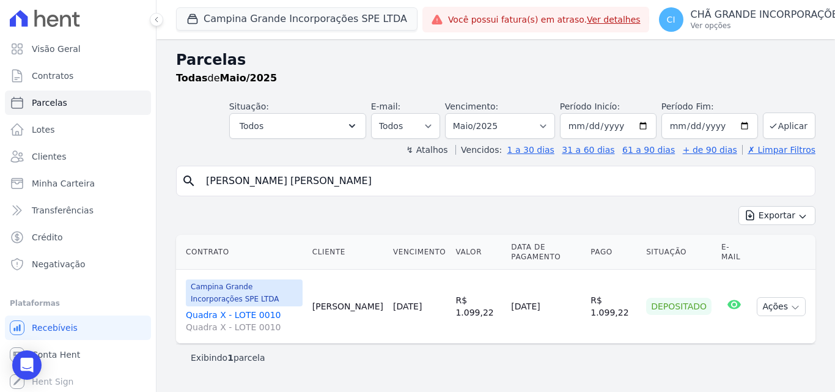
drag, startPoint x: 312, startPoint y: 185, endPoint x: 198, endPoint y: 187, distance: 114.4
click at [198, 187] on div "search [PERSON_NAME] [PERSON_NAME]" at bounding box center [496, 181] width 640 height 31
type input "[PERSON_NAME]"
select select
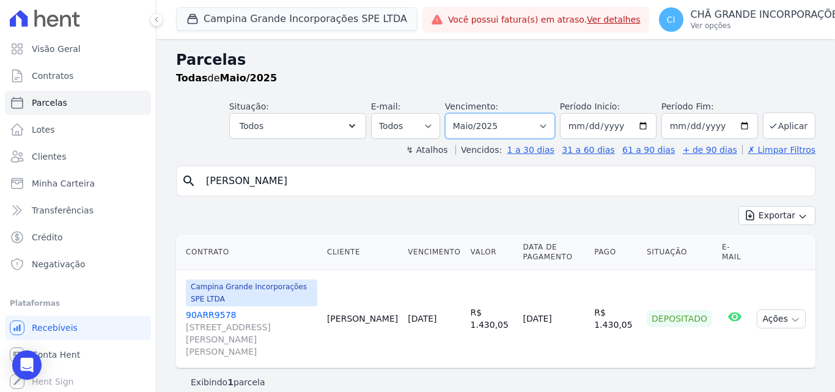
click at [485, 120] on select "Filtrar por período ──────── Todos os meses Janeiro/2023 Fevereiro/2023 Março/2…" at bounding box center [500, 126] width 110 height 26
select select "11/2025"
click at [462, 113] on select "Filtrar por período ──────── Todos os meses Janeiro/2023 Fevereiro/2023 Março/2…" at bounding box center [500, 126] width 110 height 26
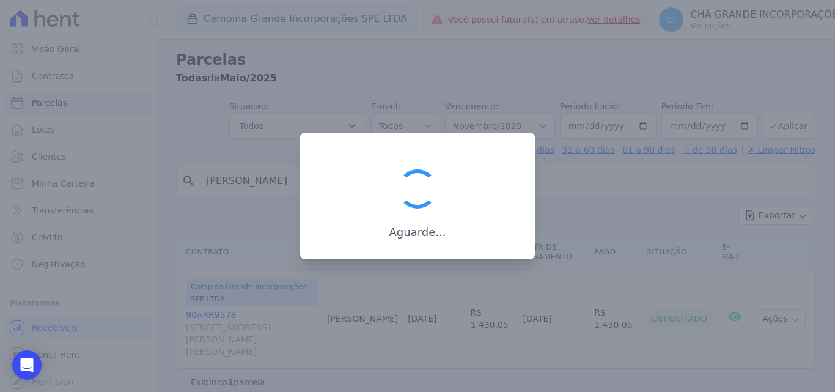
drag, startPoint x: 501, startPoint y: 245, endPoint x: 493, endPoint y: 231, distance: 15.6
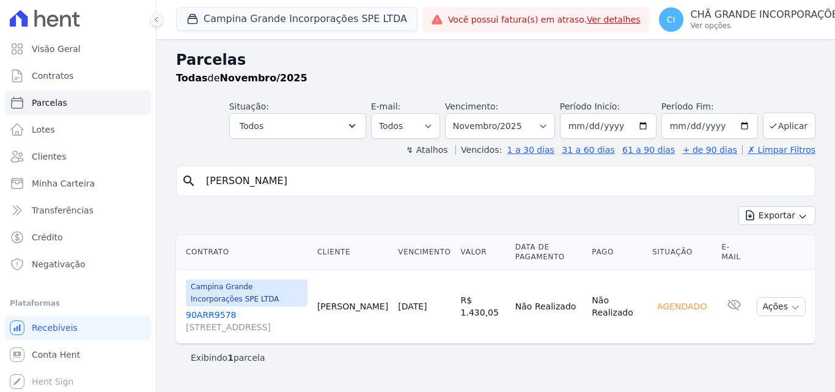
select select
drag, startPoint x: 0, startPoint y: 0, endPoint x: 412, endPoint y: 214, distance: 463.9
click at [412, 211] on div "Exportar Exportar PDF Exportar CSV" at bounding box center [496, 220] width 640 height 29
click at [508, 123] on select "Filtrar por período ──────── Todos os meses Janeiro/2023 Fevereiro/2023 Março/2…" at bounding box center [500, 126] width 110 height 26
select select "08/2025"
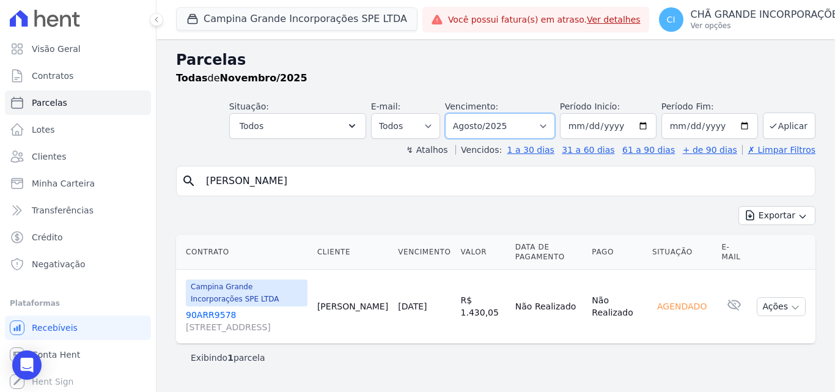
click at [453, 113] on select "Filtrar por período ──────── Todos os meses Janeiro/2023 Fevereiro/2023 Março/2…" at bounding box center [500, 126] width 110 height 26
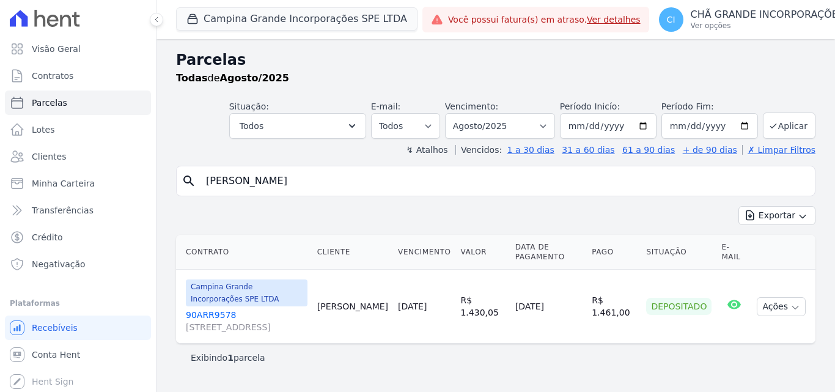
select select
drag, startPoint x: 295, startPoint y: 182, endPoint x: 169, endPoint y: 164, distance: 127.8
click at [169, 164] on div "Parcelas Todas de Agosto/2025 Situação: Agendado Em Aberto Pago Processando Can…" at bounding box center [496, 215] width 679 height 353
type input "[PERSON_NAME]"
select select
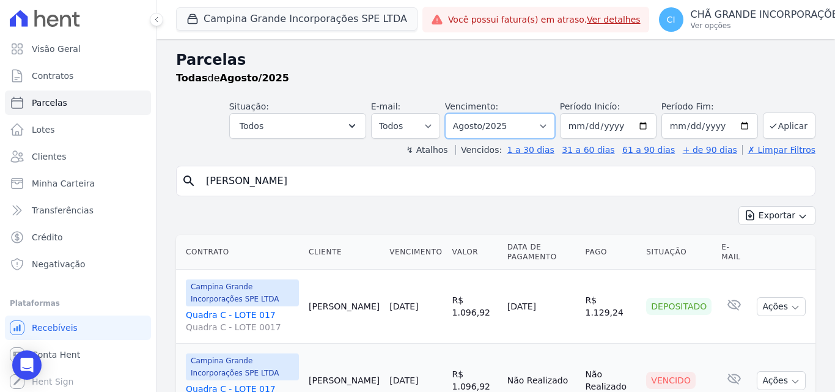
drag, startPoint x: 497, startPoint y: 120, endPoint x: 499, endPoint y: 134, distance: 14.2
click at [497, 120] on select "Filtrar por período ──────── Todos os meses Janeiro/2023 Fevereiro/2023 Março/2…" at bounding box center [500, 126] width 110 height 26
select select "05/2025"
click at [453, 113] on select "Filtrar por período ──────── Todos os meses Janeiro/2023 Fevereiro/2023 Março/2…" at bounding box center [500, 126] width 110 height 26
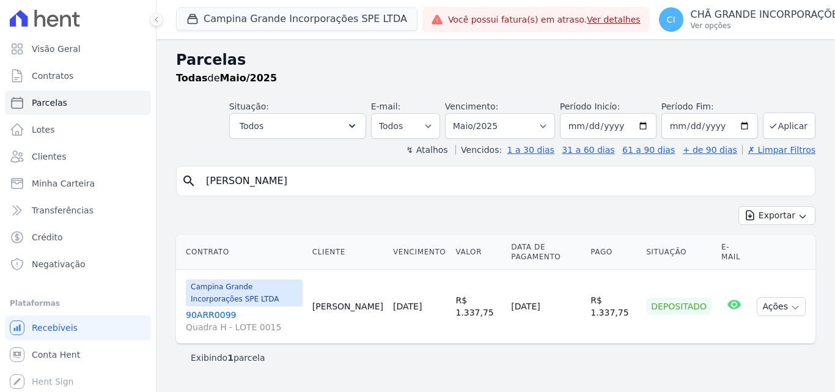
select select
drag, startPoint x: 277, startPoint y: 176, endPoint x: 154, endPoint y: 168, distance: 123.8
click at [160, 169] on div "Parcelas Todas de Maio/2025 Situação: Agendado Em Aberto Pago Processando Cance…" at bounding box center [496, 215] width 679 height 353
type input "denilson macedo"
select select
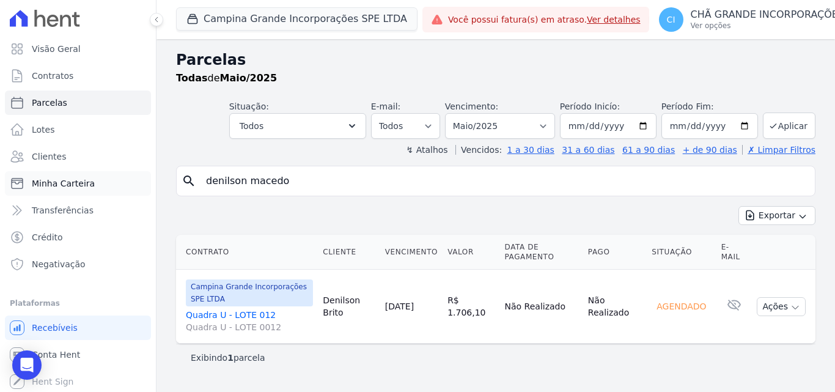
drag, startPoint x: 268, startPoint y: 181, endPoint x: 110, endPoint y: 177, distance: 157.8
click at [110, 177] on div "Visão Geral Contratos [GEOGRAPHIC_DATA] Lotes Clientes Minha Carteira Transferê…" at bounding box center [417, 196] width 835 height 392
type input "deyvison"
select select
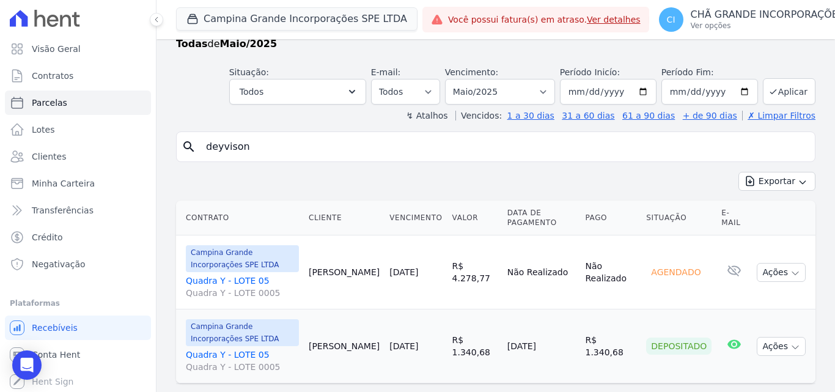
scroll to position [63, 0]
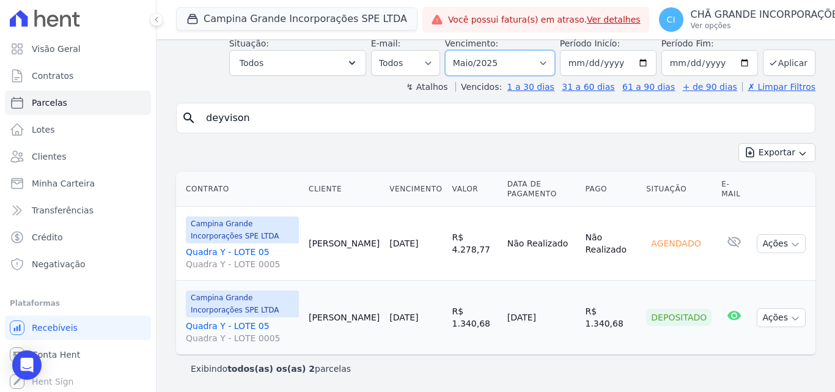
click at [498, 63] on select "Filtrar por período ──────── Todos os meses Janeiro/2023 Fevereiro/2023 Março/2…" at bounding box center [500, 63] width 110 height 26
select select "08/2025"
click at [453, 50] on select "Filtrar por período ──────── Todos os meses Janeiro/2023 Fevereiro/2023 Março/2…" at bounding box center [500, 63] width 110 height 26
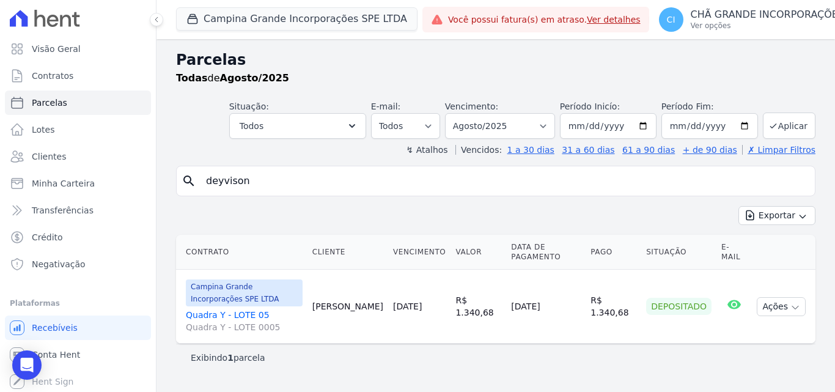
select select
drag, startPoint x: 260, startPoint y: 182, endPoint x: 190, endPoint y: 182, distance: 70.3
click at [190, 182] on div "search deyvison" at bounding box center [496, 181] width 640 height 31
type input "[PERSON_NAME]"
select select
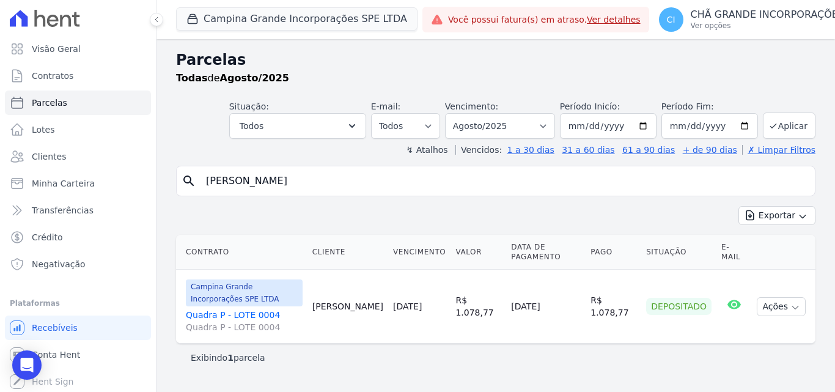
drag, startPoint x: 308, startPoint y: 181, endPoint x: 109, endPoint y: 169, distance: 199.1
click at [109, 169] on div "Visão Geral Contratos [GEOGRAPHIC_DATA] Lotes Clientes Minha Carteira Transferê…" at bounding box center [417, 196] width 835 height 392
type input "[PERSON_NAME]"
select select
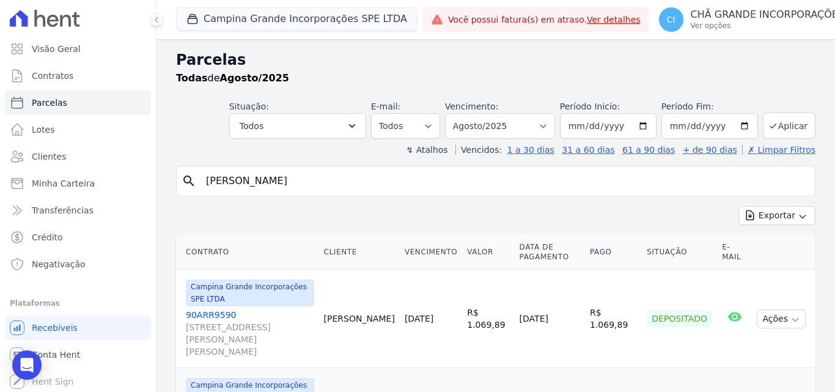
scroll to position [61, 0]
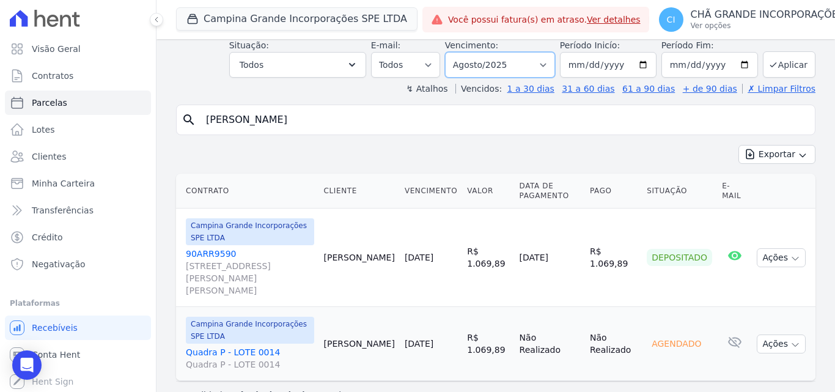
click at [497, 64] on select "Filtrar por período ──────── Todos os meses Janeiro/2023 Fevereiro/2023 Março/2…" at bounding box center [500, 65] width 110 height 26
select select "05/2025"
click at [453, 52] on select "Filtrar por período ──────── Todos os meses Janeiro/2023 Fevereiro/2023 Março/2…" at bounding box center [500, 65] width 110 height 26
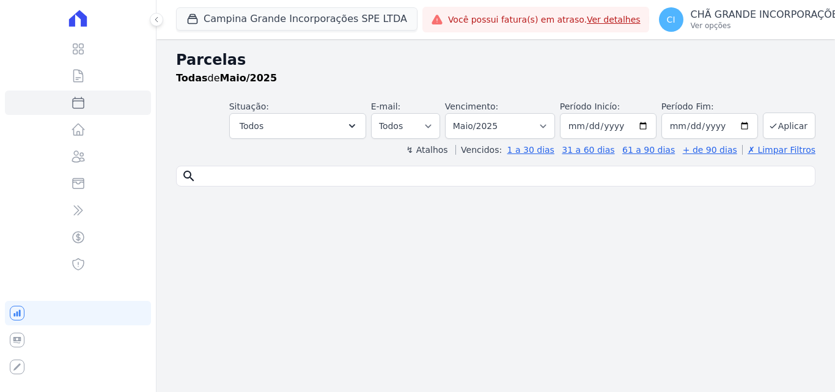
select select
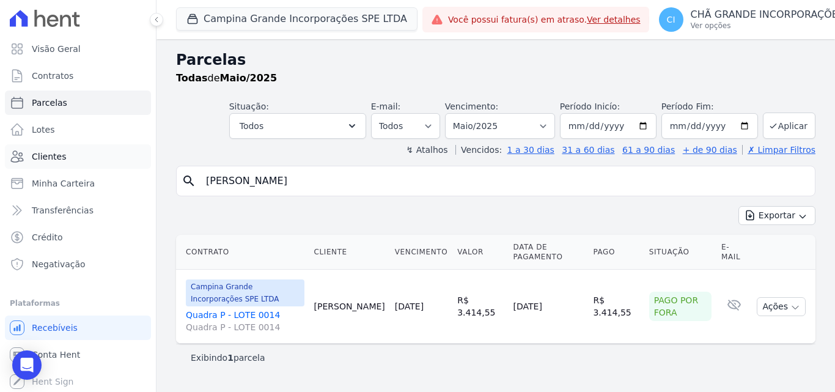
drag, startPoint x: 311, startPoint y: 177, endPoint x: 72, endPoint y: 154, distance: 240.2
click at [72, 154] on div "Visão Geral Contratos [GEOGRAPHIC_DATA] Lotes Clientes Minha Carteira Transferê…" at bounding box center [417, 196] width 835 height 392
type input "LEOMAR"
select select
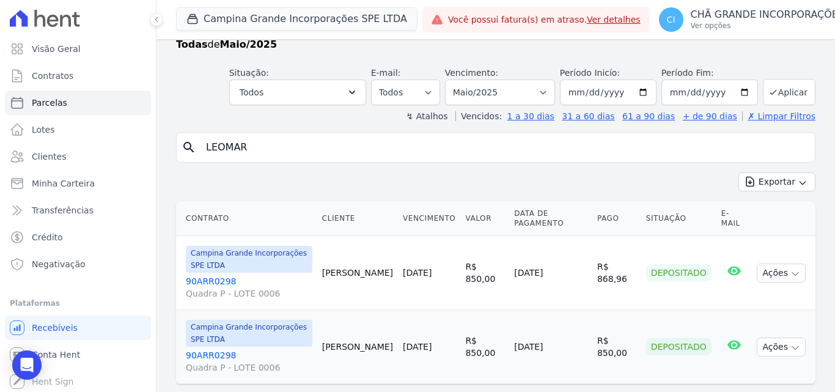
scroll to position [63, 0]
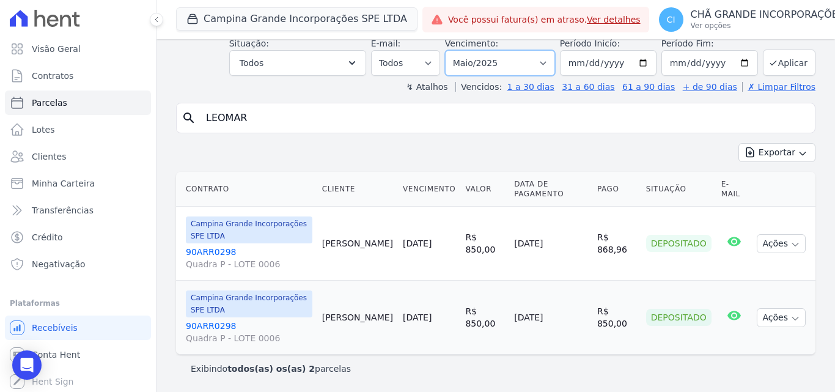
click at [478, 64] on select "Filtrar por período ──────── Todos os meses Janeiro/2023 Fevereiro/2023 Março/2…" at bounding box center [500, 63] width 110 height 26
select select "08/2025"
click at [453, 50] on select "Filtrar por período ──────── Todos os meses Janeiro/2023 Fevereiro/2023 Março/2…" at bounding box center [500, 63] width 110 height 26
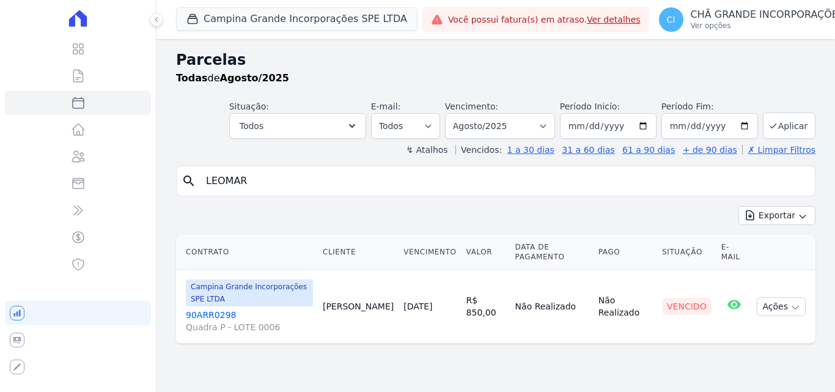
select select
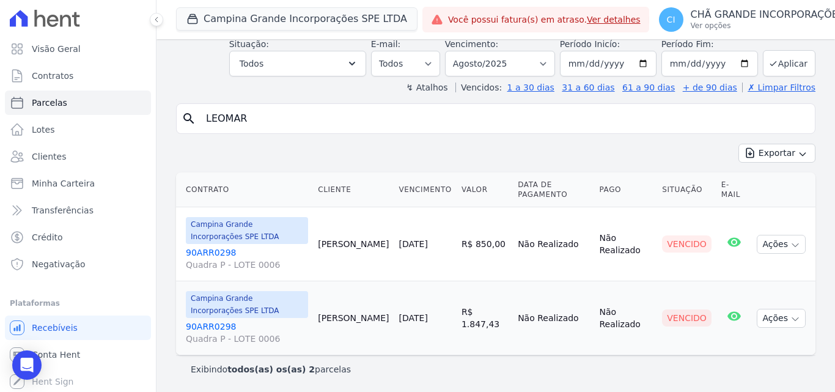
scroll to position [63, 0]
drag, startPoint x: 278, startPoint y: 117, endPoint x: 141, endPoint y: 118, distance: 137.0
click at [141, 118] on div "Visão Geral Contratos [GEOGRAPHIC_DATA] Lotes Clientes Minha Carteira Transferê…" at bounding box center [417, 196] width 835 height 392
type input "JOARLAN"
select select
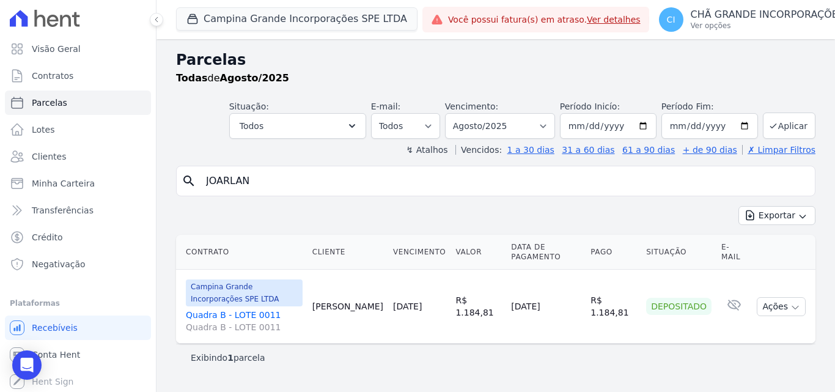
drag, startPoint x: 214, startPoint y: 176, endPoint x: 142, endPoint y: 175, distance: 71.6
click at [147, 177] on div "Visão Geral Contratos [GEOGRAPHIC_DATA] Lotes Clientes Minha Carteira Transferê…" at bounding box center [417, 196] width 835 height 392
type input "[PERSON_NAME]"
select select
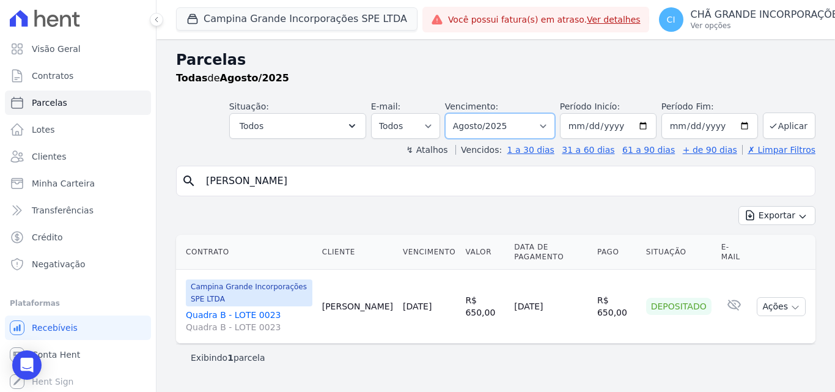
drag, startPoint x: 490, startPoint y: 122, endPoint x: 490, endPoint y: 138, distance: 15.9
click at [490, 122] on select "Filtrar por período ──────── Todos os meses Janeiro/2023 Fevereiro/2023 Março/2…" at bounding box center [500, 126] width 110 height 26
select select "09/2025"
click at [462, 113] on select "Filtrar por período ──────── Todos os meses Janeiro/2023 Fevereiro/2023 Março/2…" at bounding box center [500, 126] width 110 height 26
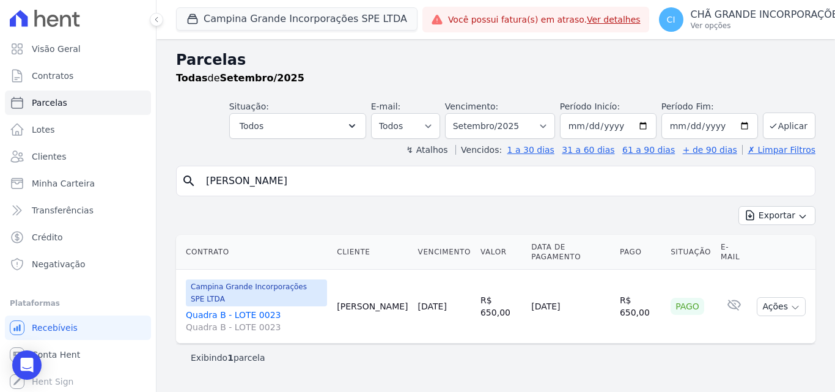
select select
drag, startPoint x: 258, startPoint y: 179, endPoint x: 147, endPoint y: 157, distance: 113.5
click at [150, 174] on div "Visão Geral Contratos [GEOGRAPHIC_DATA] Lotes Clientes Minha Carteira Transferê…" at bounding box center [417, 196] width 835 height 392
type input "[PERSON_NAME]"
select select
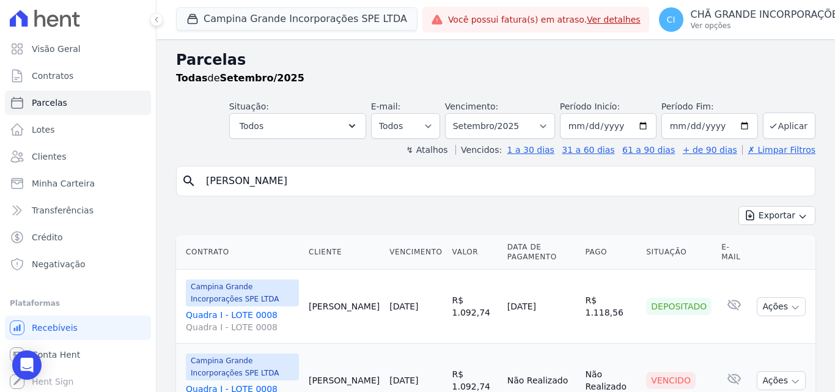
scroll to position [63, 0]
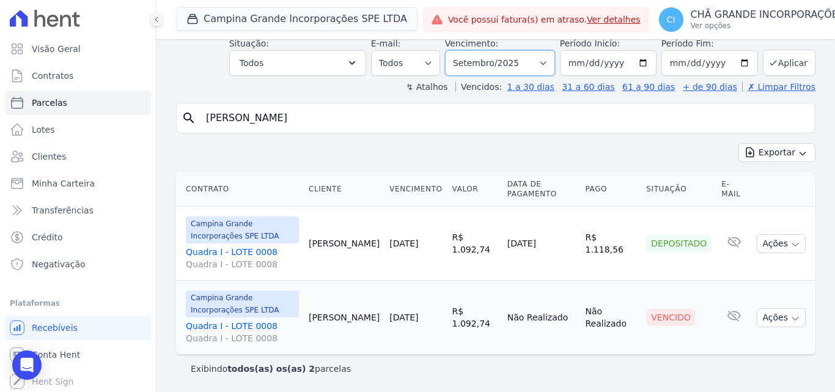
drag, startPoint x: 490, startPoint y: 60, endPoint x: 497, endPoint y: 75, distance: 15.9
click at [490, 60] on select "Filtrar por período ──────── Todos os meses Janeiro/2023 Fevereiro/2023 Março/2…" at bounding box center [500, 63] width 110 height 26
select select "08/2025"
click at [453, 50] on select "Filtrar por período ──────── Todos os meses Janeiro/2023 Fevereiro/2023 Março/2…" at bounding box center [500, 63] width 110 height 26
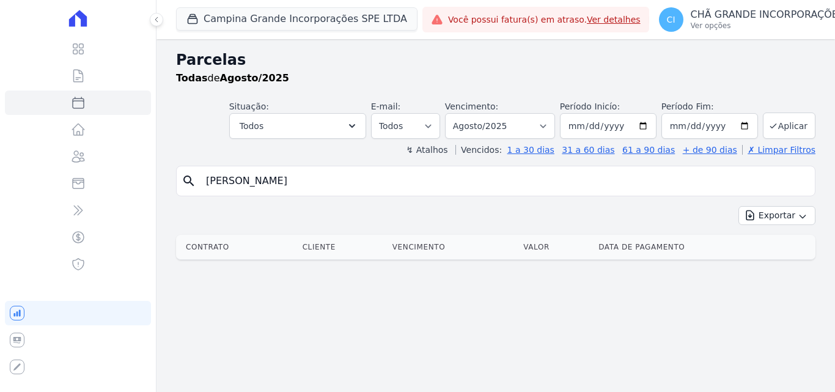
select select
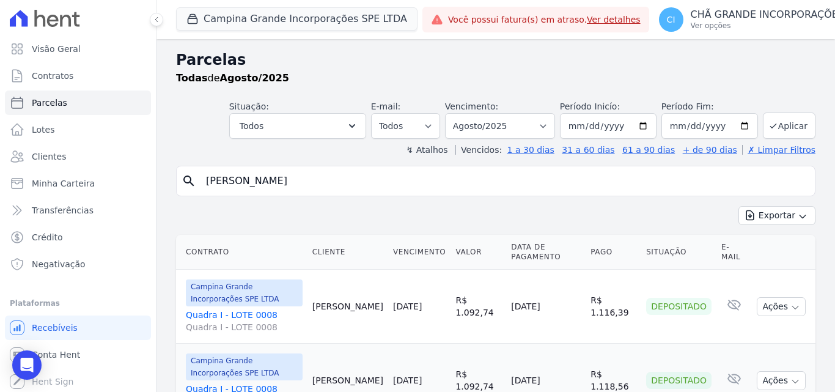
drag, startPoint x: 287, startPoint y: 179, endPoint x: 149, endPoint y: 174, distance: 137.7
click at [149, 174] on div "Visão Geral Contratos [GEOGRAPHIC_DATA] Lotes Clientes Minha Carteira Transferê…" at bounding box center [417, 196] width 835 height 392
type input "[PERSON_NAME]"
select select
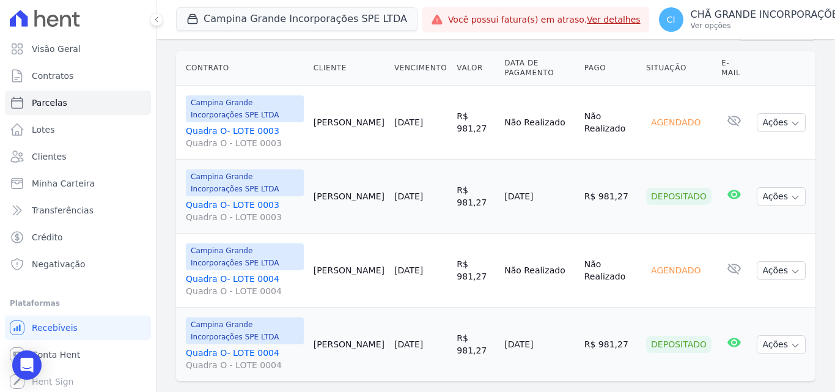
scroll to position [211, 0]
